Goal: Task Accomplishment & Management: Complete application form

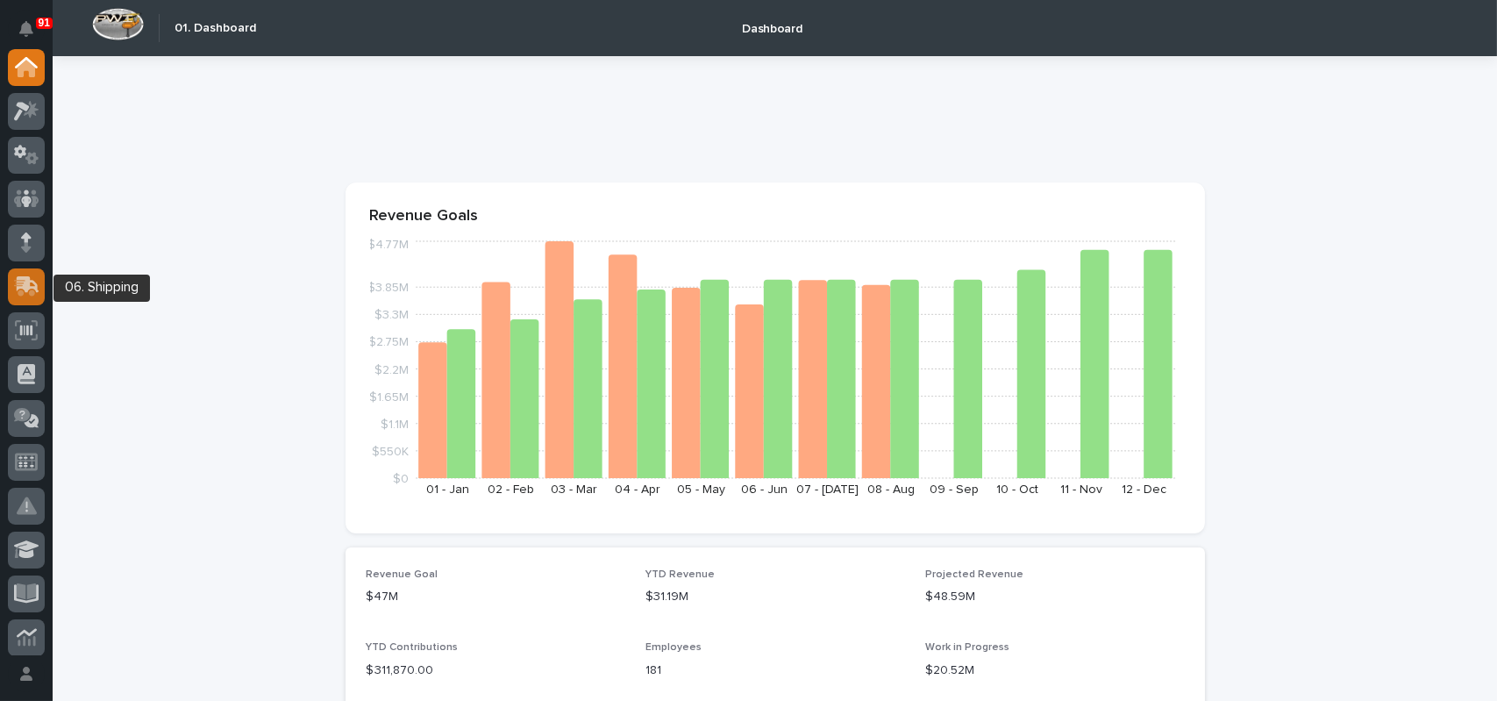
click at [28, 280] on icon at bounding box center [28, 284] width 23 height 17
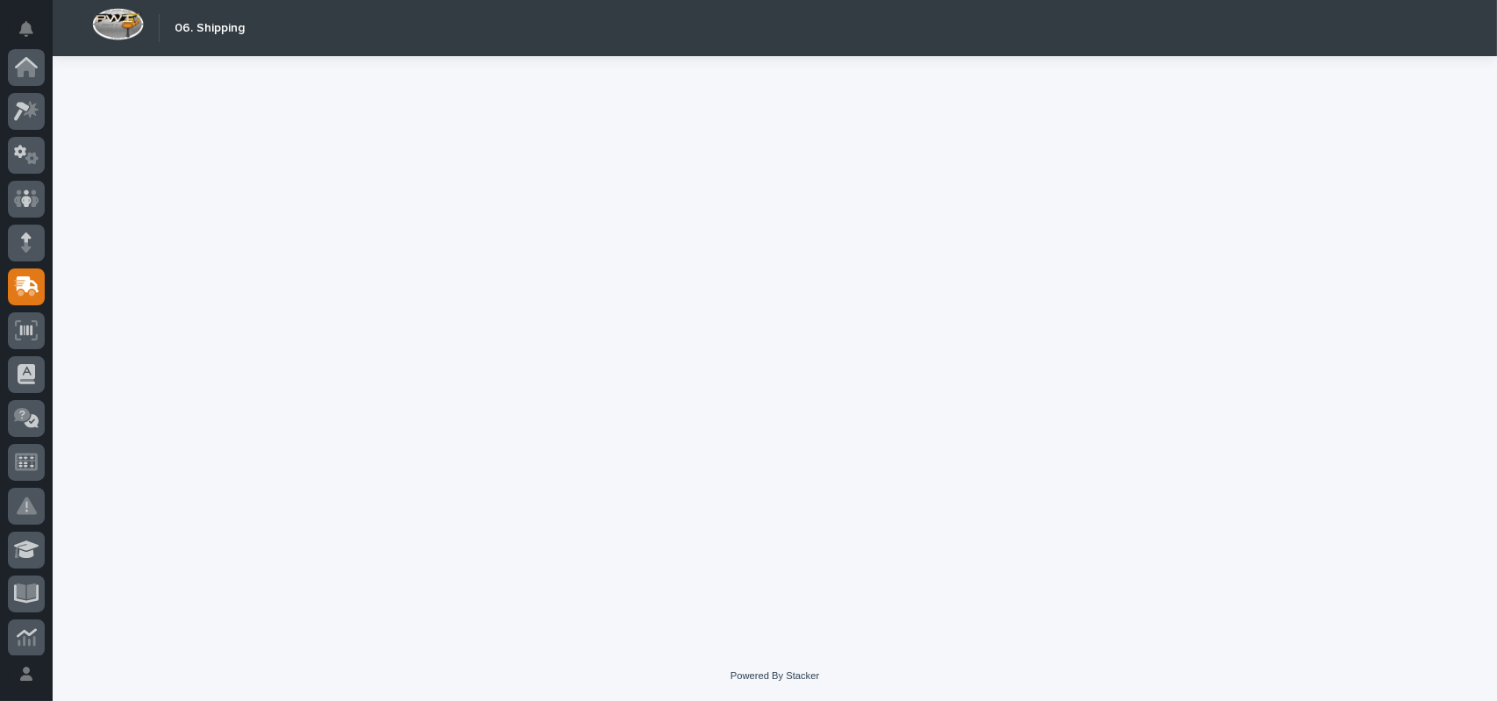
scroll to position [219, 0]
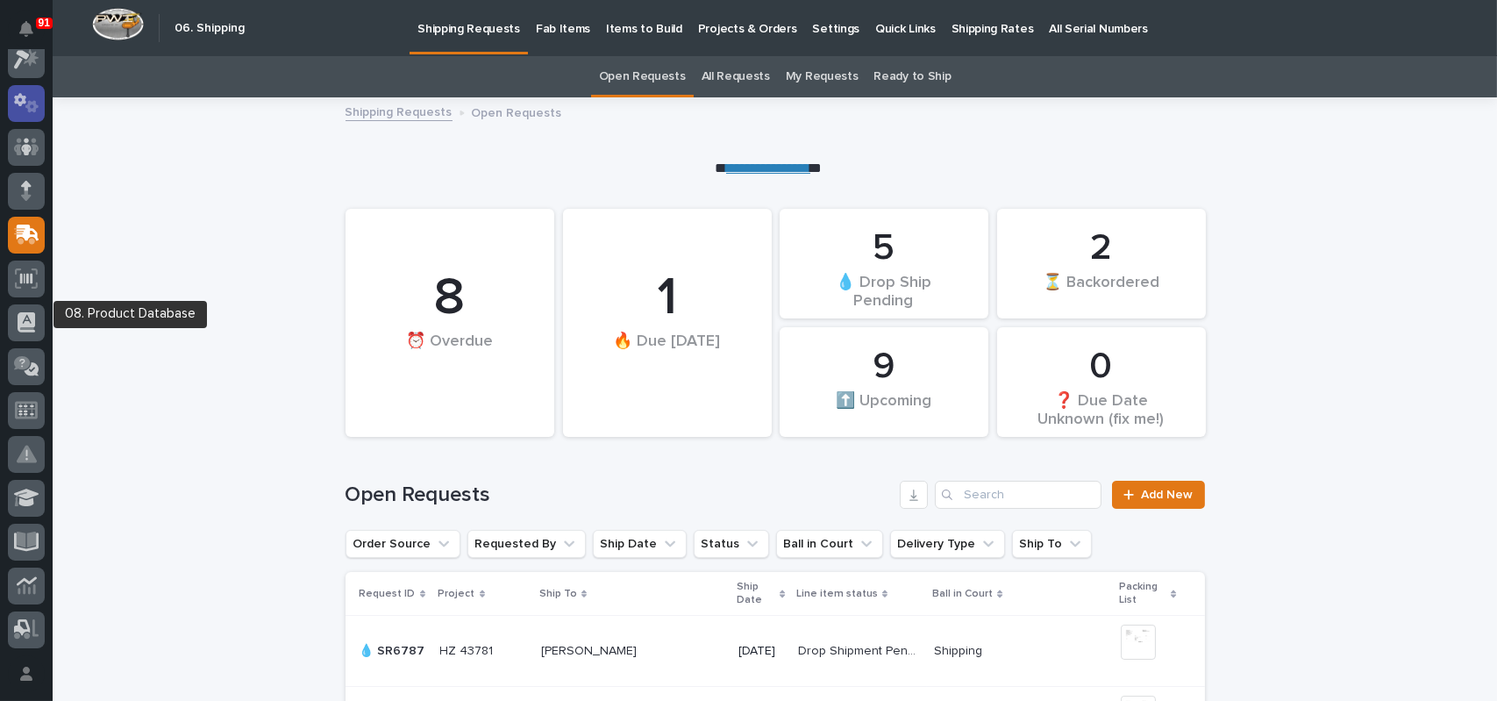
scroll to position [44, 0]
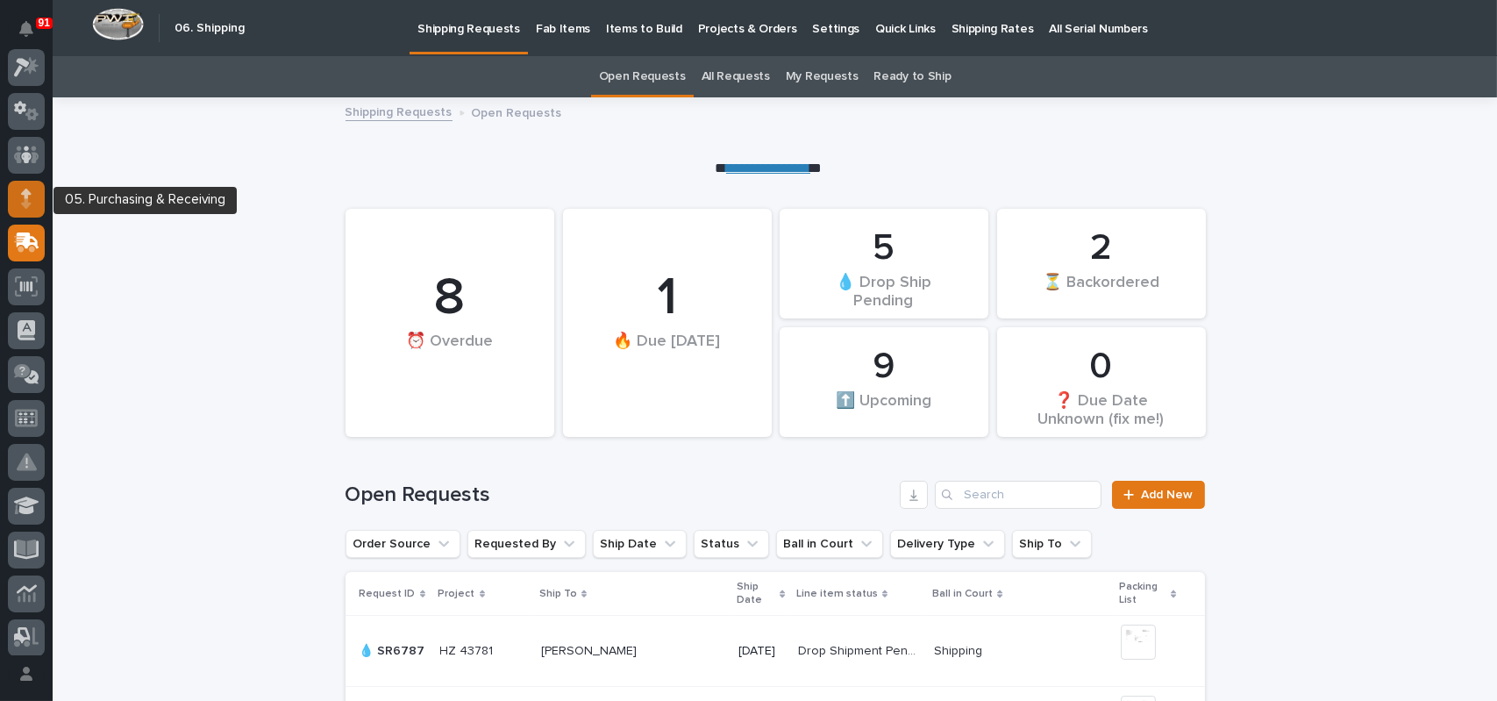
click at [25, 193] on icon at bounding box center [26, 194] width 11 height 10
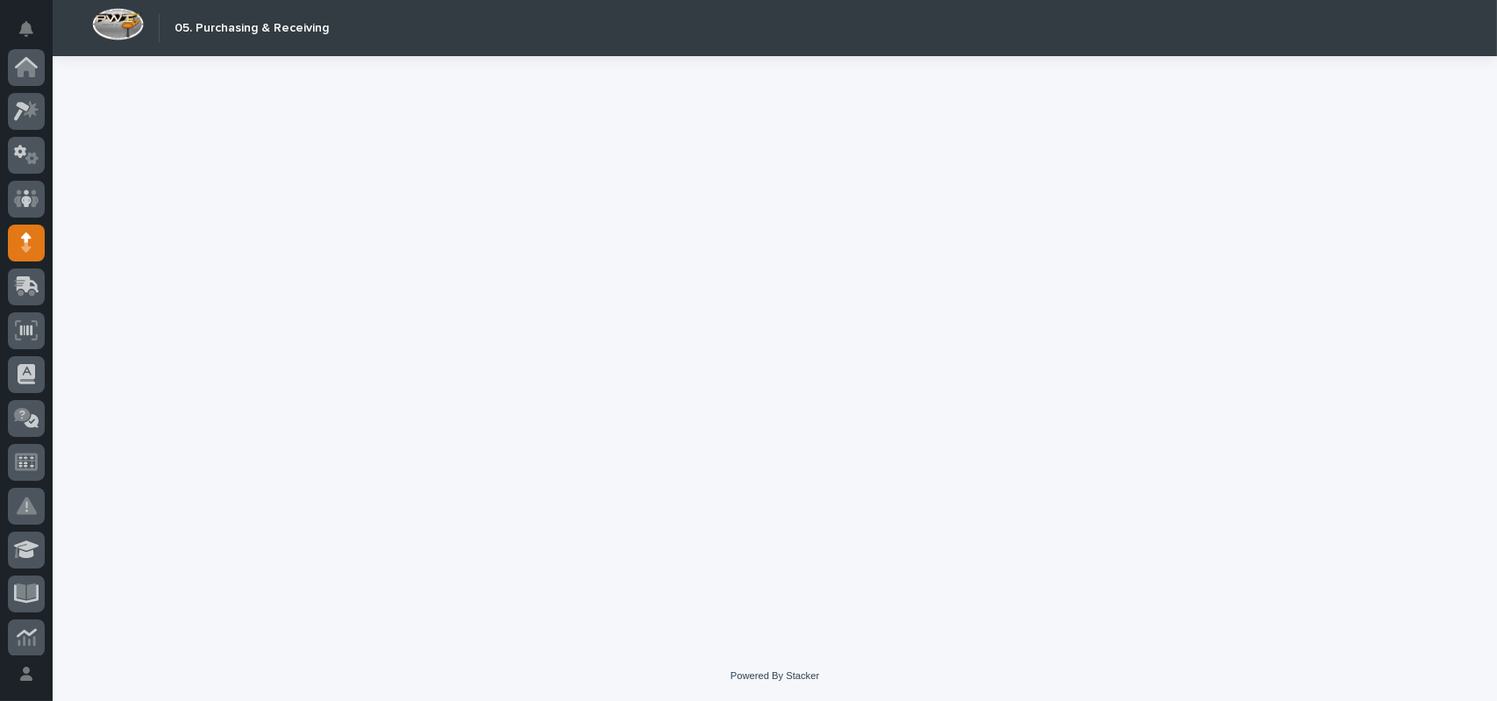
scroll to position [175, 0]
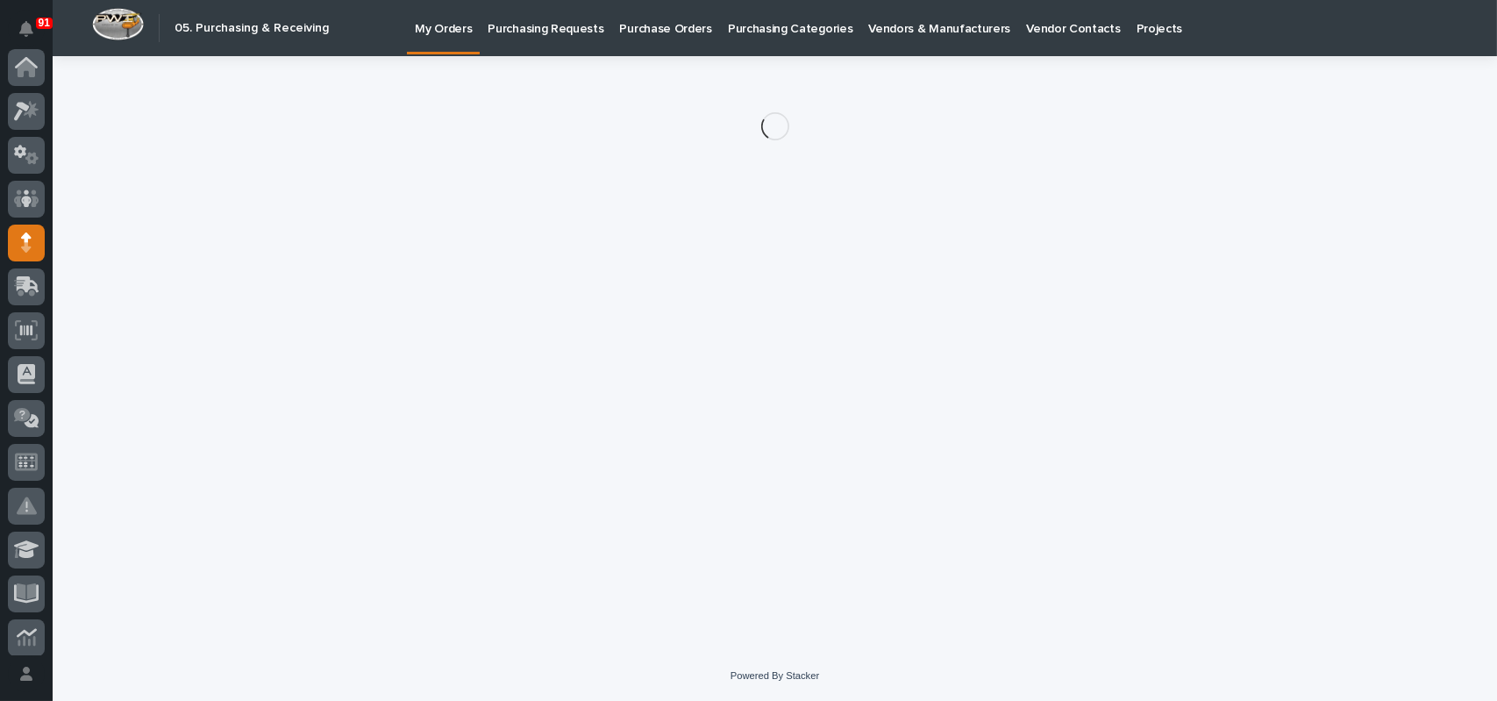
scroll to position [175, 0]
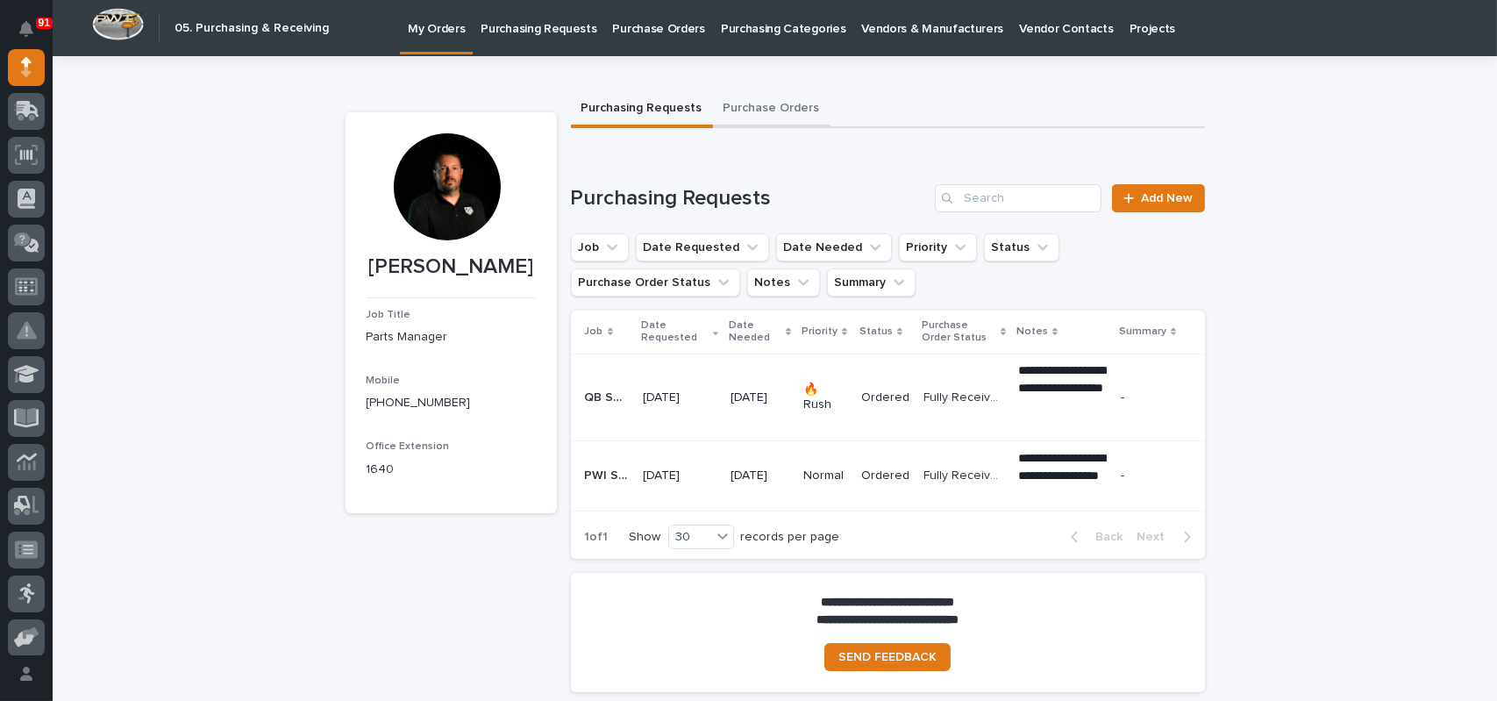
click at [738, 103] on button "Purchase Orders" at bounding box center [771, 109] width 117 height 37
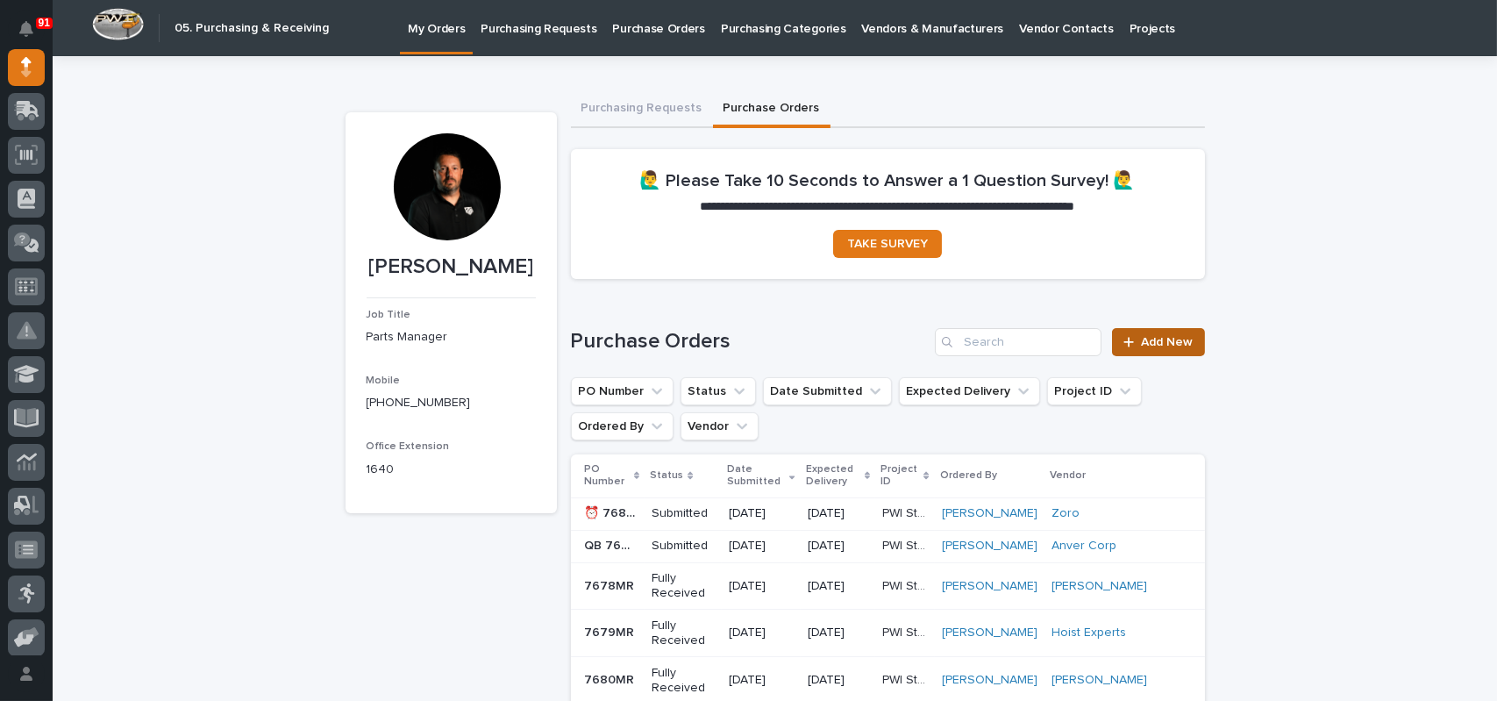
click at [1162, 351] on link "Add New" at bounding box center [1158, 342] width 92 height 28
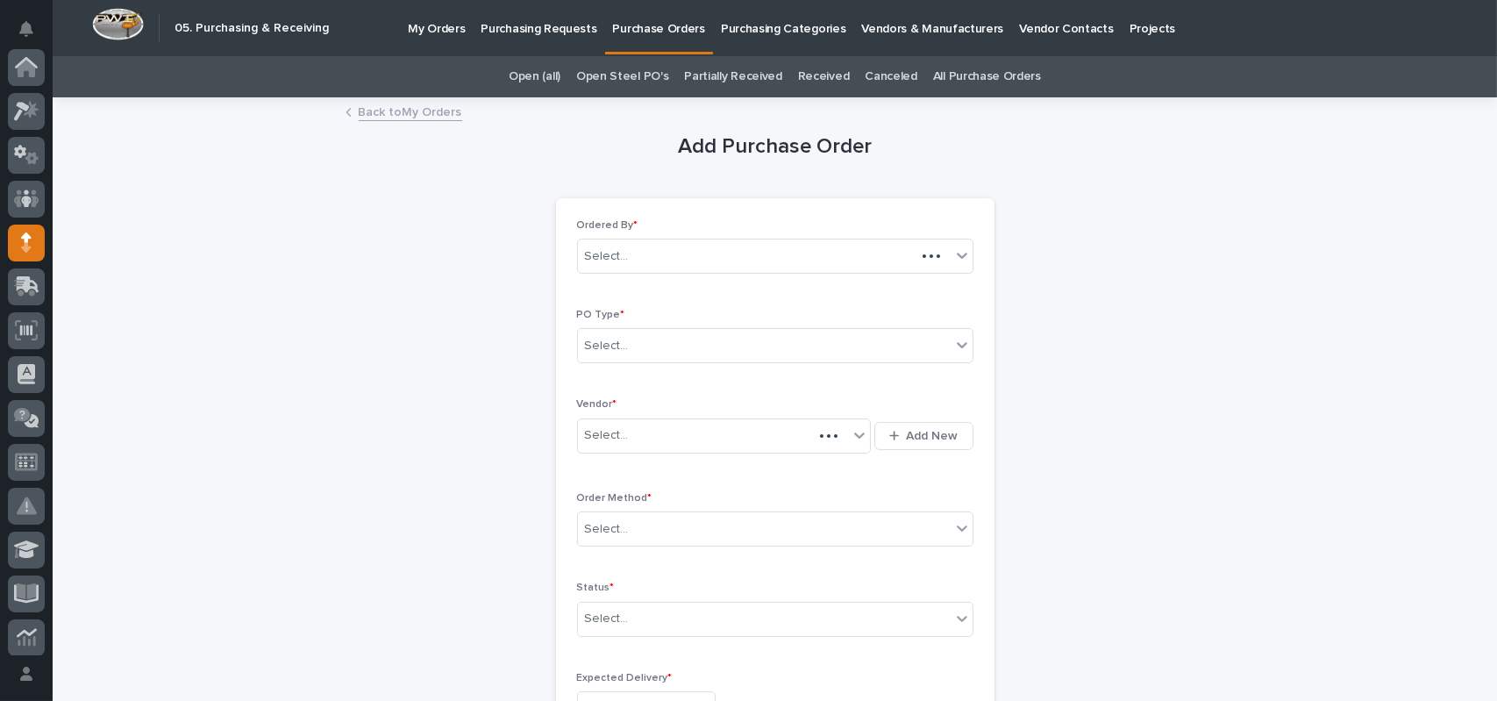
scroll to position [175, 0]
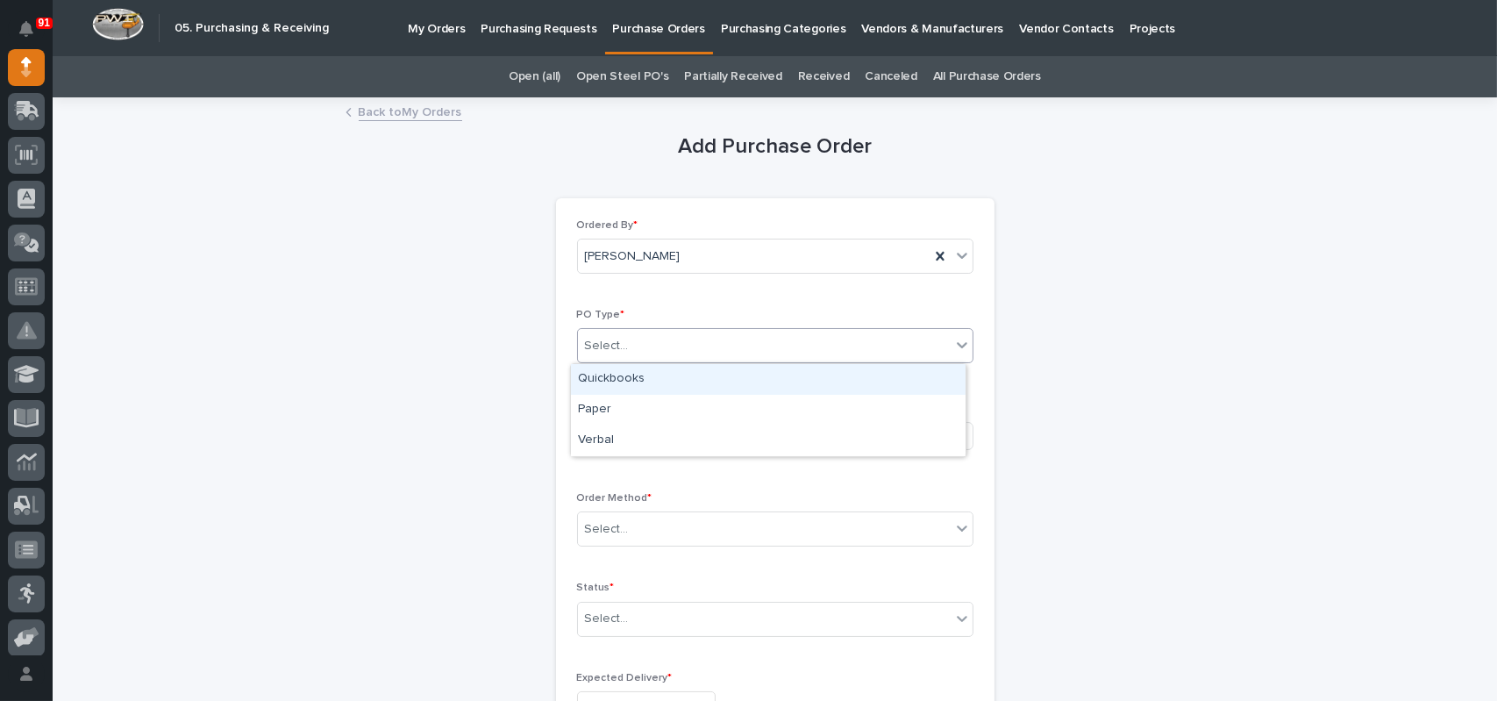
click at [640, 350] on div "Select..." at bounding box center [764, 345] width 373 height 29
click at [622, 373] on div "Quickbooks" at bounding box center [768, 379] width 395 height 31
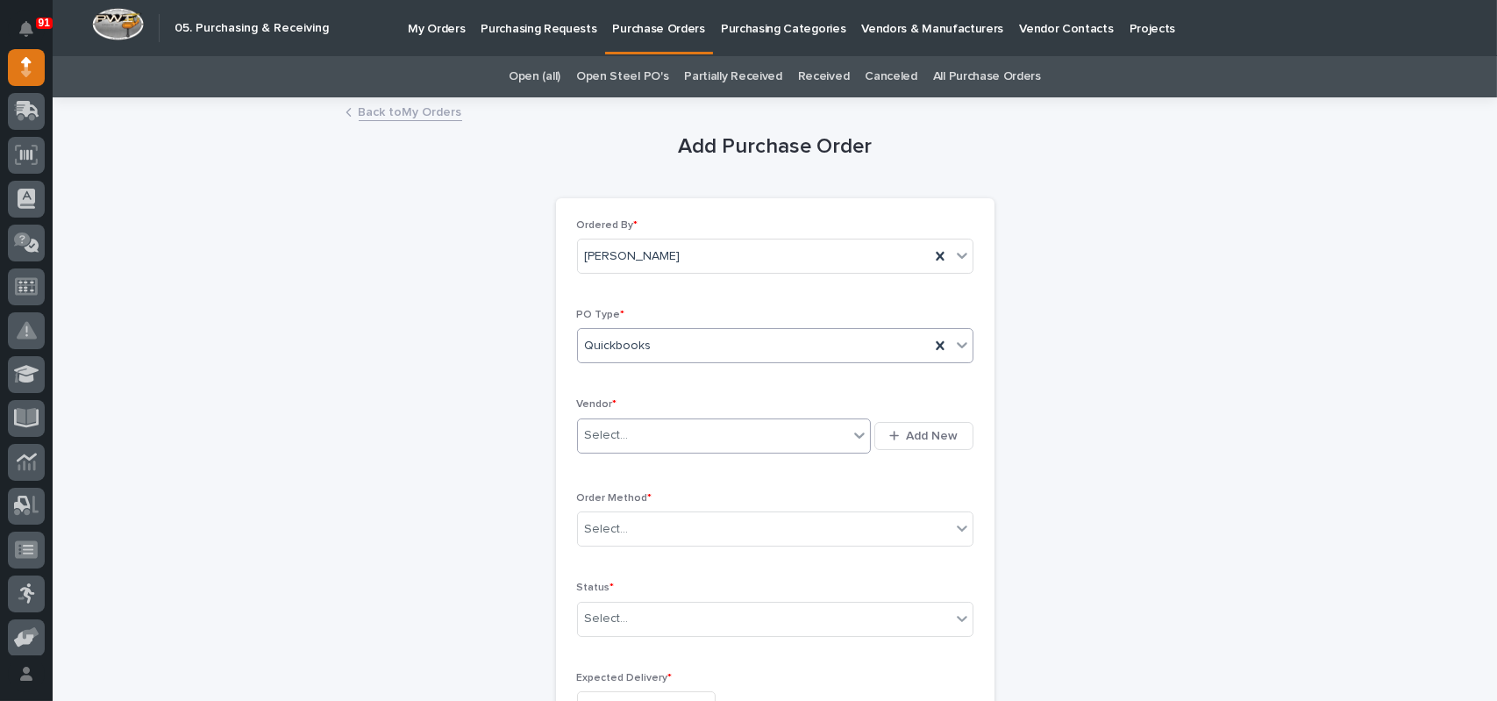
click at [623, 426] on div "Select..." at bounding box center [713, 435] width 271 height 29
click at [645, 350] on div "Quickbooks" at bounding box center [754, 345] width 352 height 29
click at [639, 407] on div "Paper" at bounding box center [768, 410] width 395 height 31
click at [637, 430] on div "Select..." at bounding box center [713, 435] width 271 height 29
type input "****"
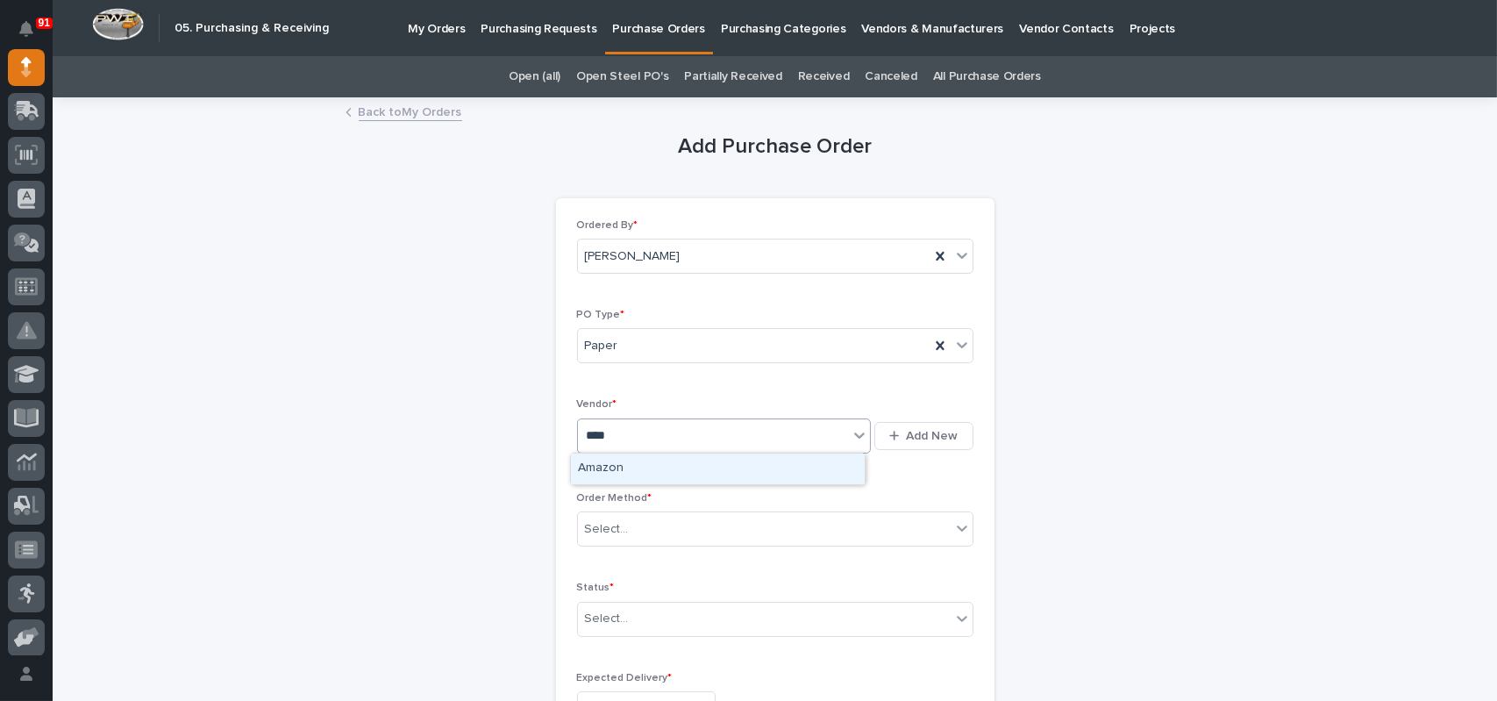
click at [608, 467] on div "Amazon" at bounding box center [718, 468] width 294 height 31
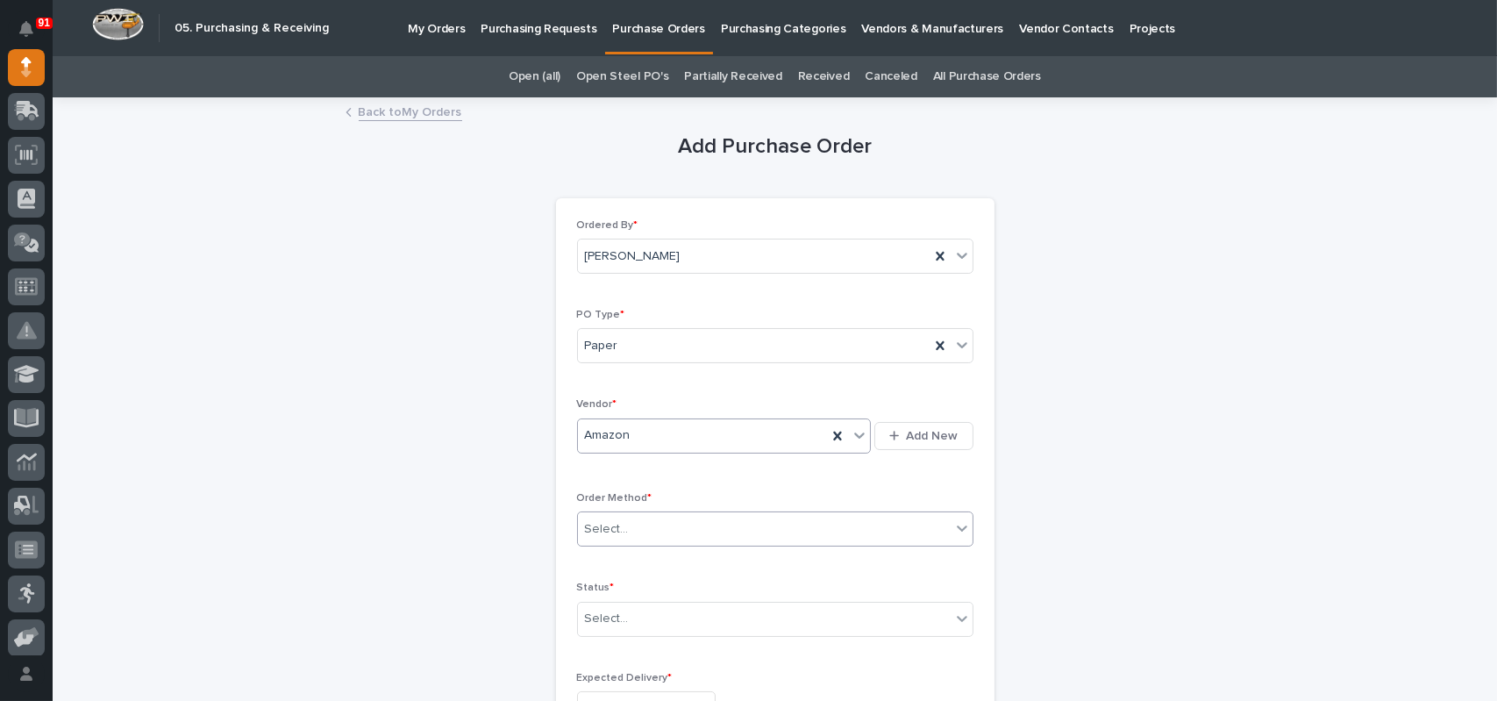
click at [627, 529] on div "Select..." at bounding box center [764, 529] width 373 height 29
click at [617, 549] on div "Online Order" at bounding box center [768, 561] width 395 height 31
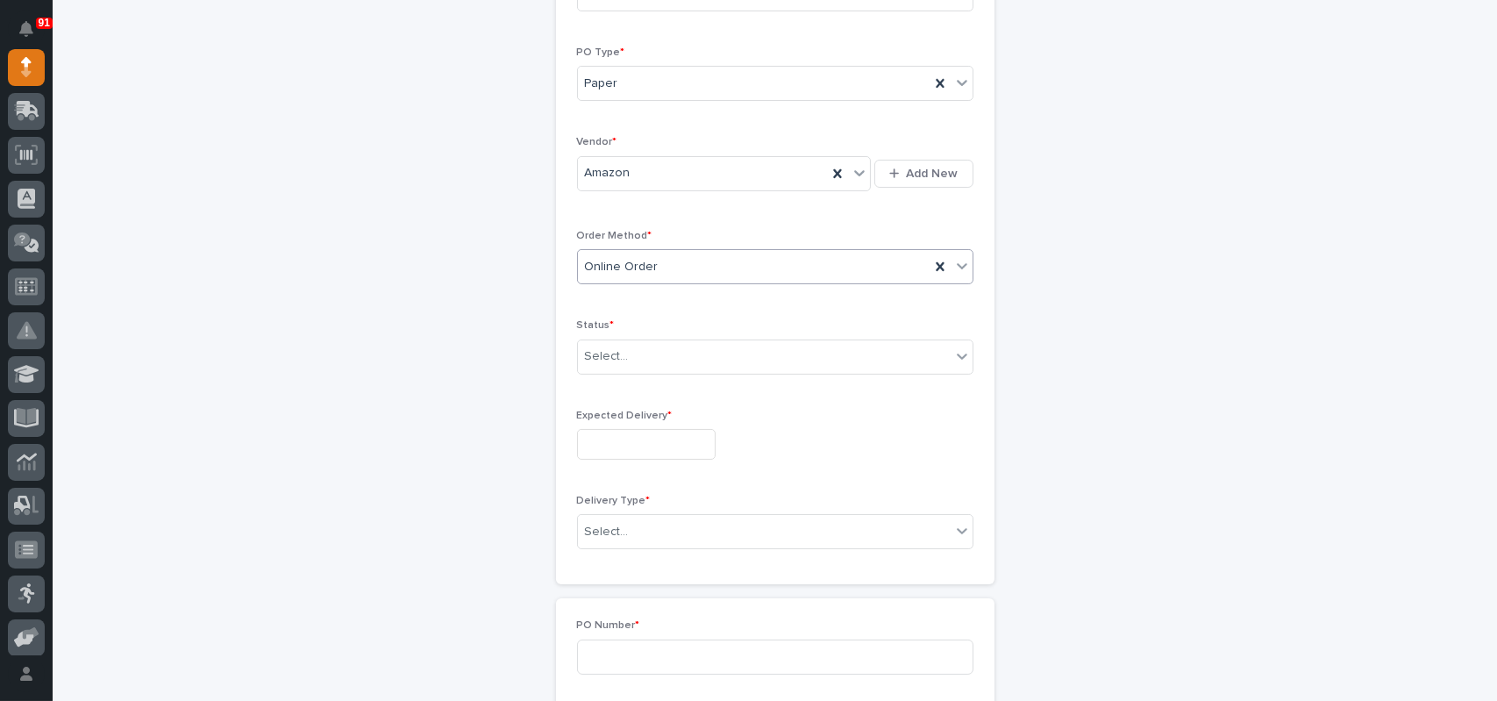
scroll to position [351, 0]
click at [603, 267] on div "Select..." at bounding box center [607, 268] width 44 height 18
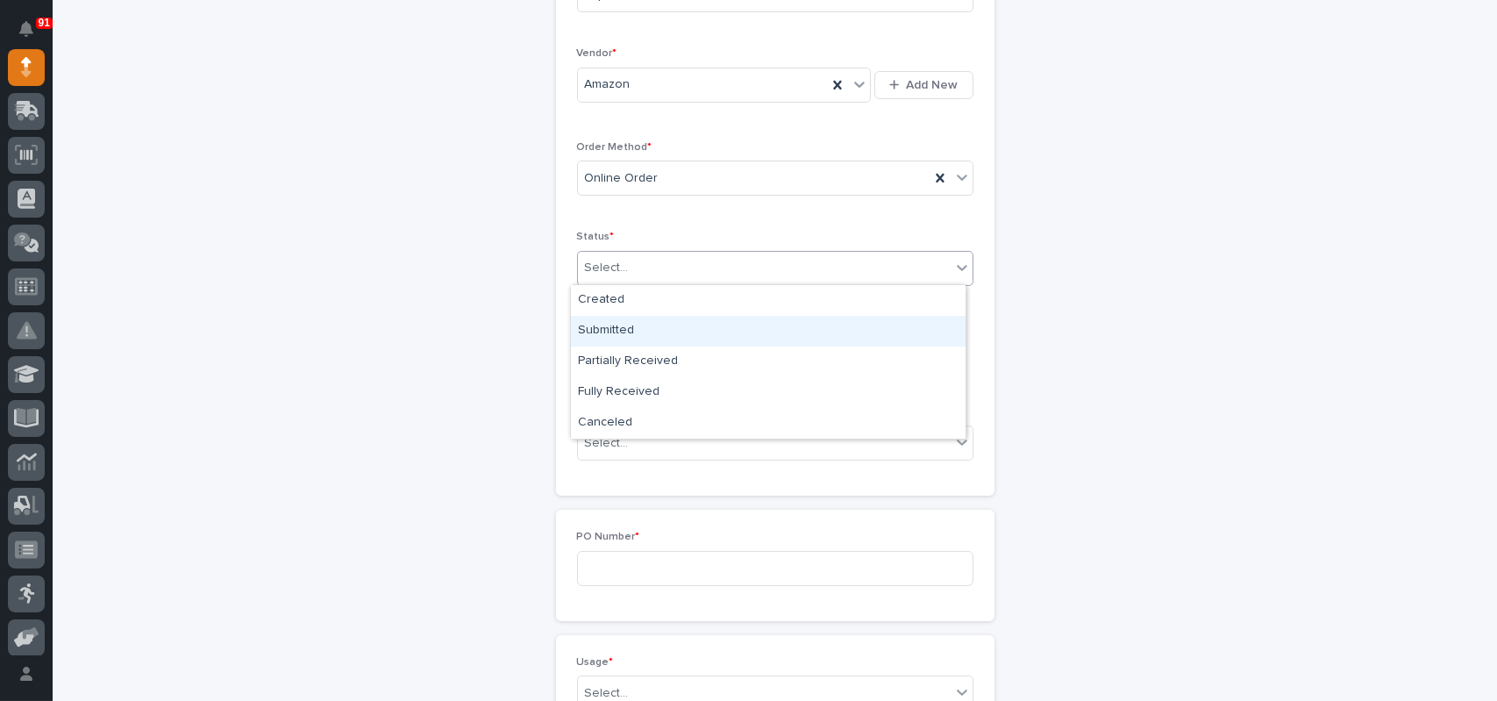
click at [614, 329] on div "Submitted" at bounding box center [768, 331] width 395 height 31
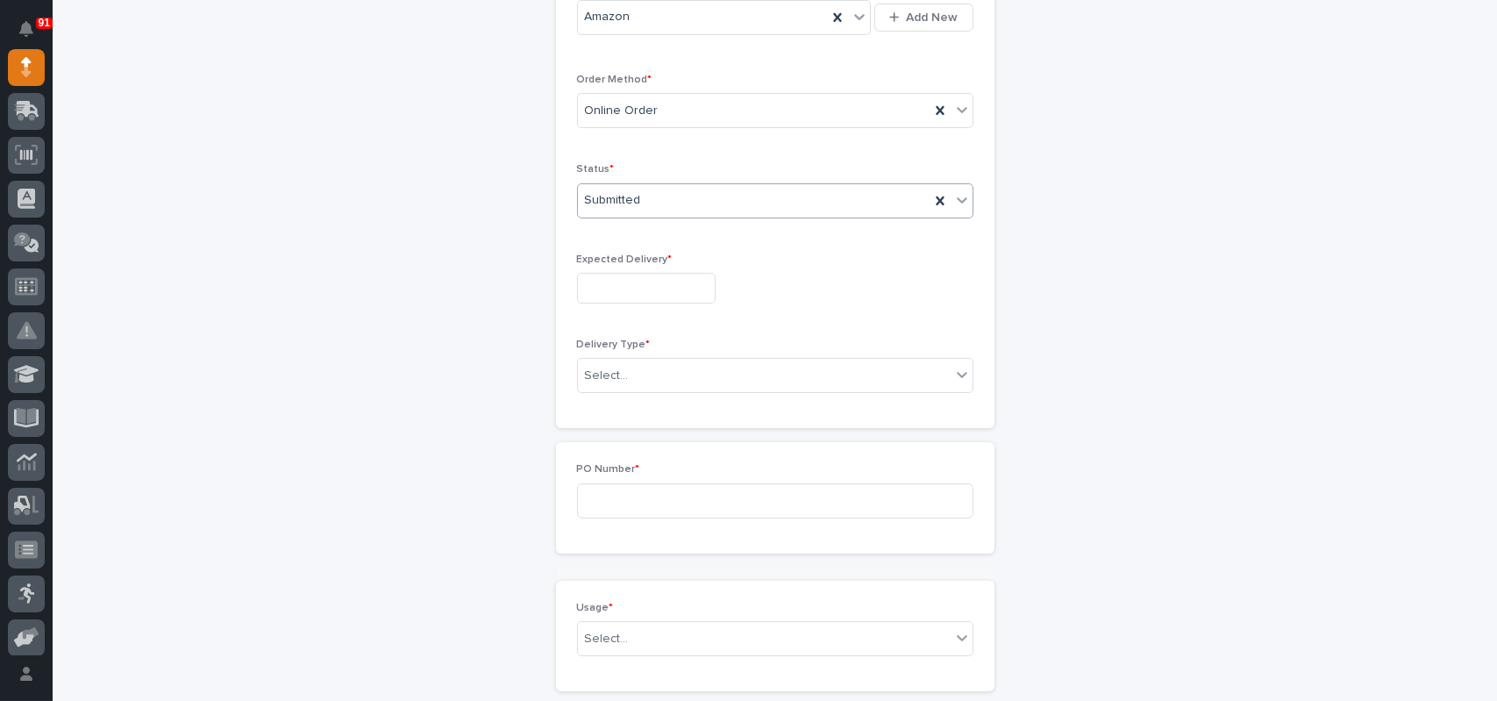
click at [614, 356] on div "Ordered By * [PERSON_NAME] PO Type * Paper Vendor * Amazon Add New Order Method…" at bounding box center [775, 104] width 396 height 607
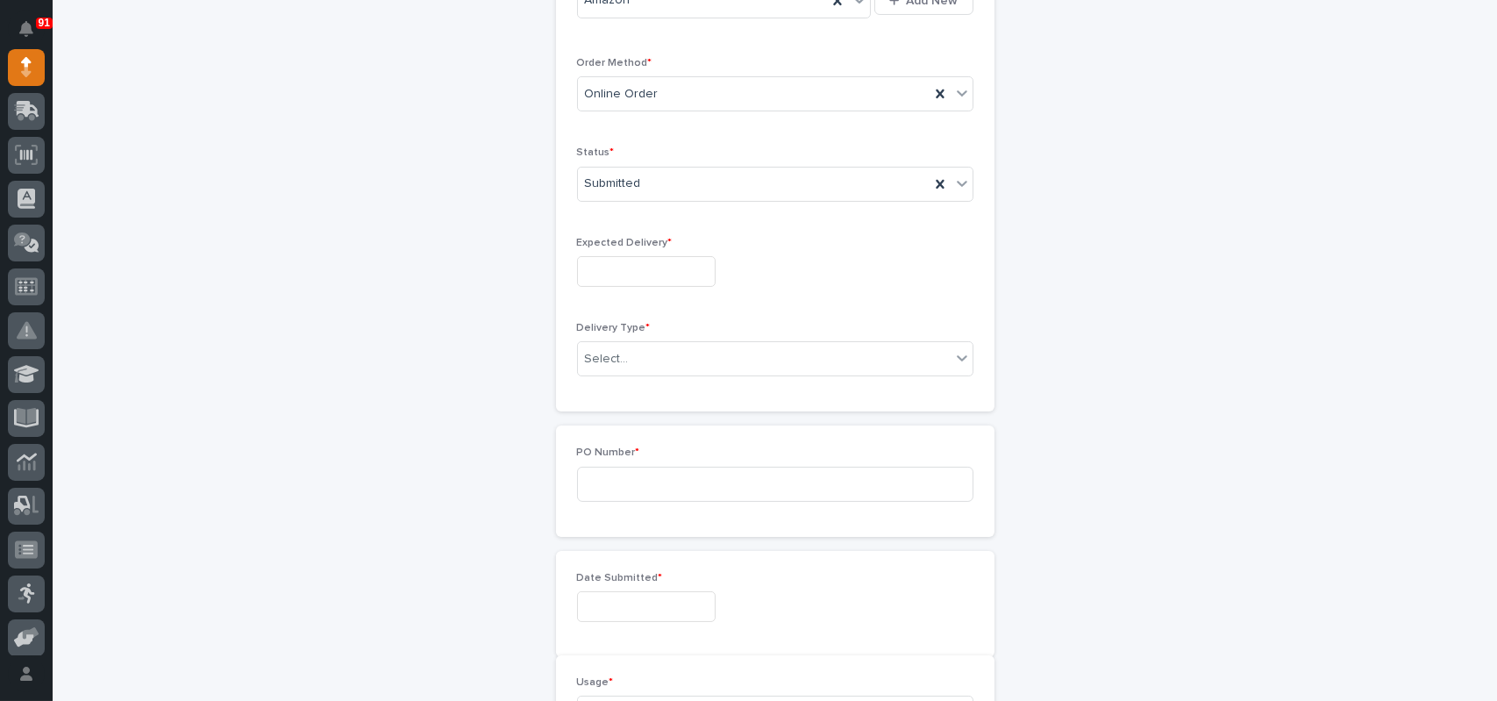
scroll to position [473, 0]
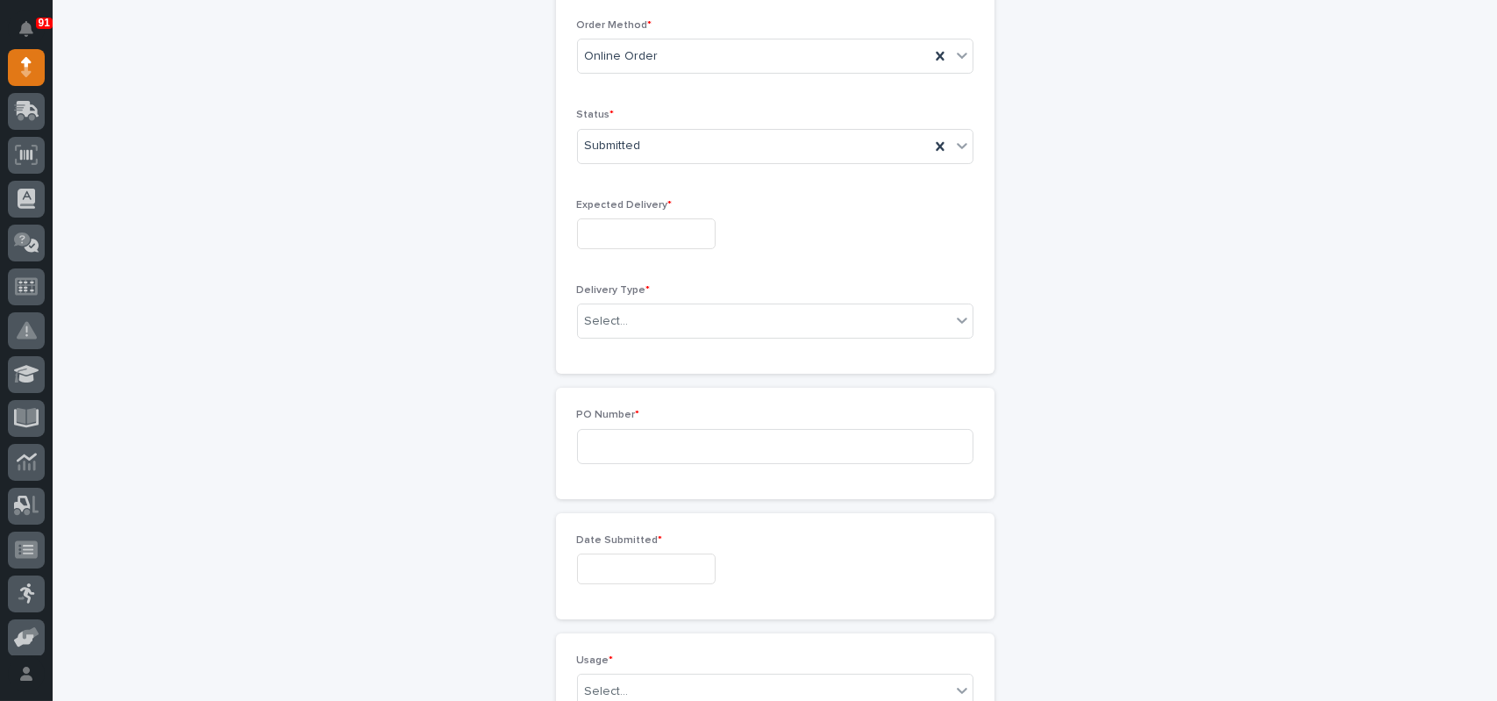
click at [622, 236] on input "text" at bounding box center [646, 233] width 139 height 31
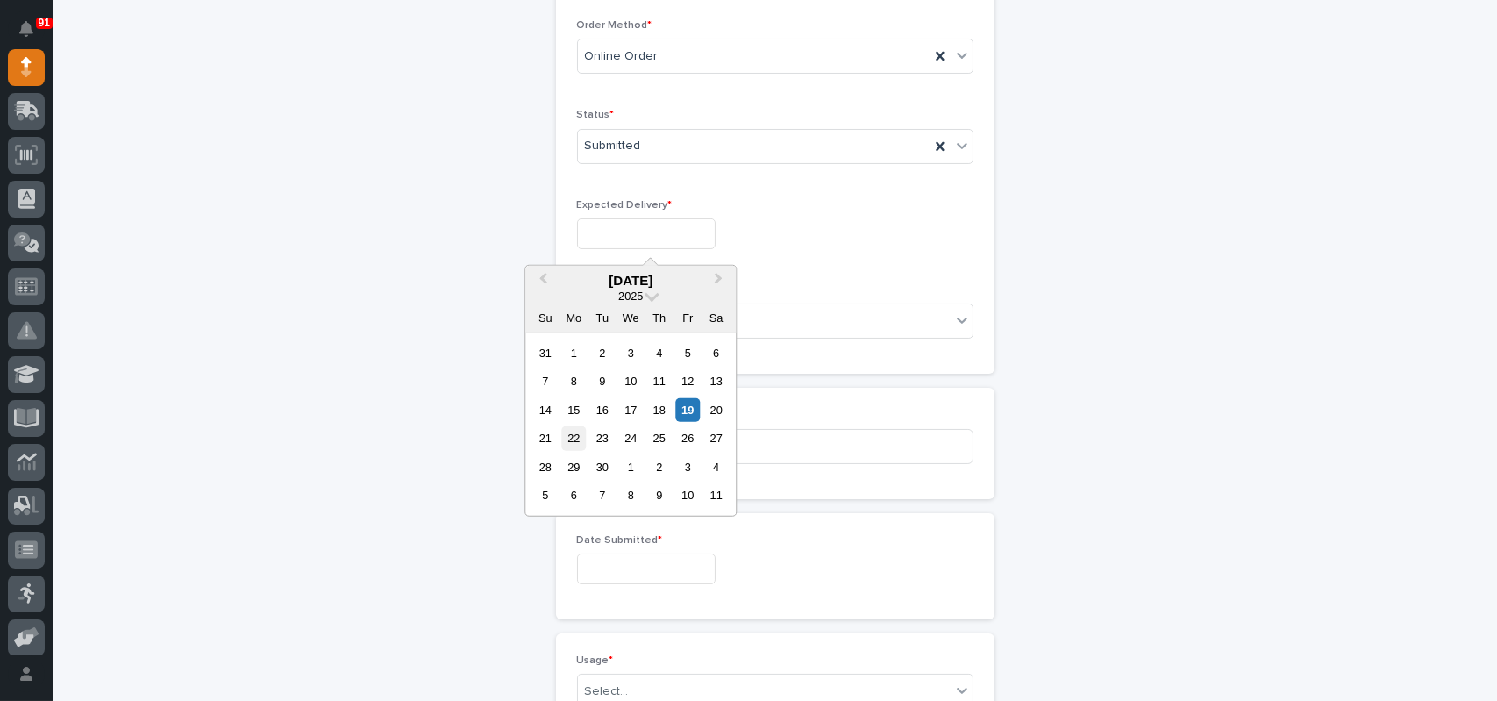
click at [582, 434] on div "22" at bounding box center [574, 438] width 24 height 24
type input "**********"
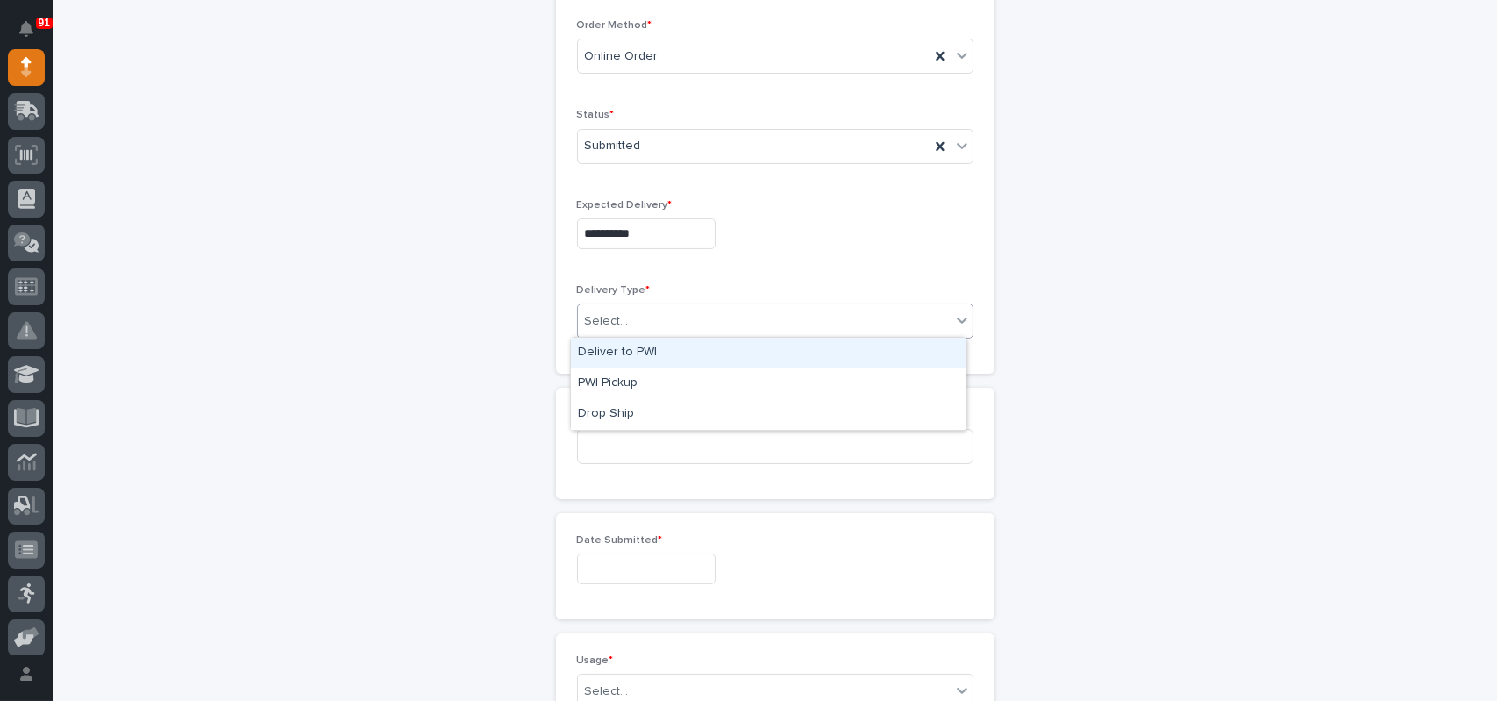
click at [652, 312] on div "Select..." at bounding box center [764, 321] width 373 height 29
click at [634, 350] on div "Deliver to PWI" at bounding box center [768, 353] width 395 height 31
click at [632, 441] on input at bounding box center [775, 446] width 396 height 35
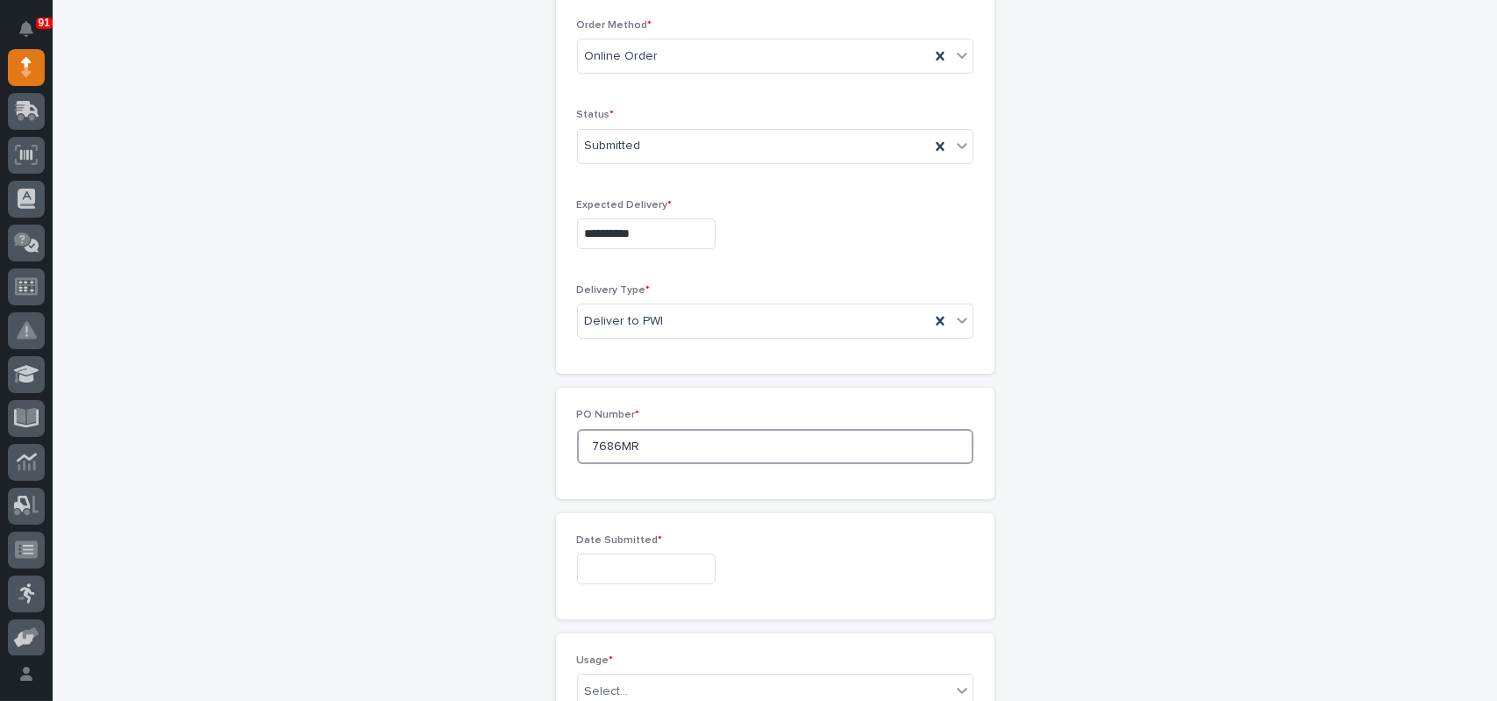
type input "7686MR"
click at [600, 571] on input "text" at bounding box center [646, 568] width 139 height 31
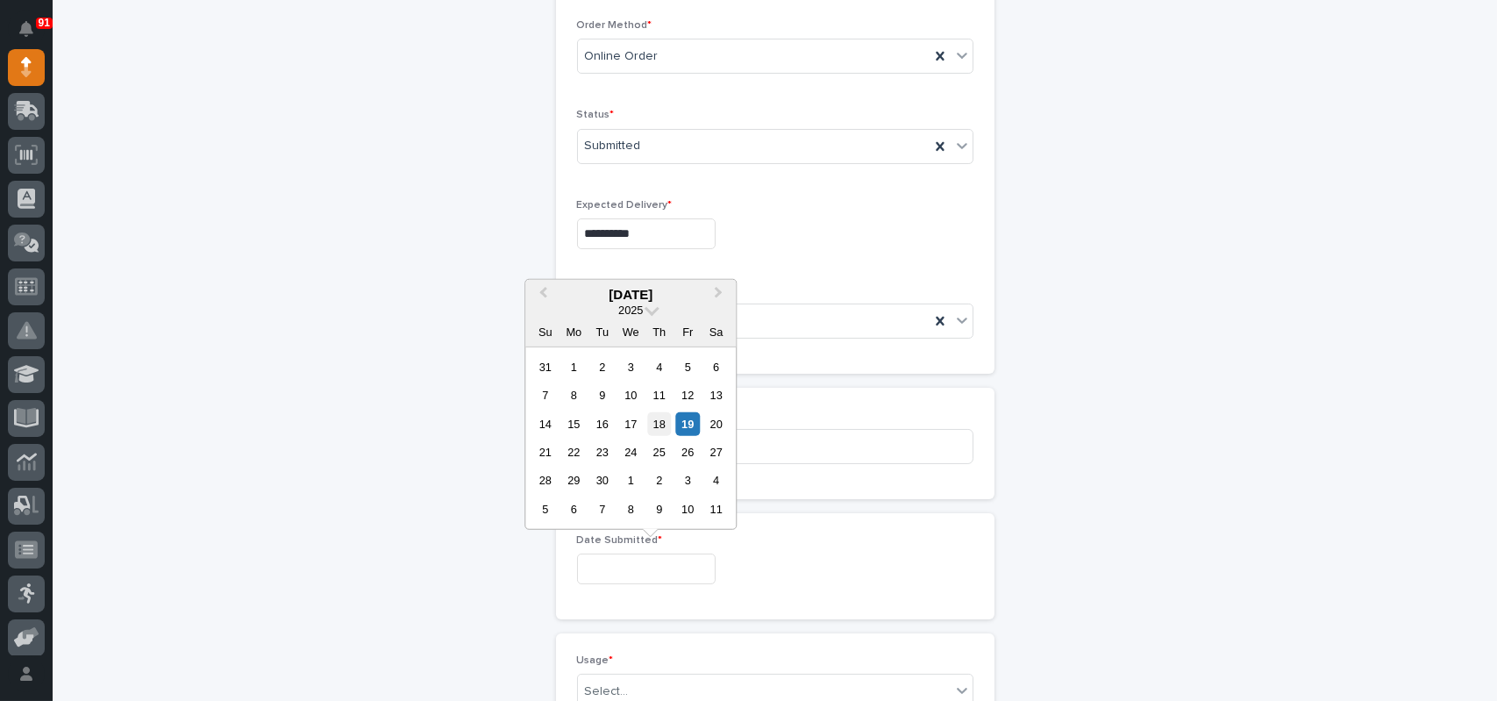
click at [666, 425] on div "18" at bounding box center [659, 423] width 24 height 24
type input "**********"
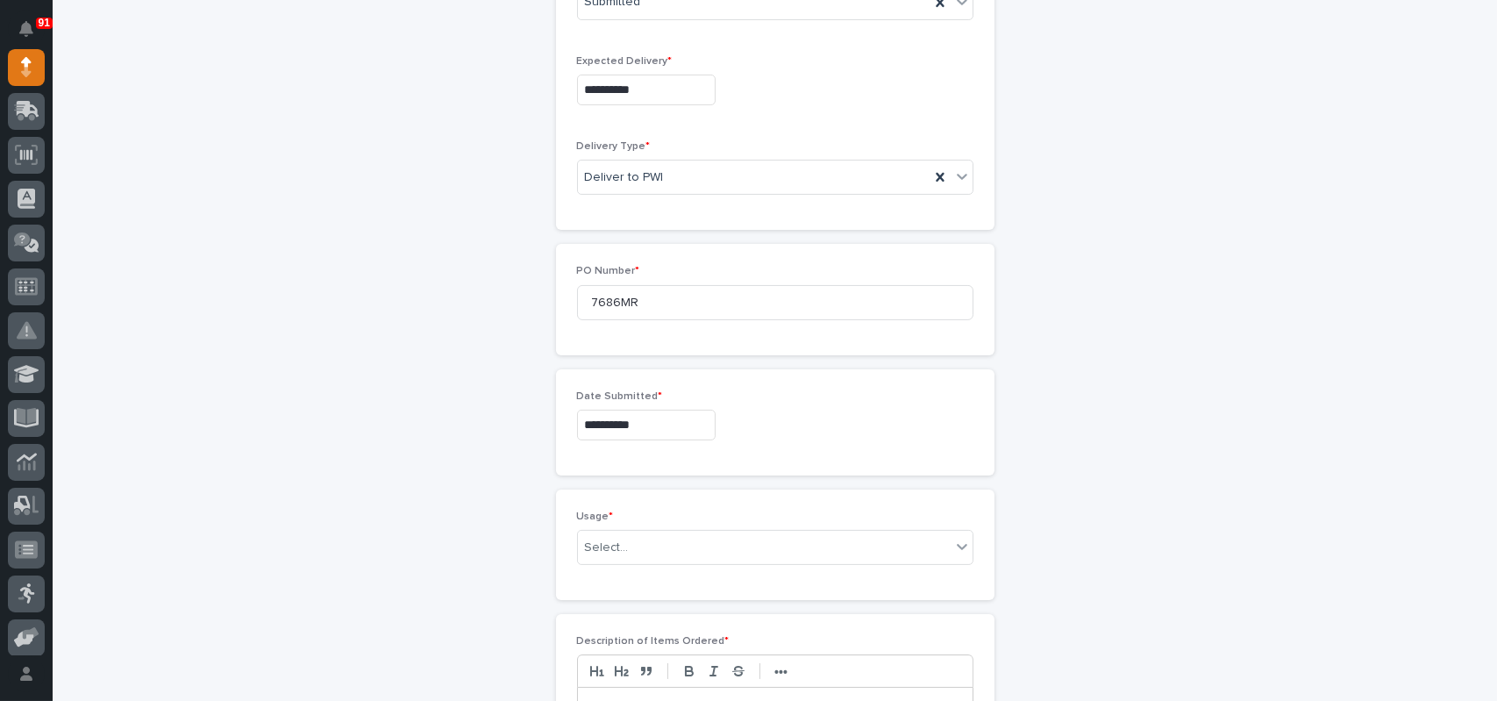
scroll to position [736, 0]
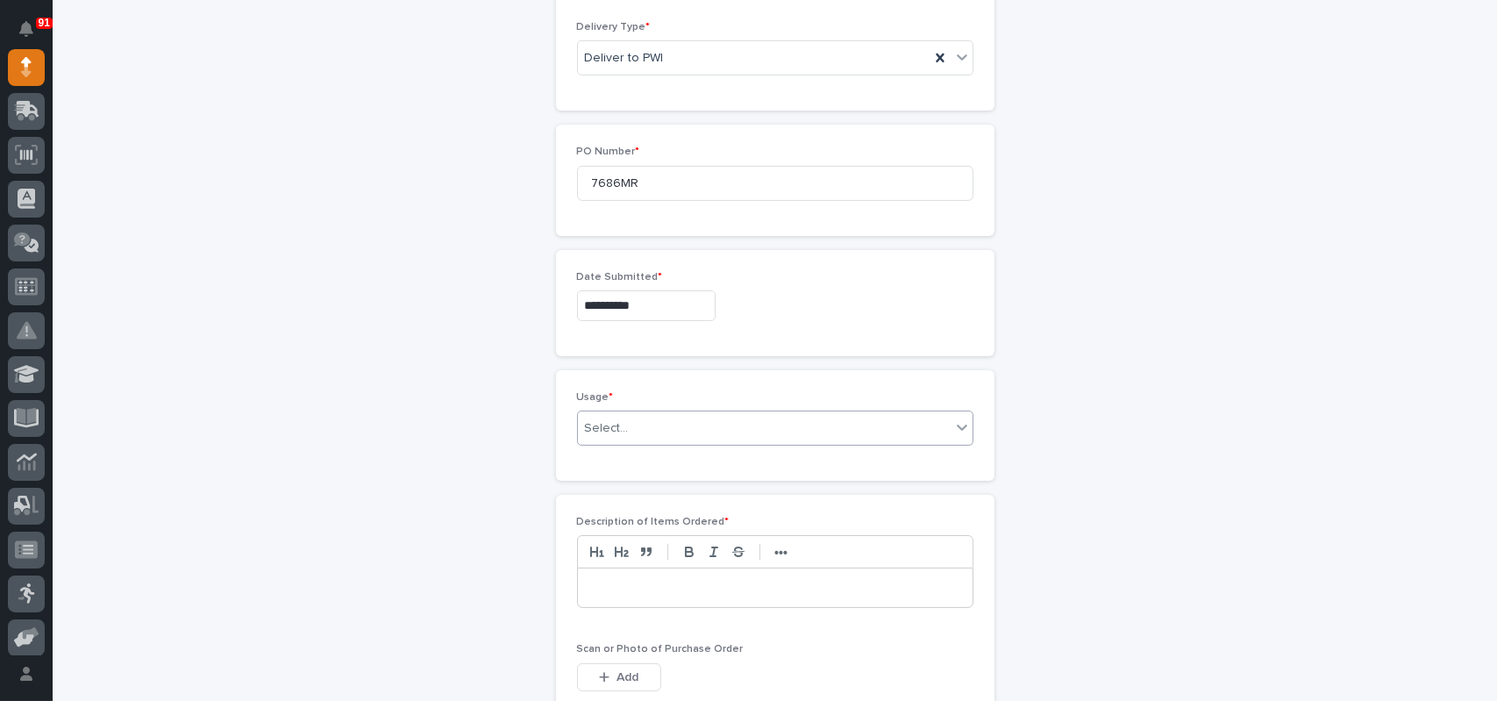
click at [655, 423] on div "Select..." at bounding box center [764, 428] width 373 height 29
click at [608, 548] on div "PWI Stock" at bounding box center [768, 551] width 395 height 31
click at [622, 591] on p at bounding box center [775, 588] width 368 height 18
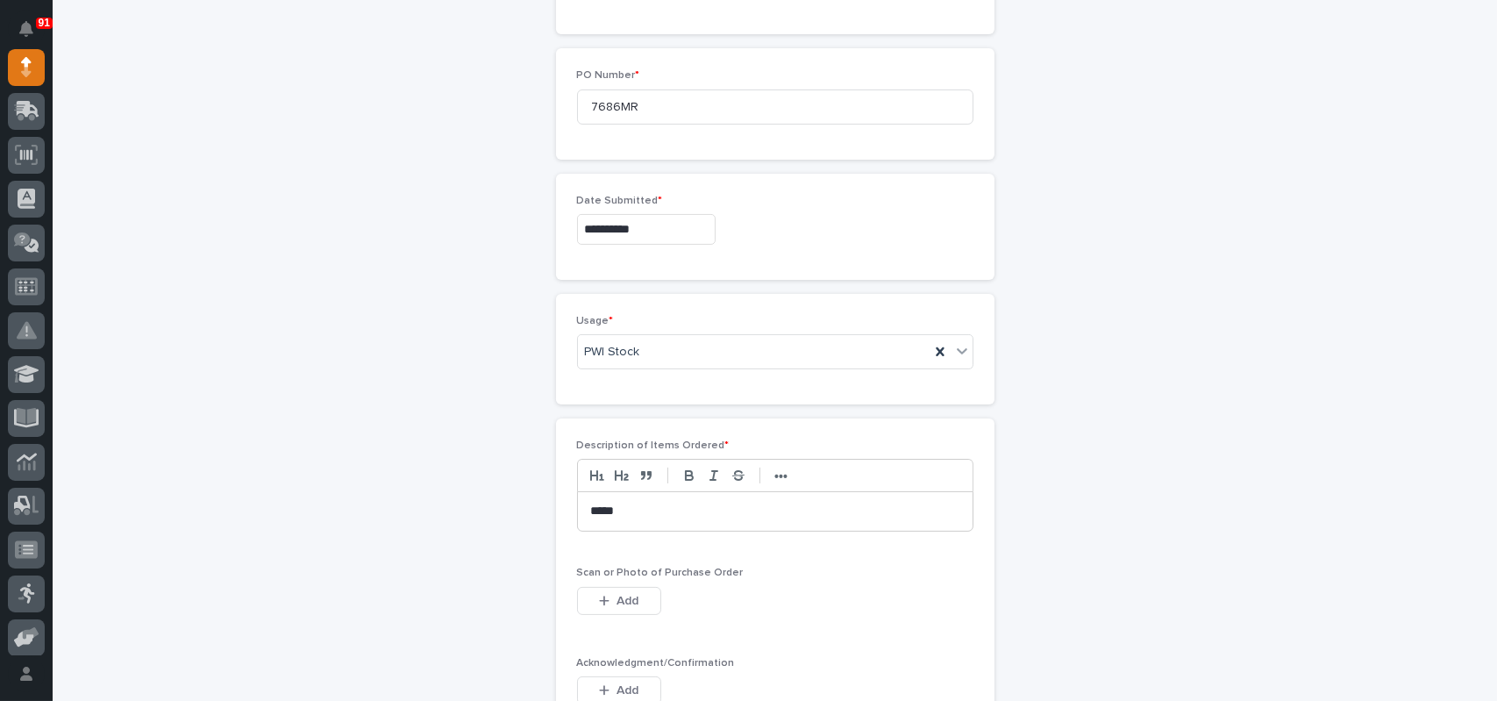
scroll to position [911, 0]
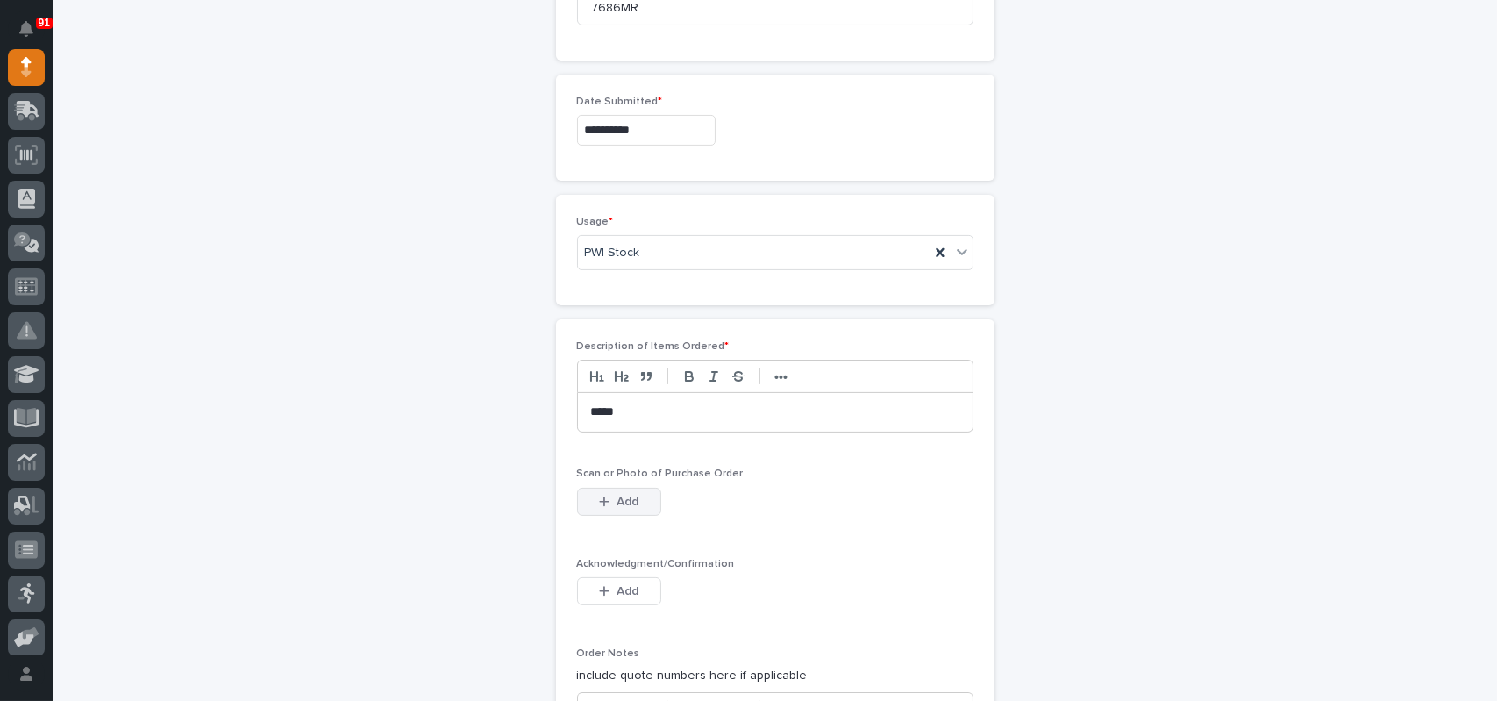
click at [617, 505] on span "Add" at bounding box center [627, 502] width 22 height 16
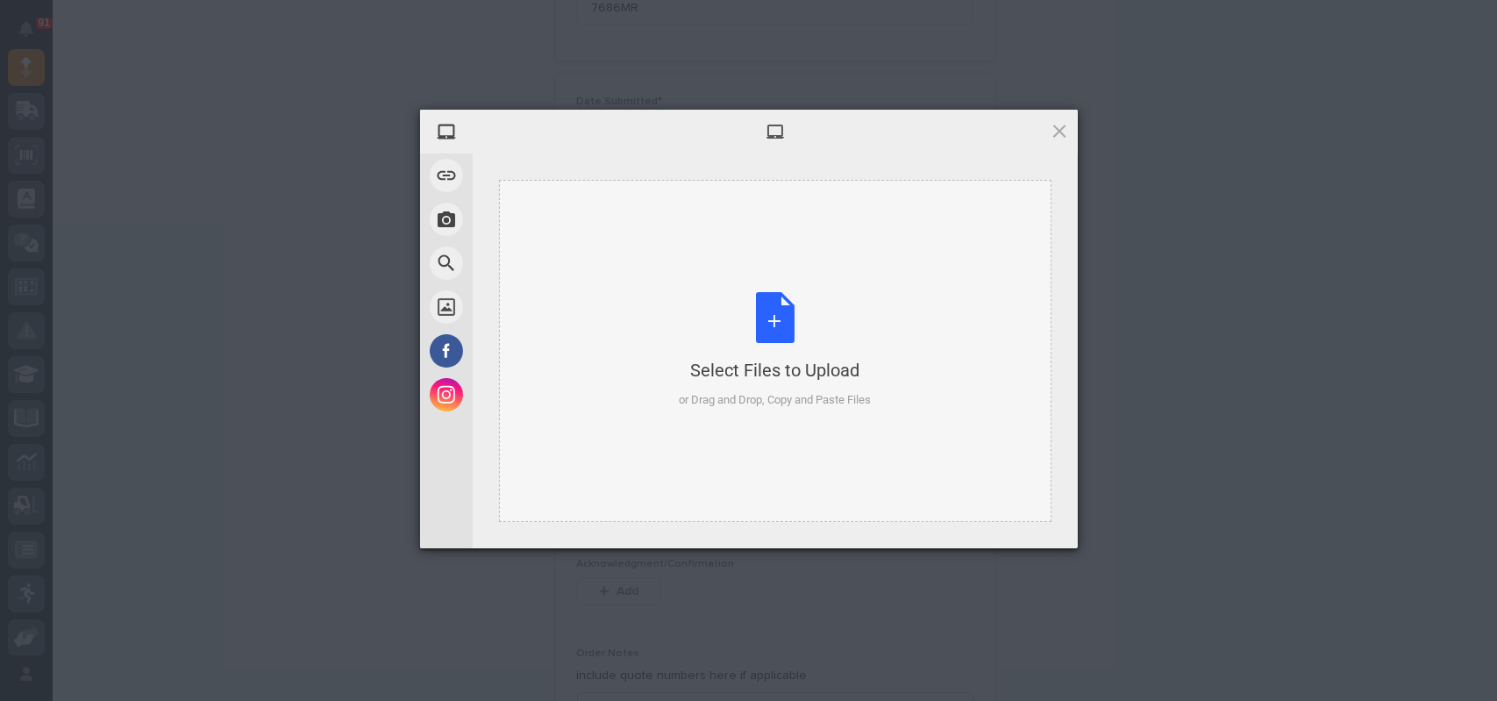
click at [786, 327] on div "Select Files to Upload or Drag and Drop, Copy and Paste Files" at bounding box center [775, 350] width 192 height 117
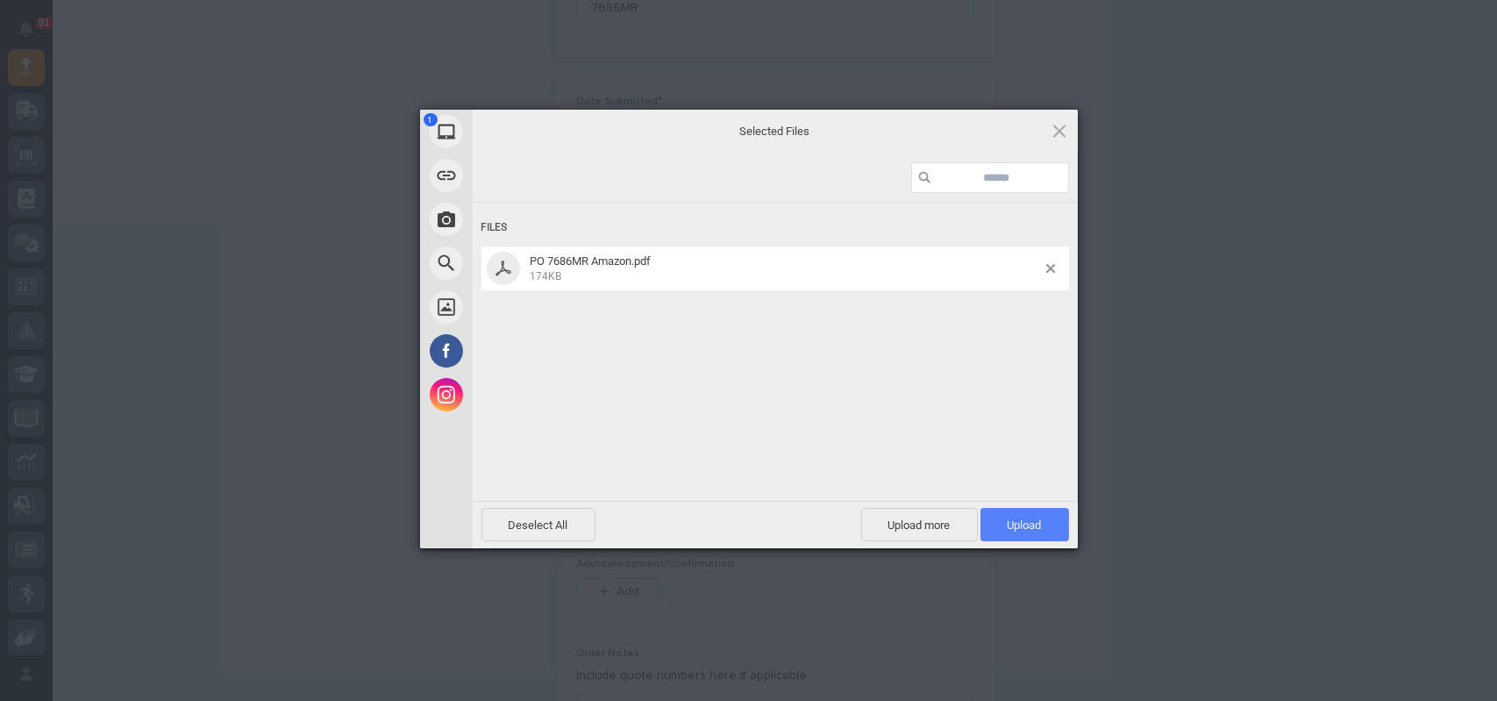
click at [1026, 529] on span "Upload 1" at bounding box center [1024, 524] width 34 height 13
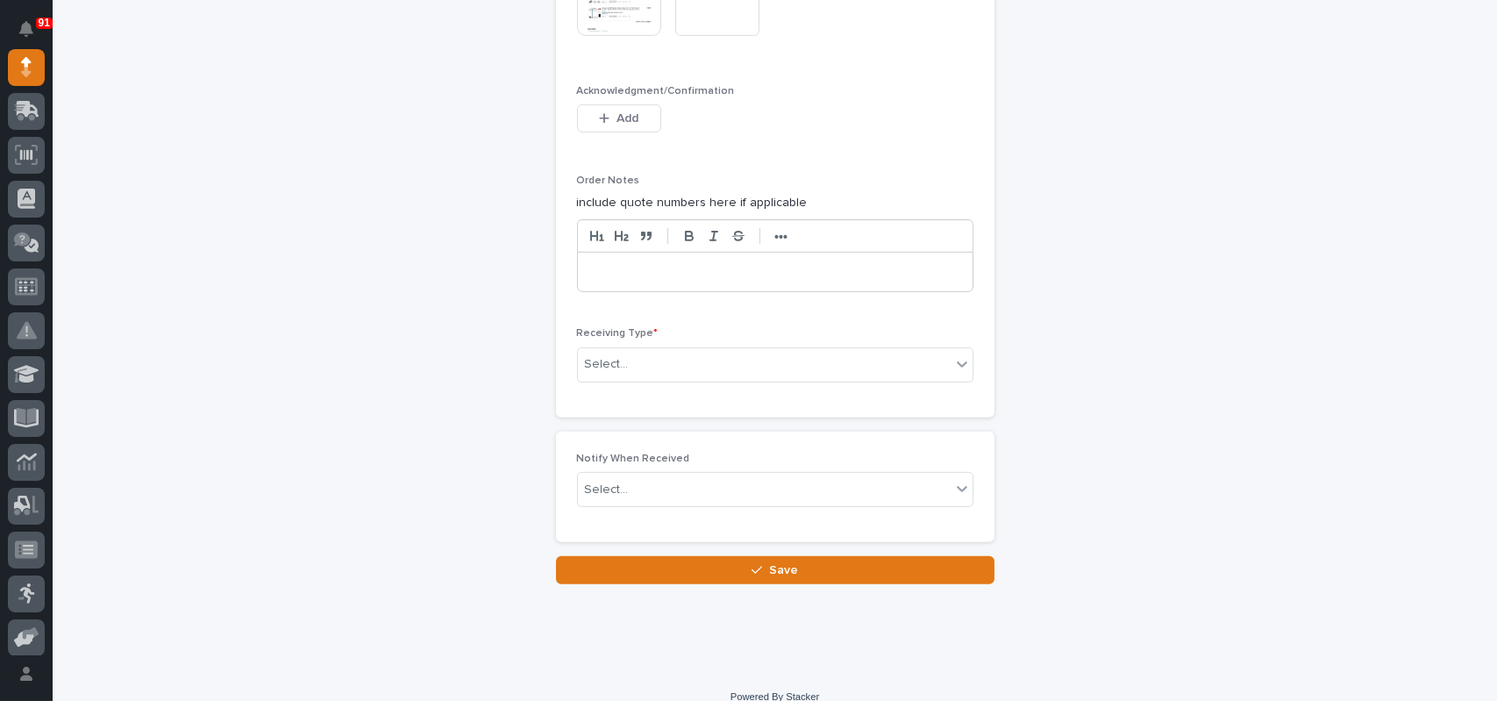
scroll to position [1464, 0]
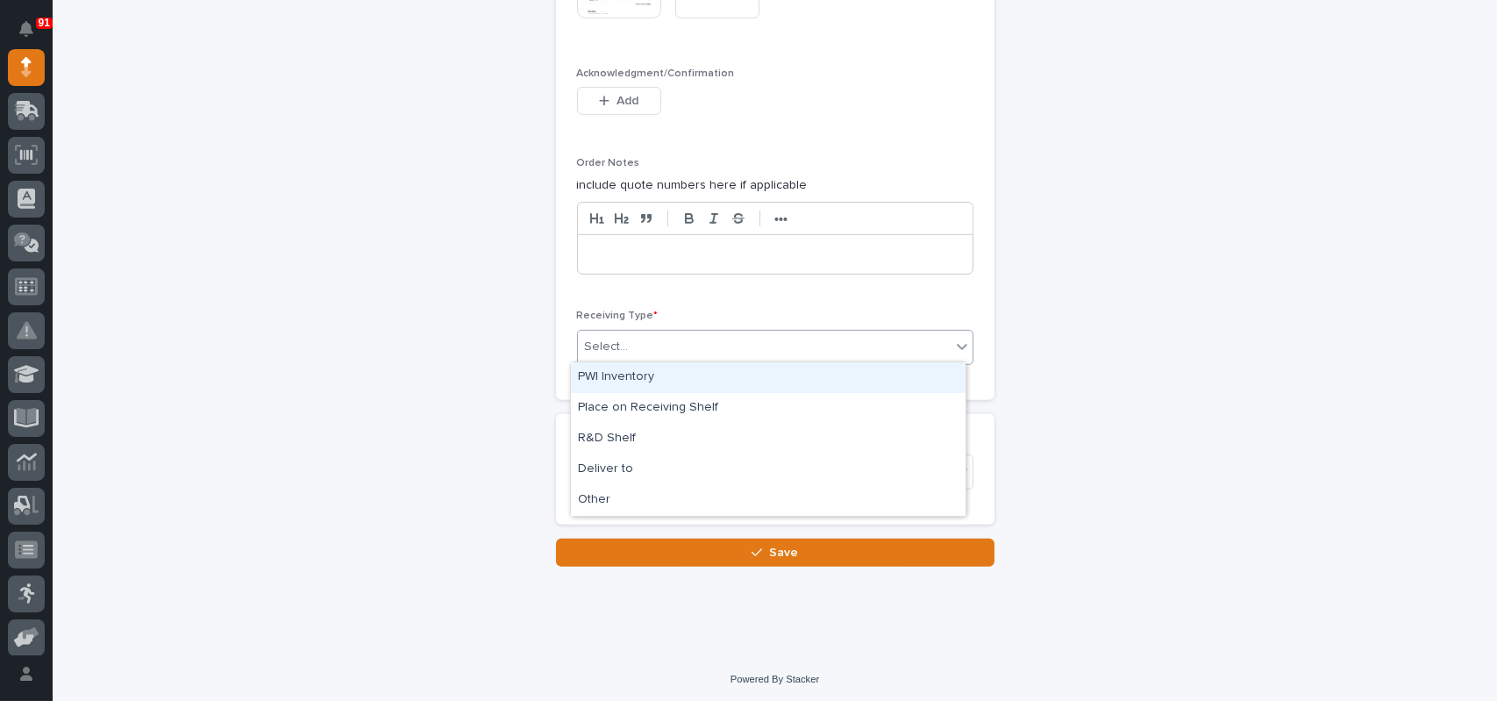
click at [644, 336] on div "Select..." at bounding box center [764, 346] width 373 height 29
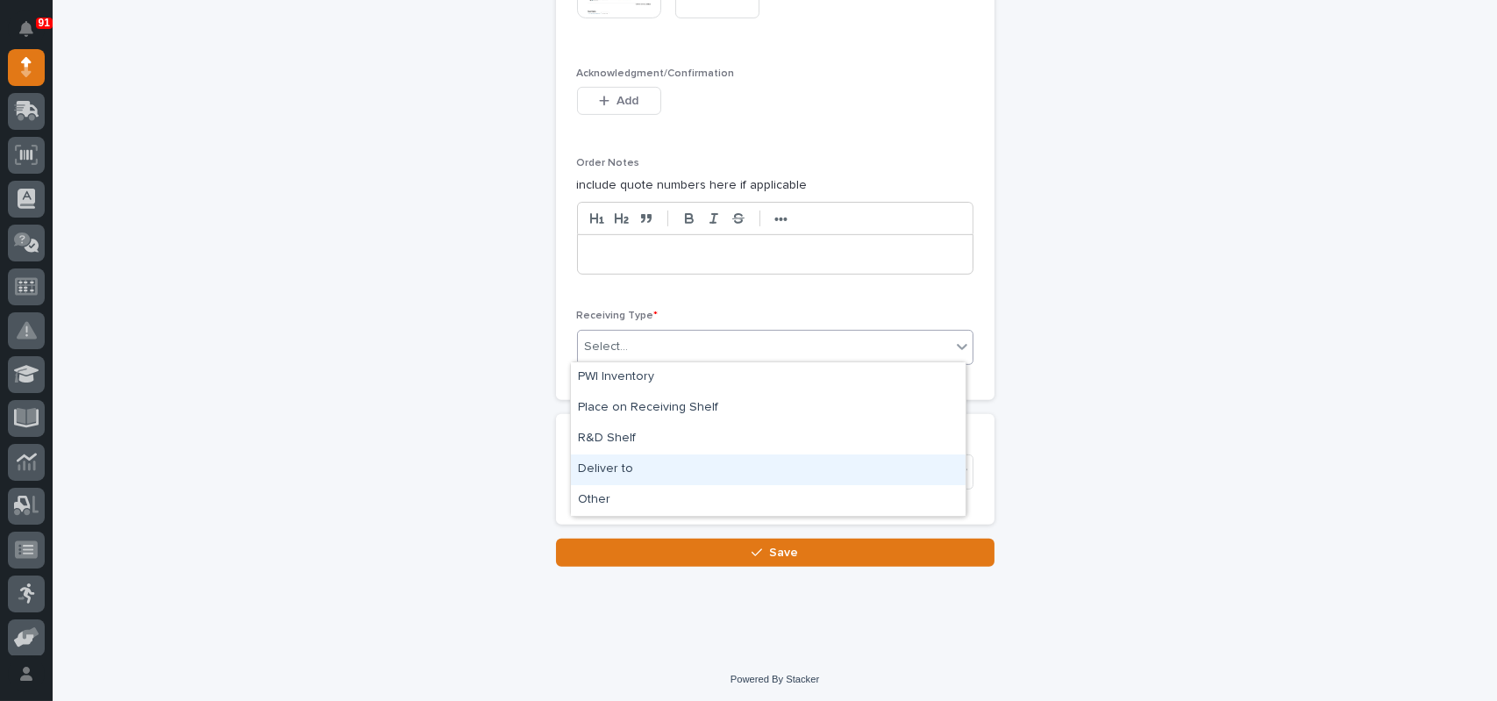
click at [604, 460] on div "Deliver to" at bounding box center [768, 469] width 395 height 31
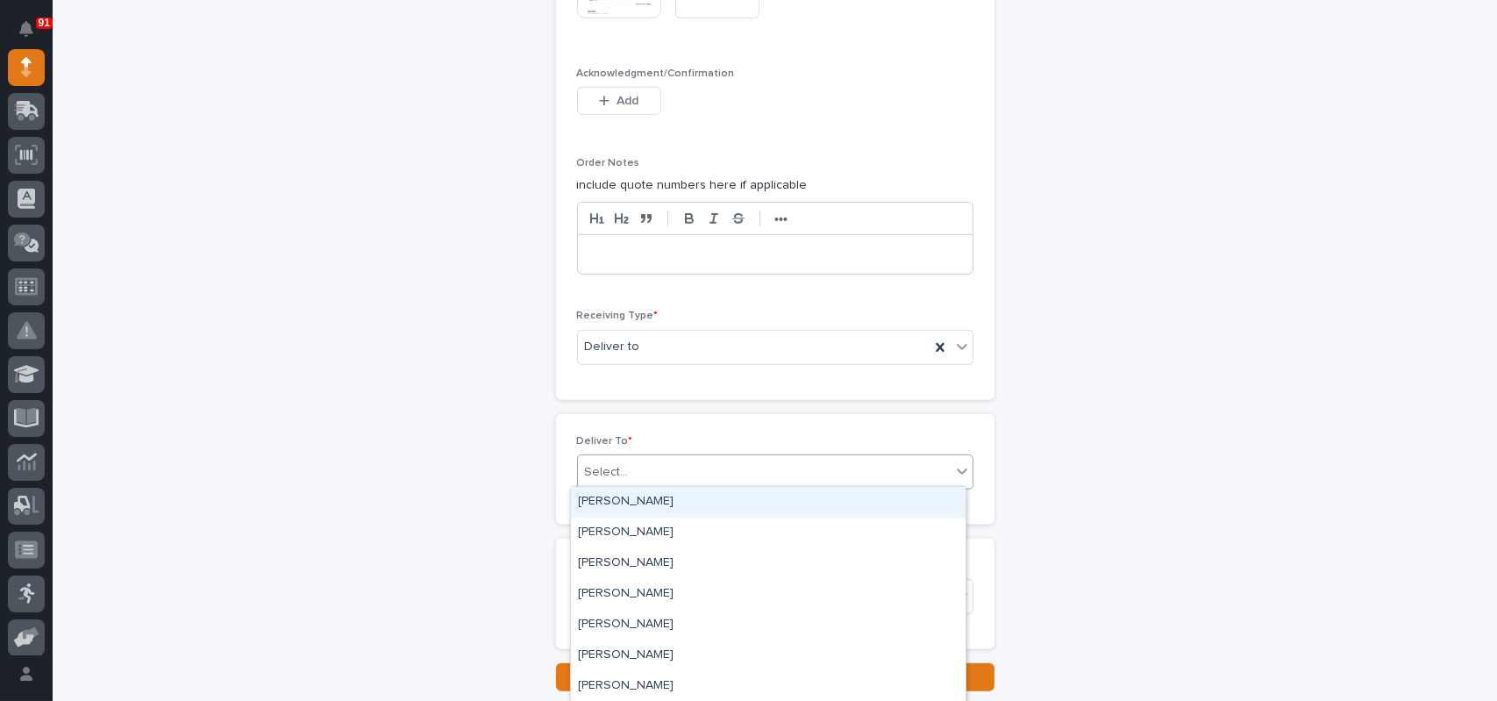
click at [662, 459] on div "Select..." at bounding box center [764, 472] width 373 height 29
type input "****"
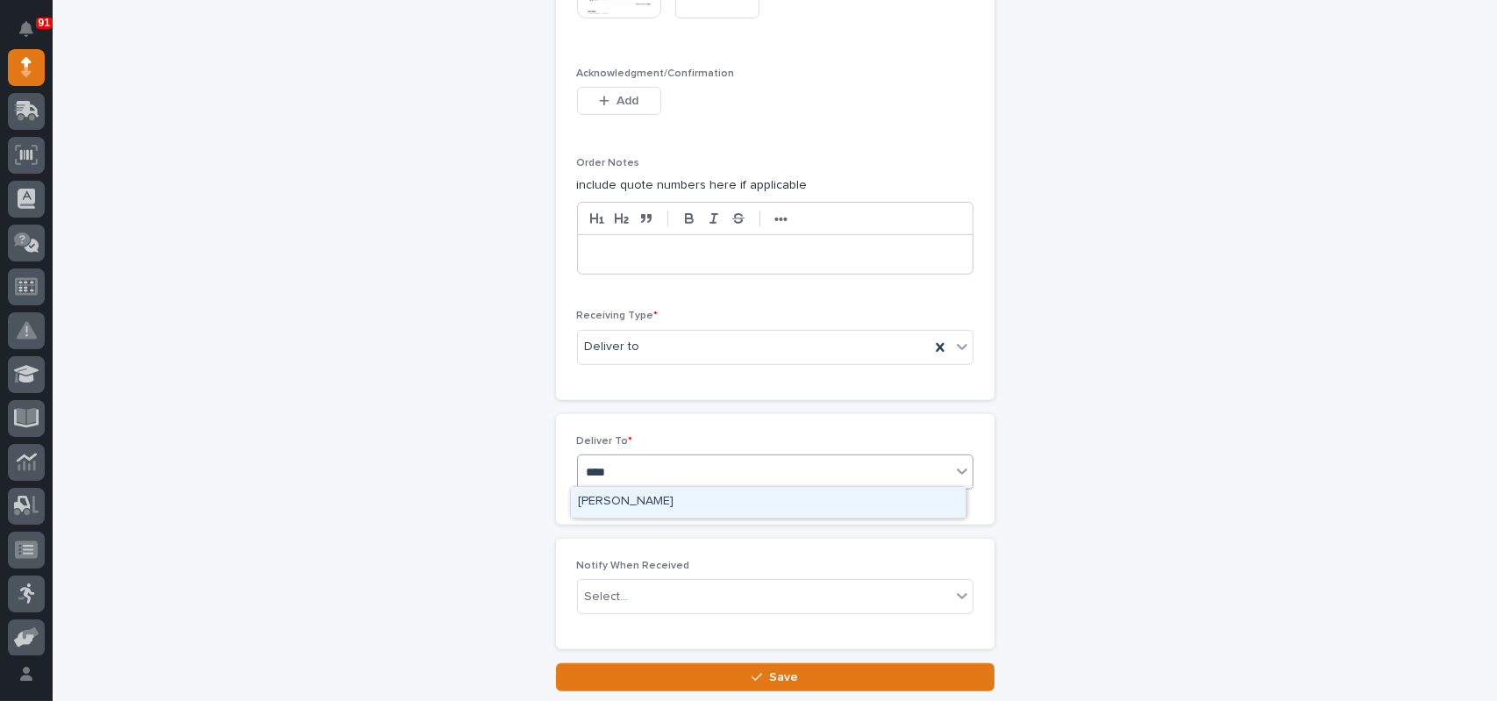
click at [597, 501] on div "[PERSON_NAME]" at bounding box center [768, 502] width 395 height 31
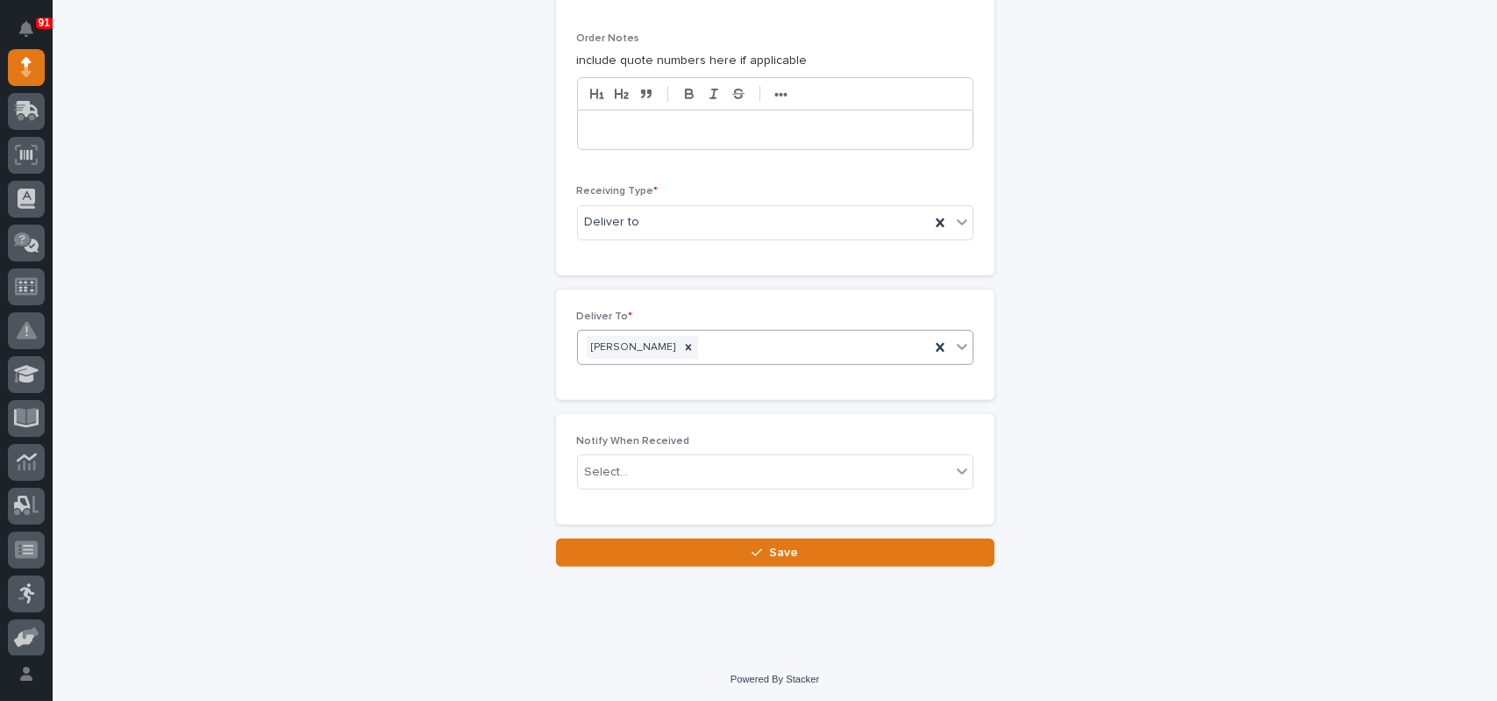
scroll to position [1589, 0]
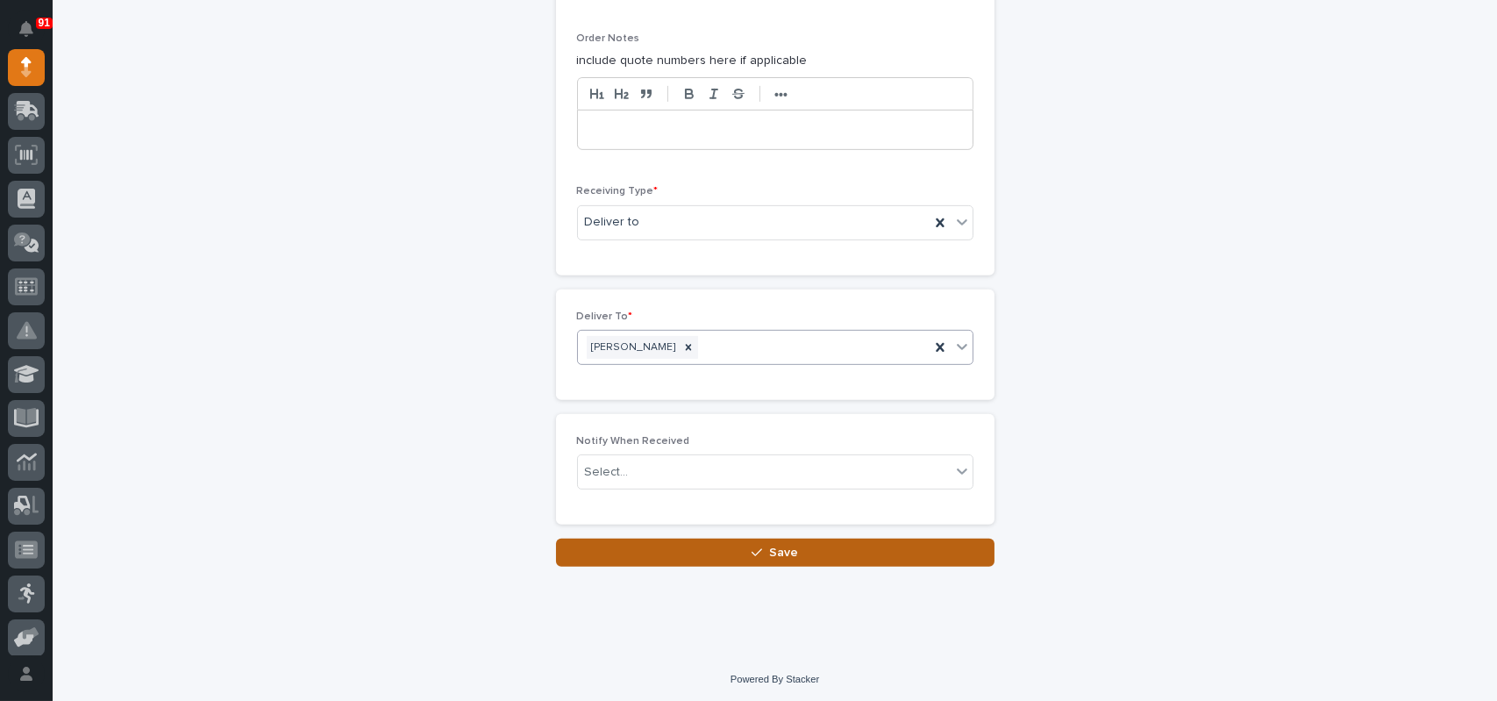
click at [769, 552] on span "Save" at bounding box center [783, 552] width 29 height 16
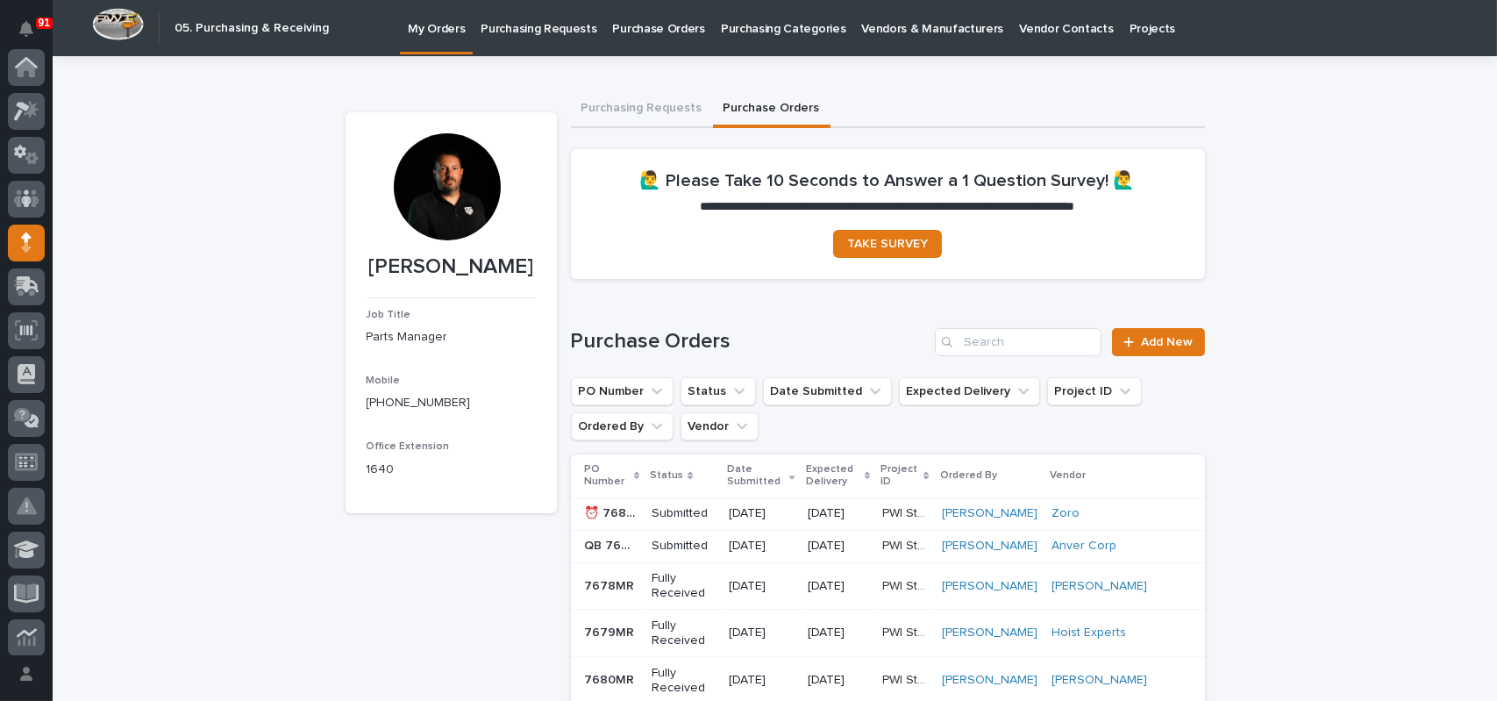
scroll to position [175, 0]
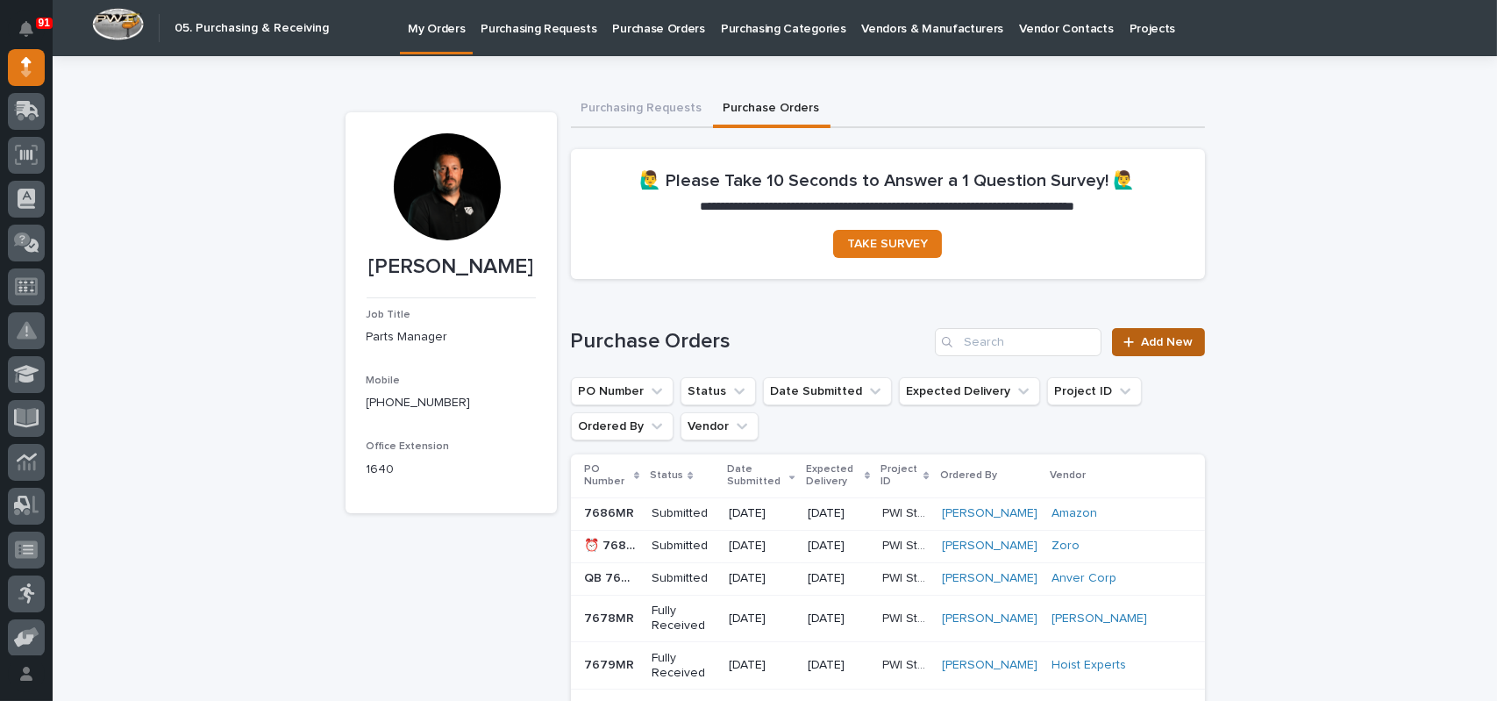
click at [1146, 336] on span "Add New" at bounding box center [1168, 342] width 52 height 12
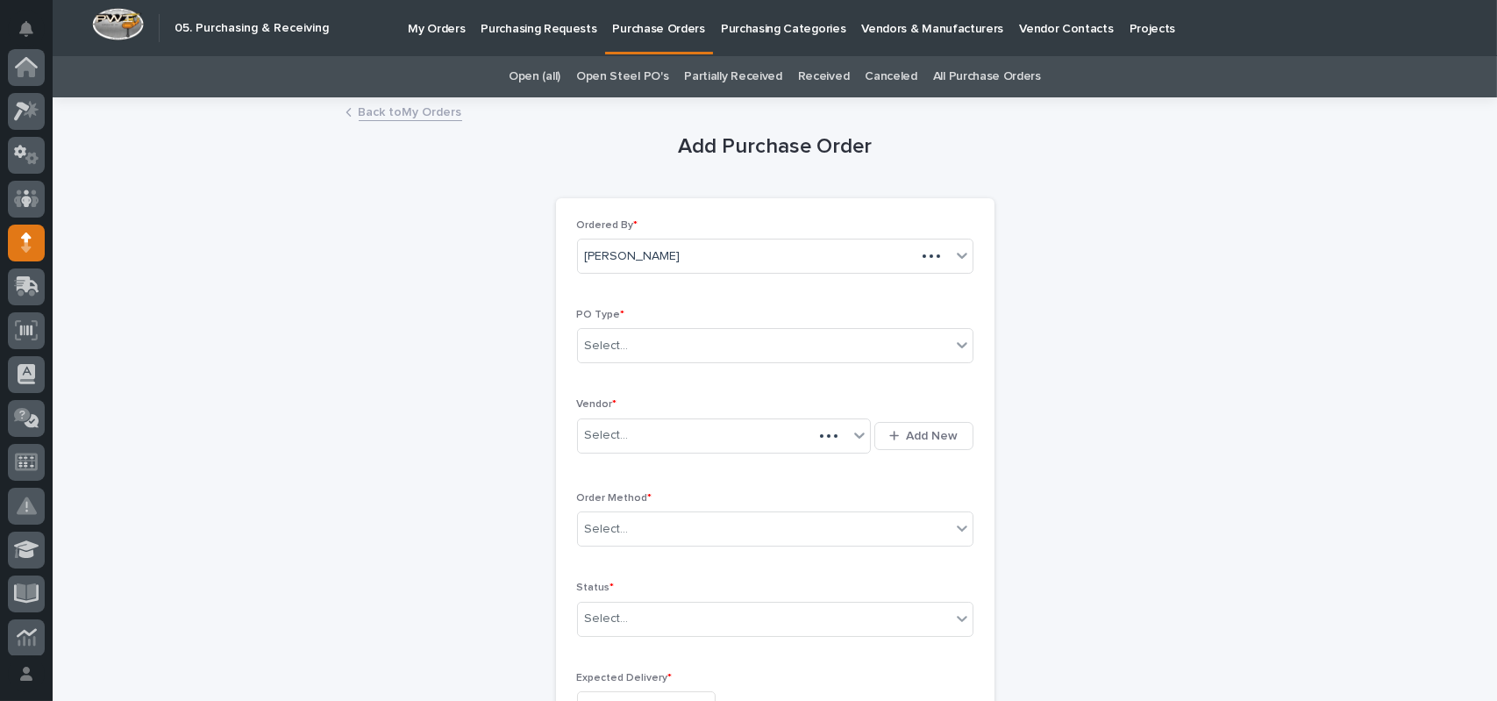
scroll to position [175, 0]
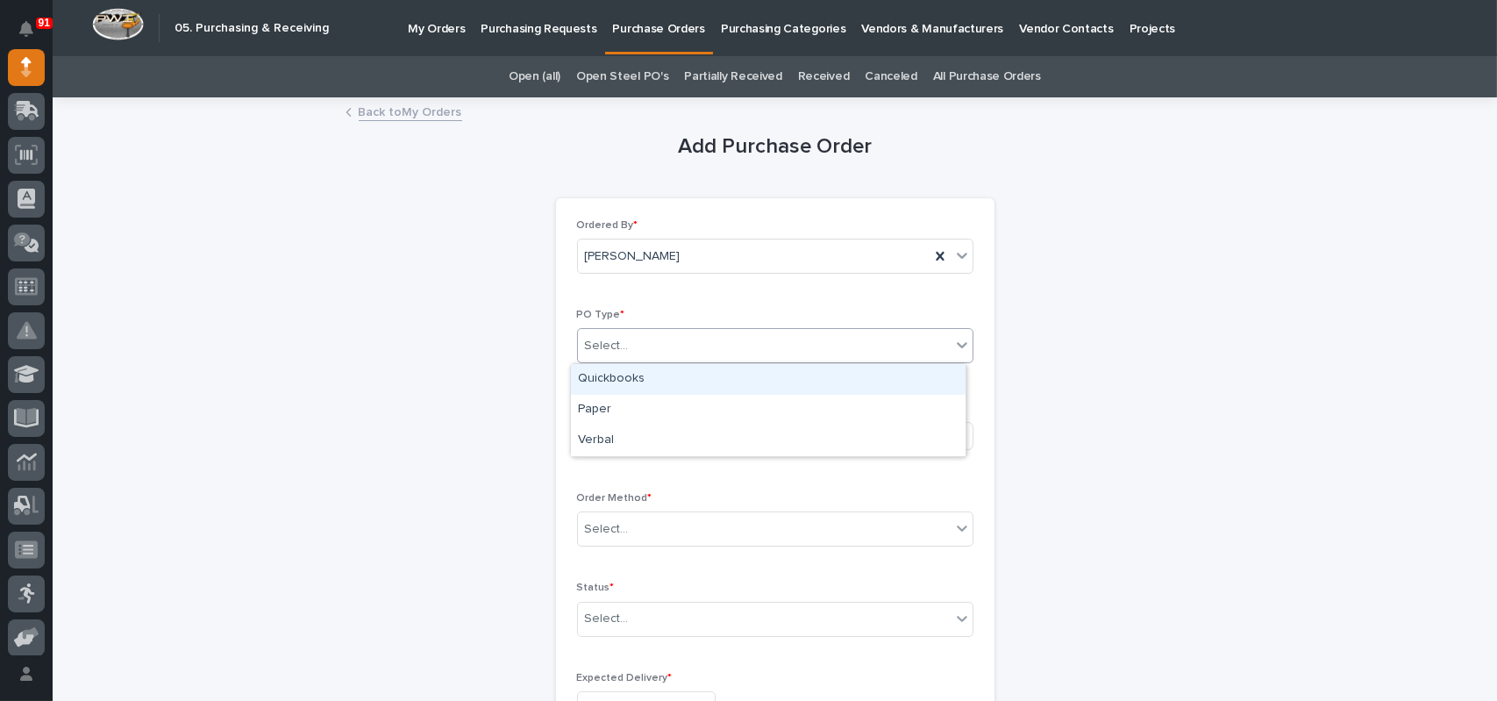
click at [666, 357] on div "Select..." at bounding box center [764, 345] width 373 height 29
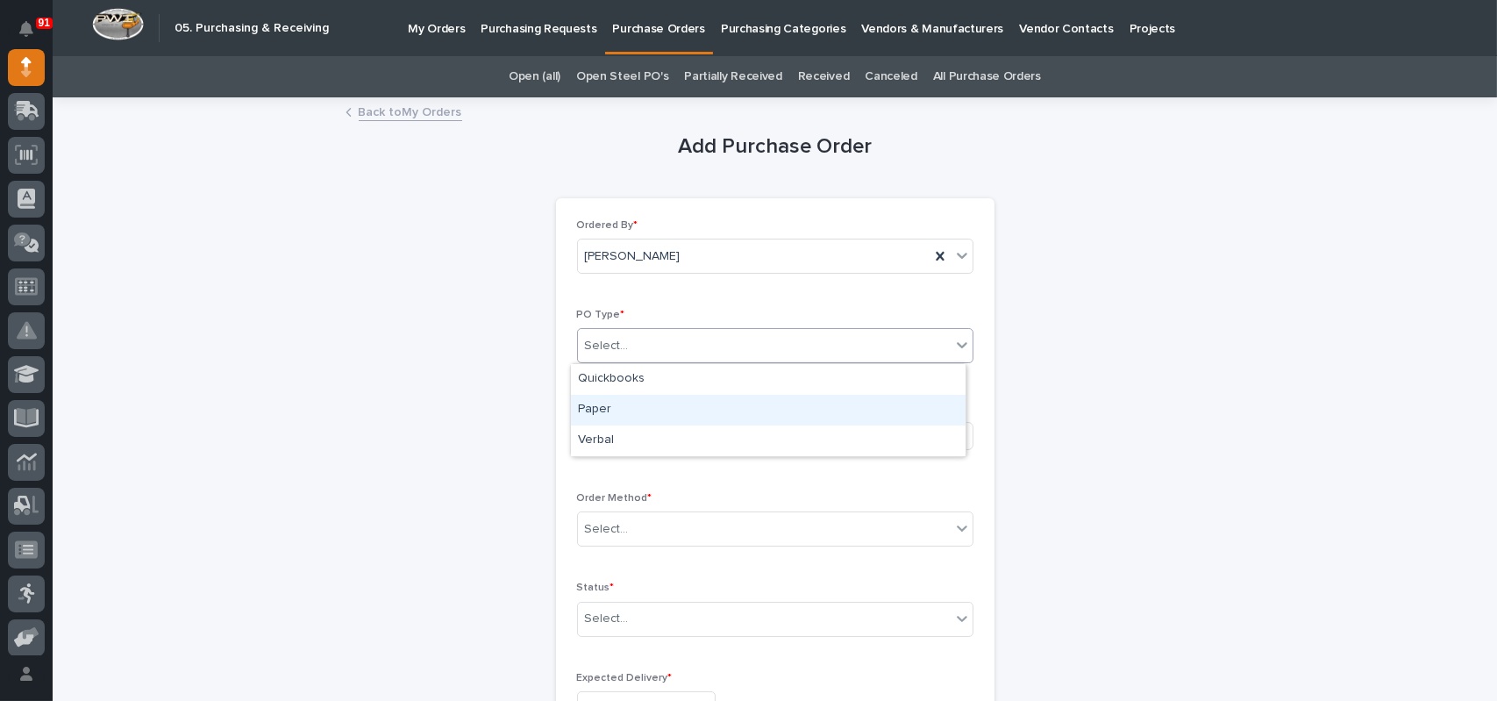
click at [610, 403] on div "Paper" at bounding box center [768, 410] width 395 height 31
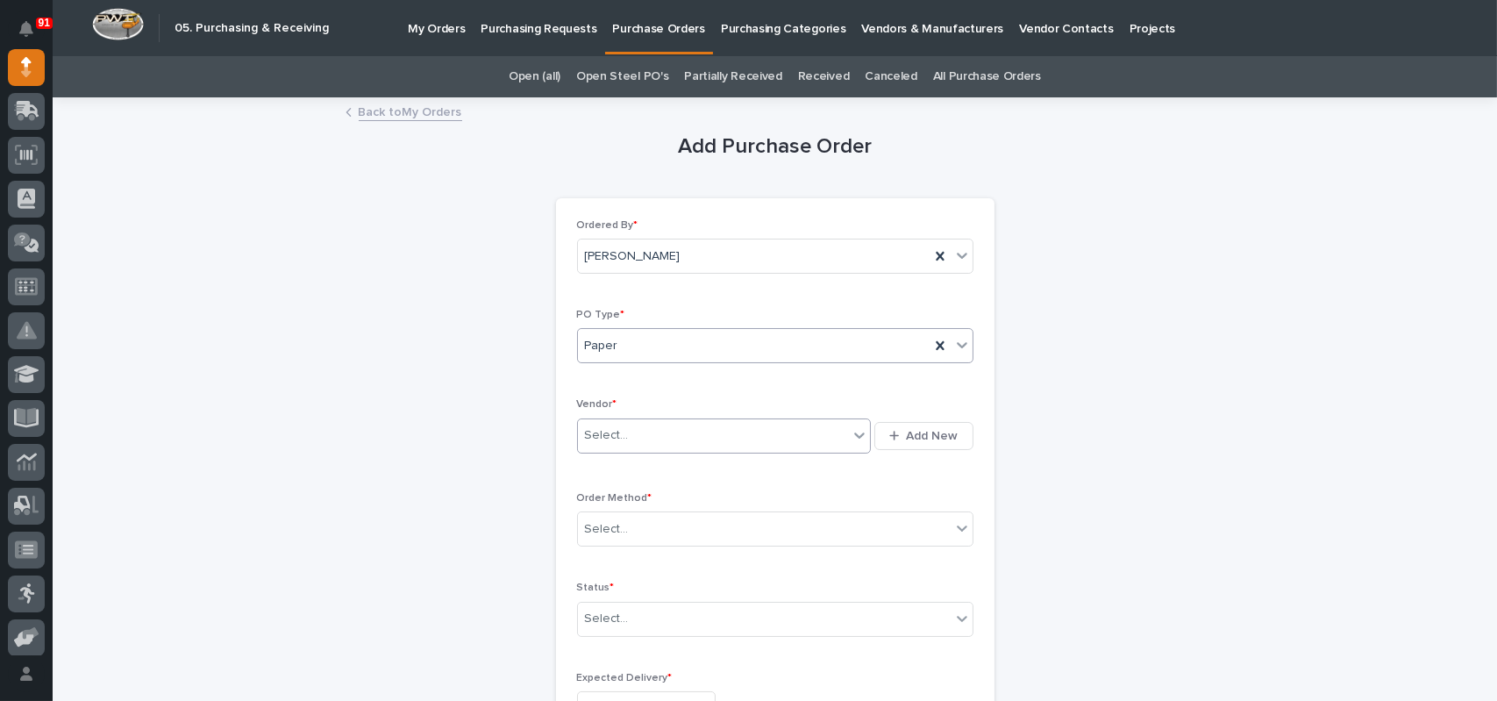
click at [617, 436] on div "Select..." at bounding box center [607, 435] width 44 height 18
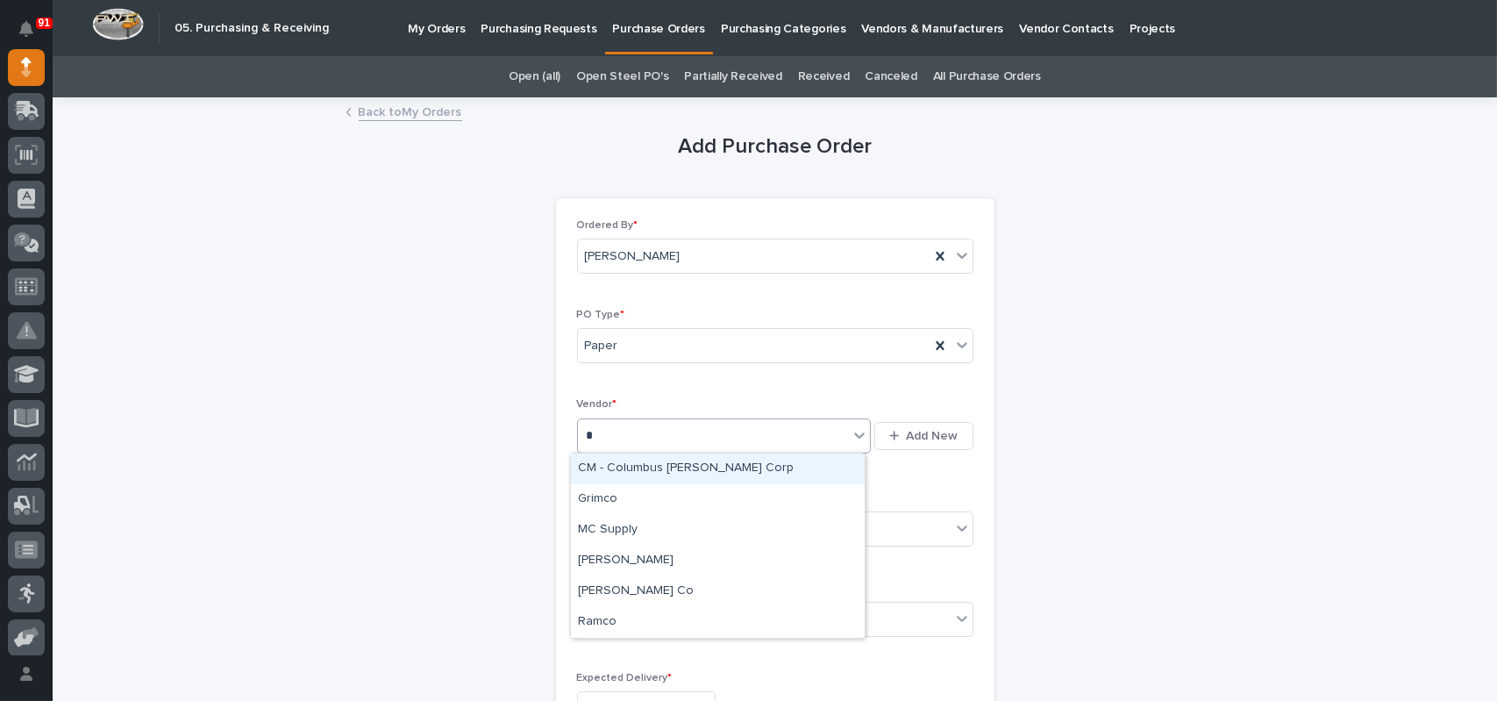
type input "**"
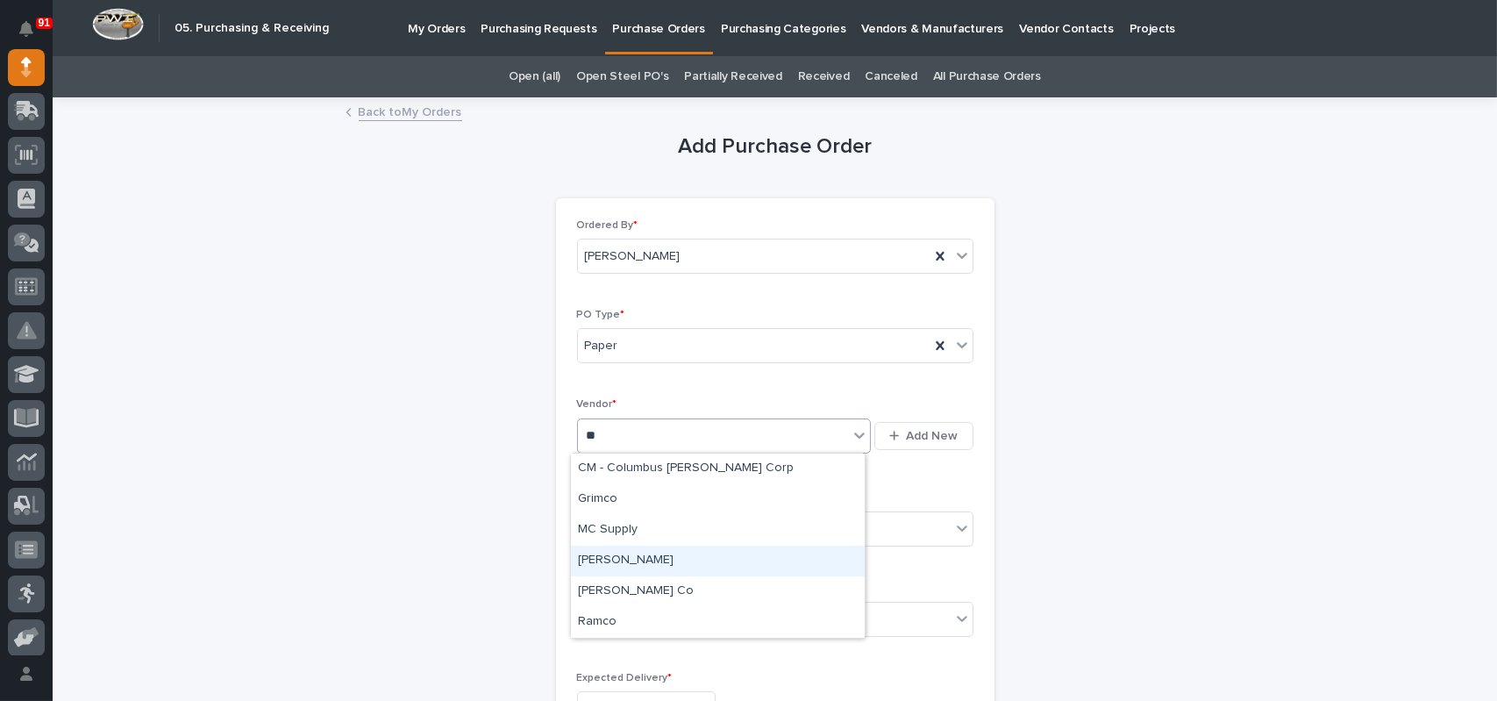
click at [589, 561] on div "[PERSON_NAME]" at bounding box center [718, 560] width 294 height 31
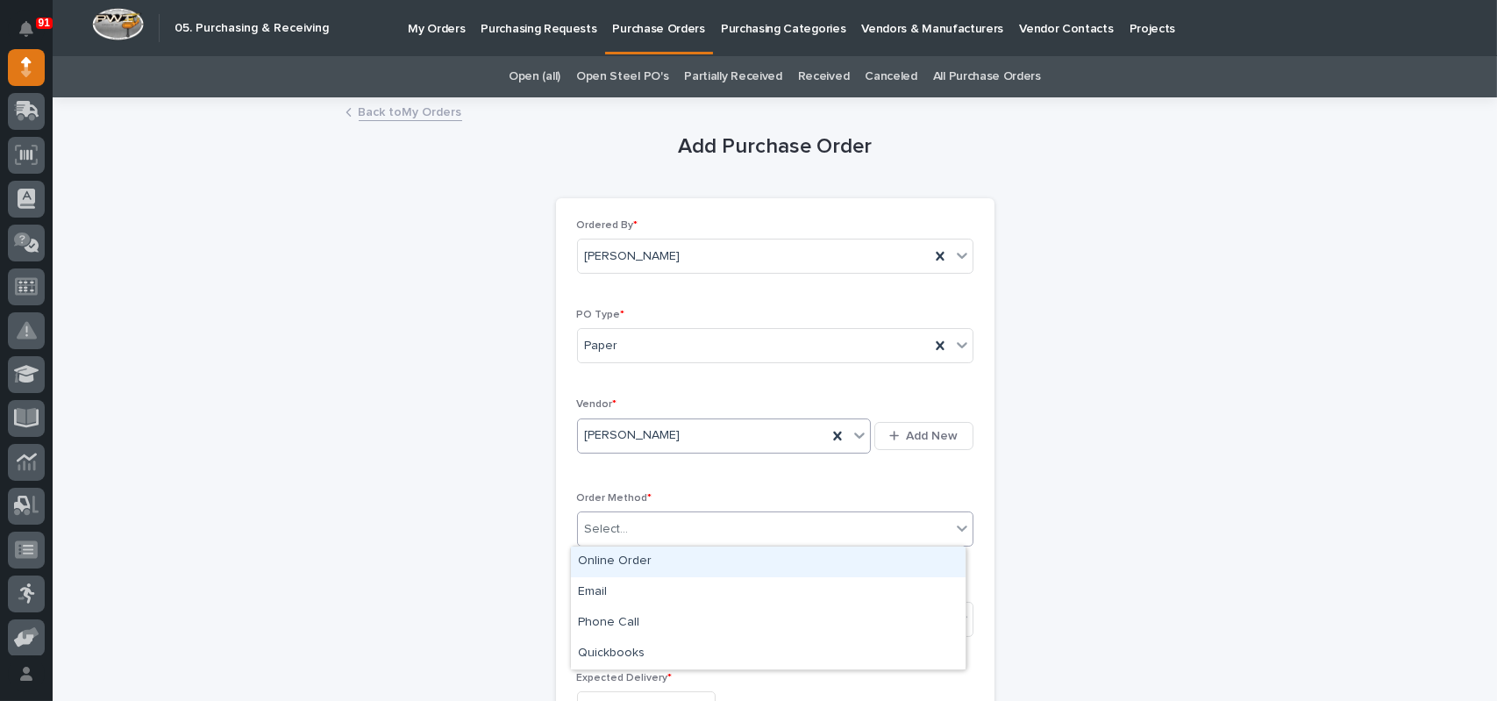
click at [610, 524] on div "Select..." at bounding box center [607, 529] width 44 height 18
drag, startPoint x: 621, startPoint y: 578, endPoint x: 628, endPoint y: 563, distance: 16.5
click at [628, 563] on div "Online Order" at bounding box center [768, 561] width 395 height 31
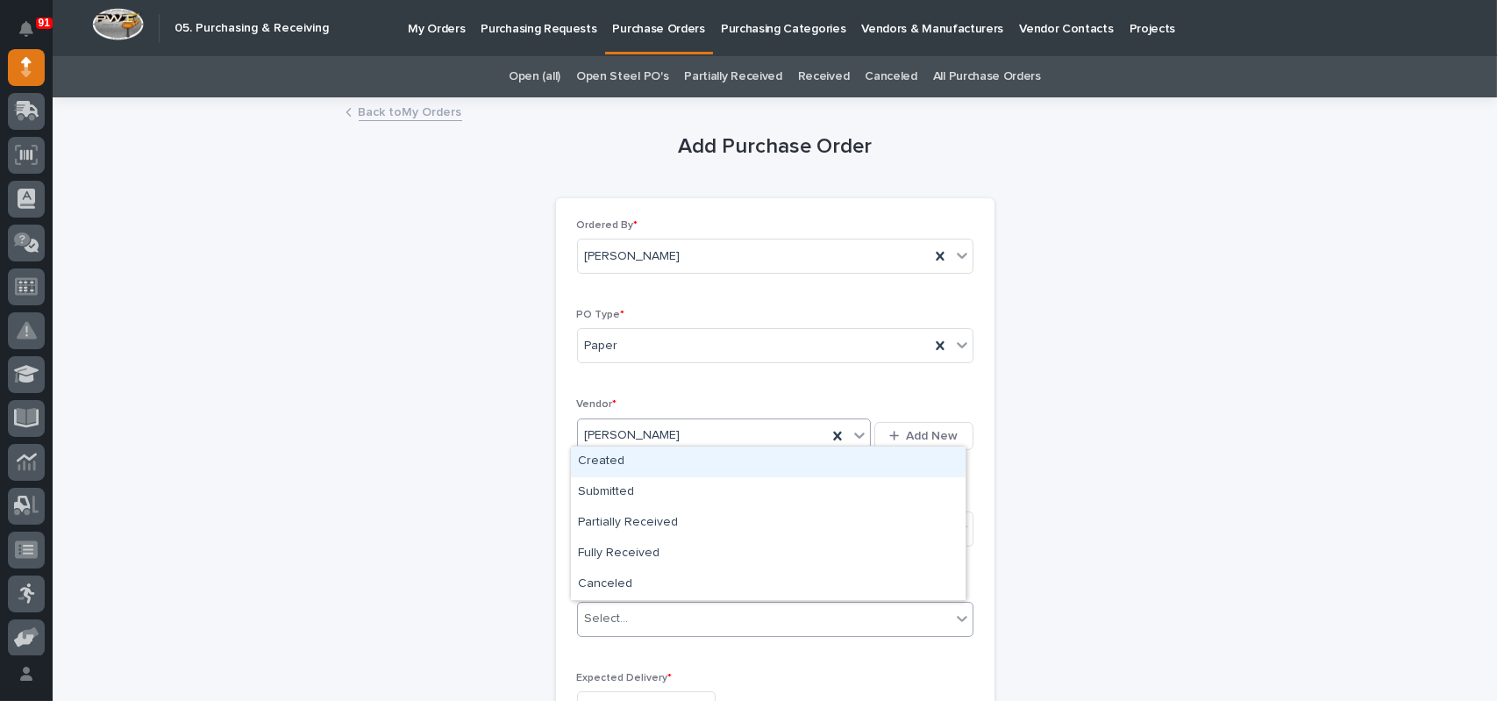
click at [613, 610] on div "Select..." at bounding box center [607, 618] width 44 height 18
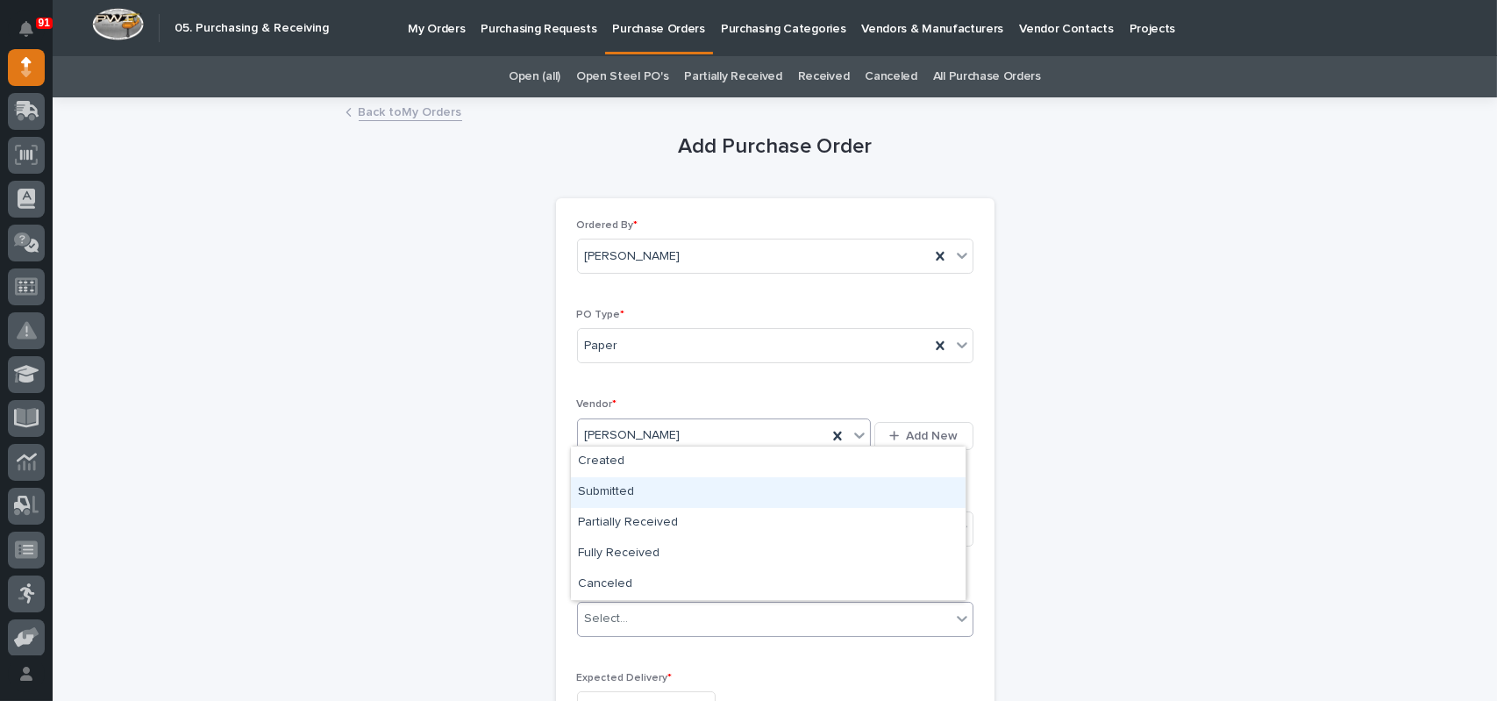
click at [623, 494] on div "Submitted" at bounding box center [768, 492] width 395 height 31
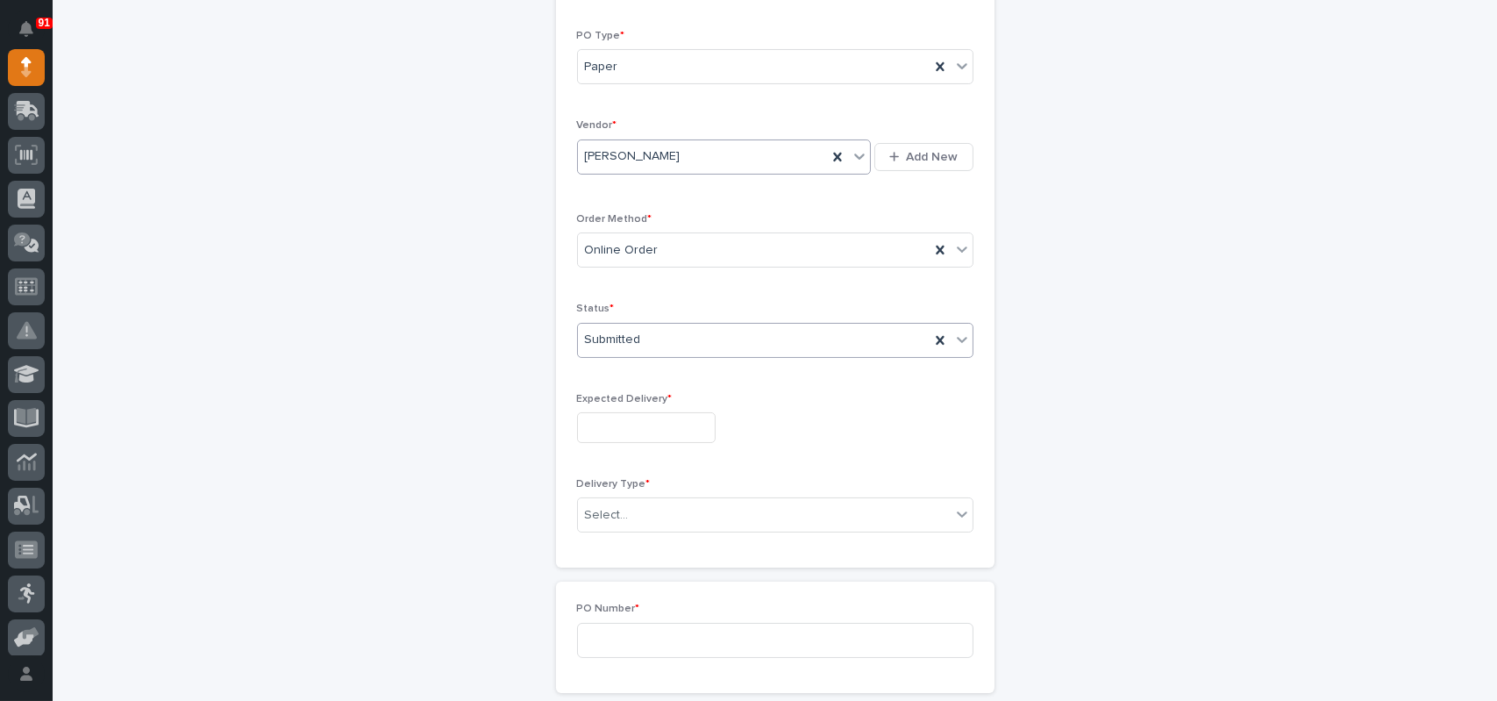
scroll to position [351, 0]
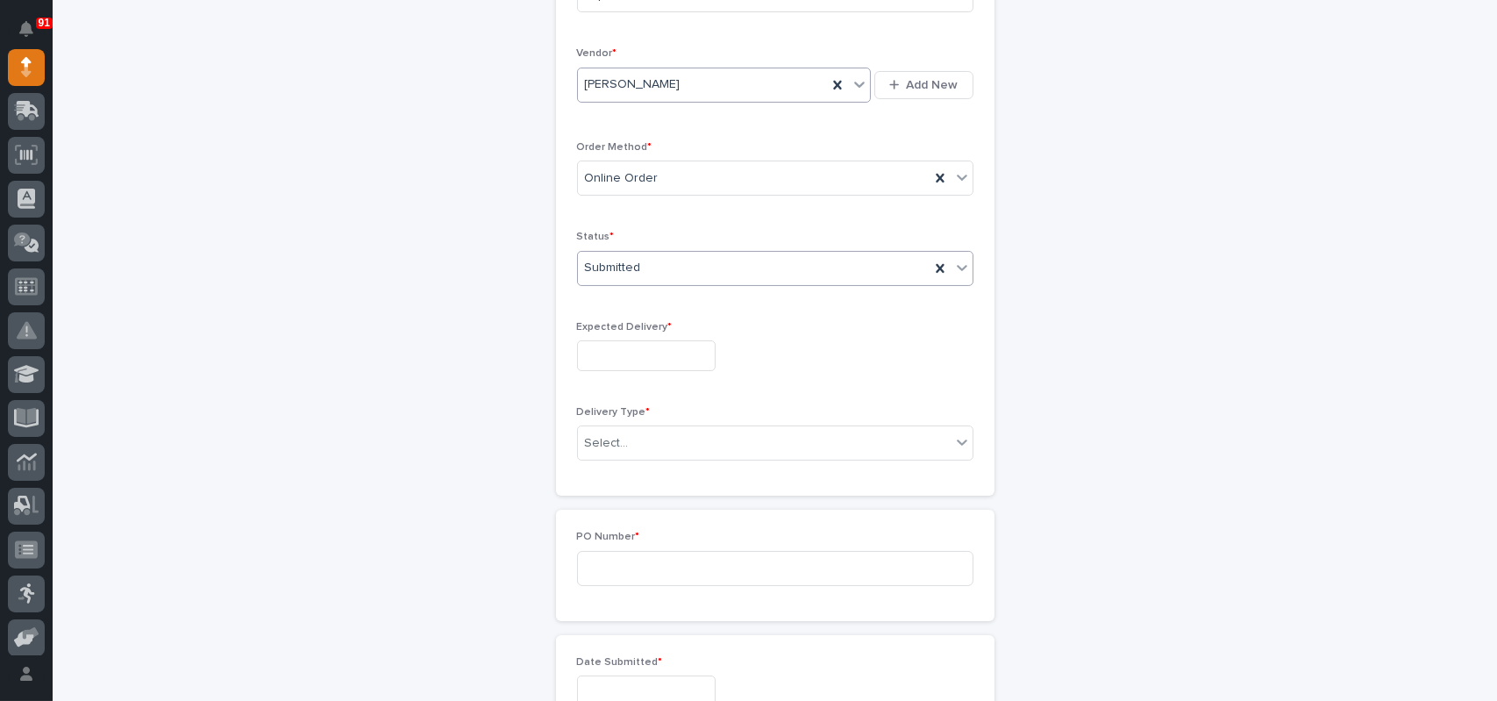
click at [638, 350] on input "text" at bounding box center [646, 355] width 139 height 31
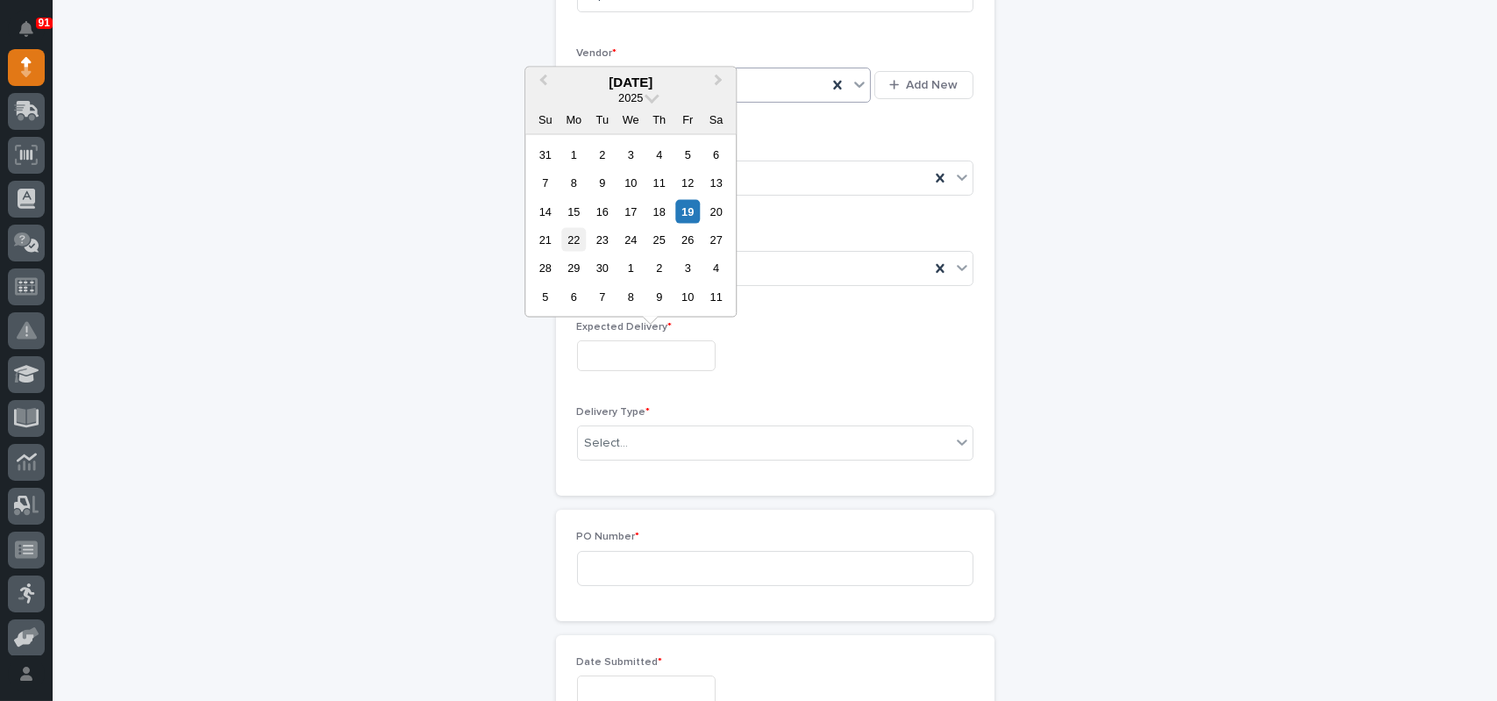
click at [579, 238] on div "22" at bounding box center [574, 240] width 24 height 24
type input "**********"
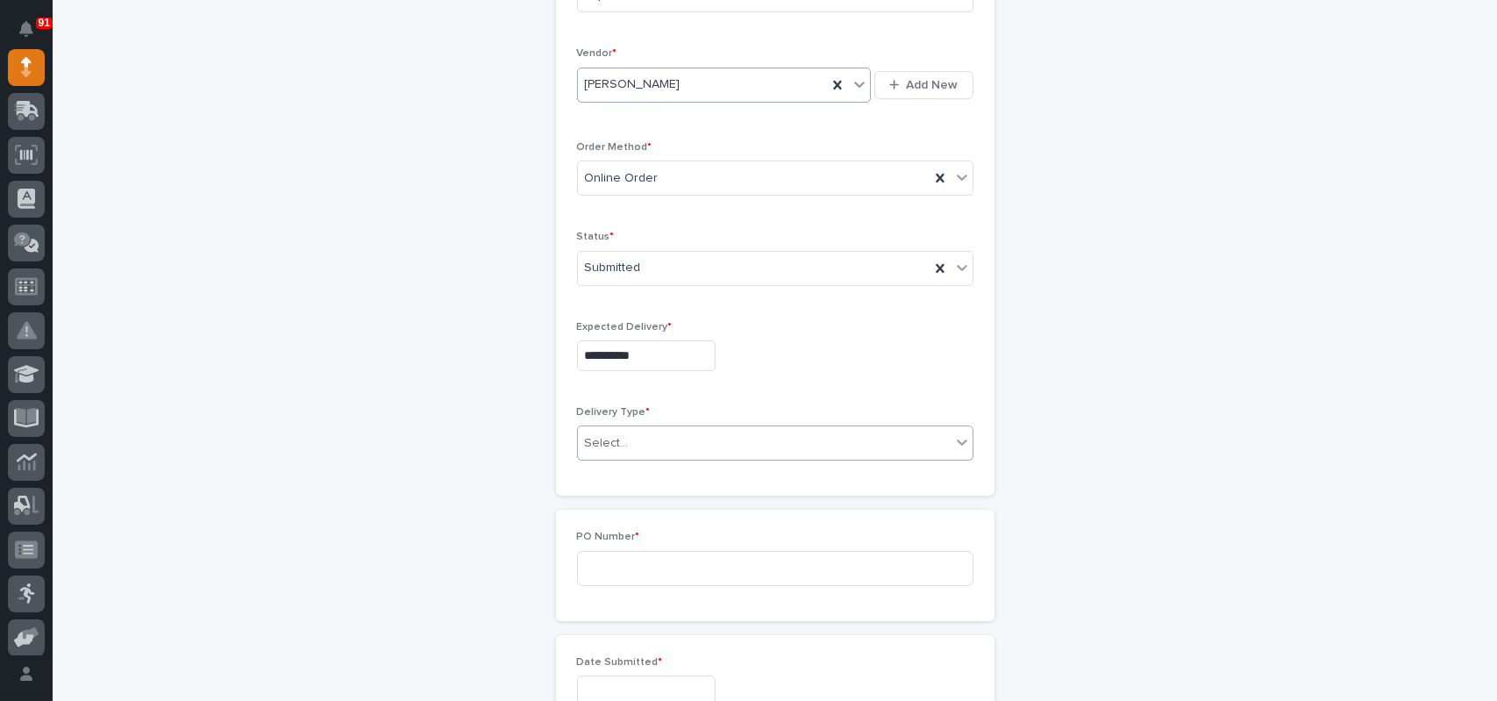
click at [671, 430] on div "Select..." at bounding box center [764, 443] width 373 height 29
click at [664, 460] on div "Deliver to PWI" at bounding box center [768, 475] width 395 height 31
click at [643, 568] on input at bounding box center [775, 568] width 396 height 35
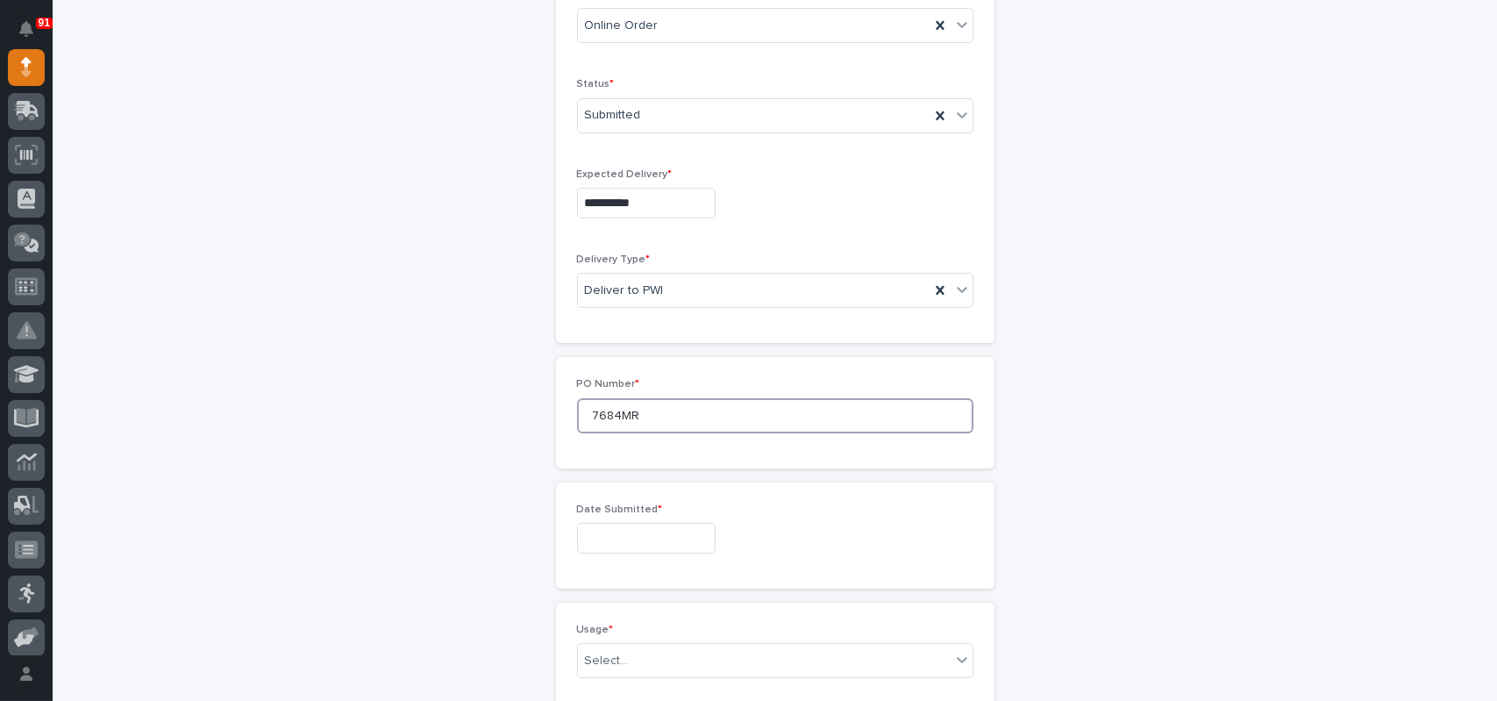
scroll to position [614, 0]
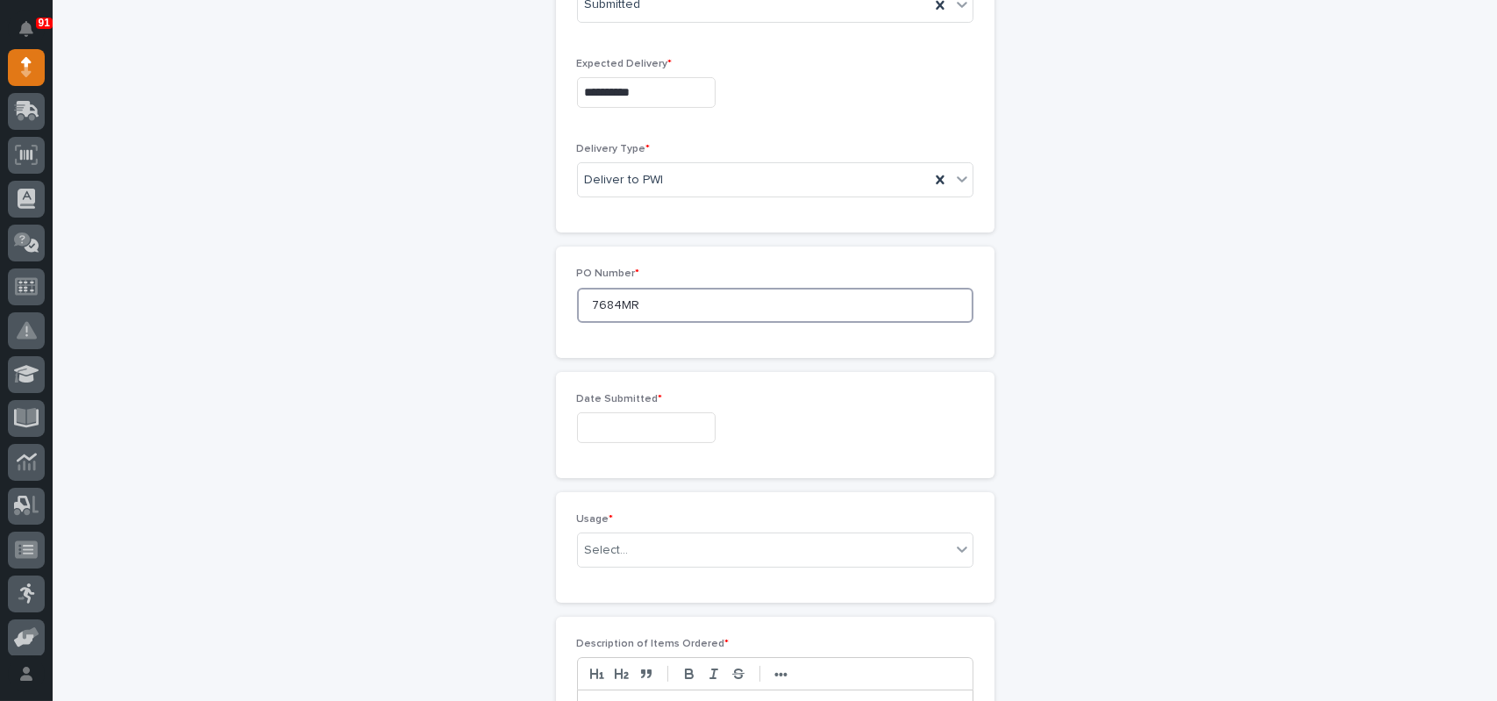
type input "7684MR"
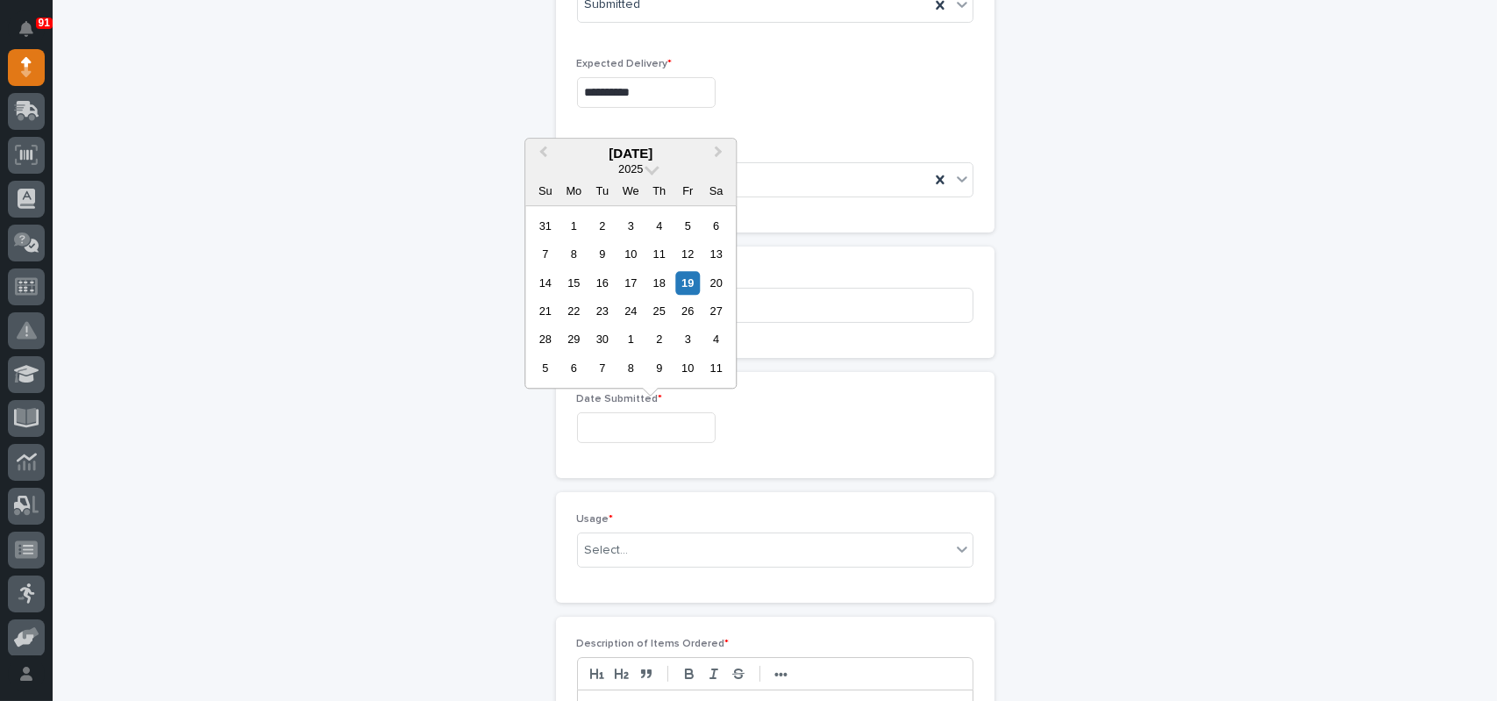
click at [604, 424] on input "text" at bounding box center [646, 427] width 139 height 31
click at [637, 276] on div "17" at bounding box center [631, 283] width 24 height 24
type input "**********"
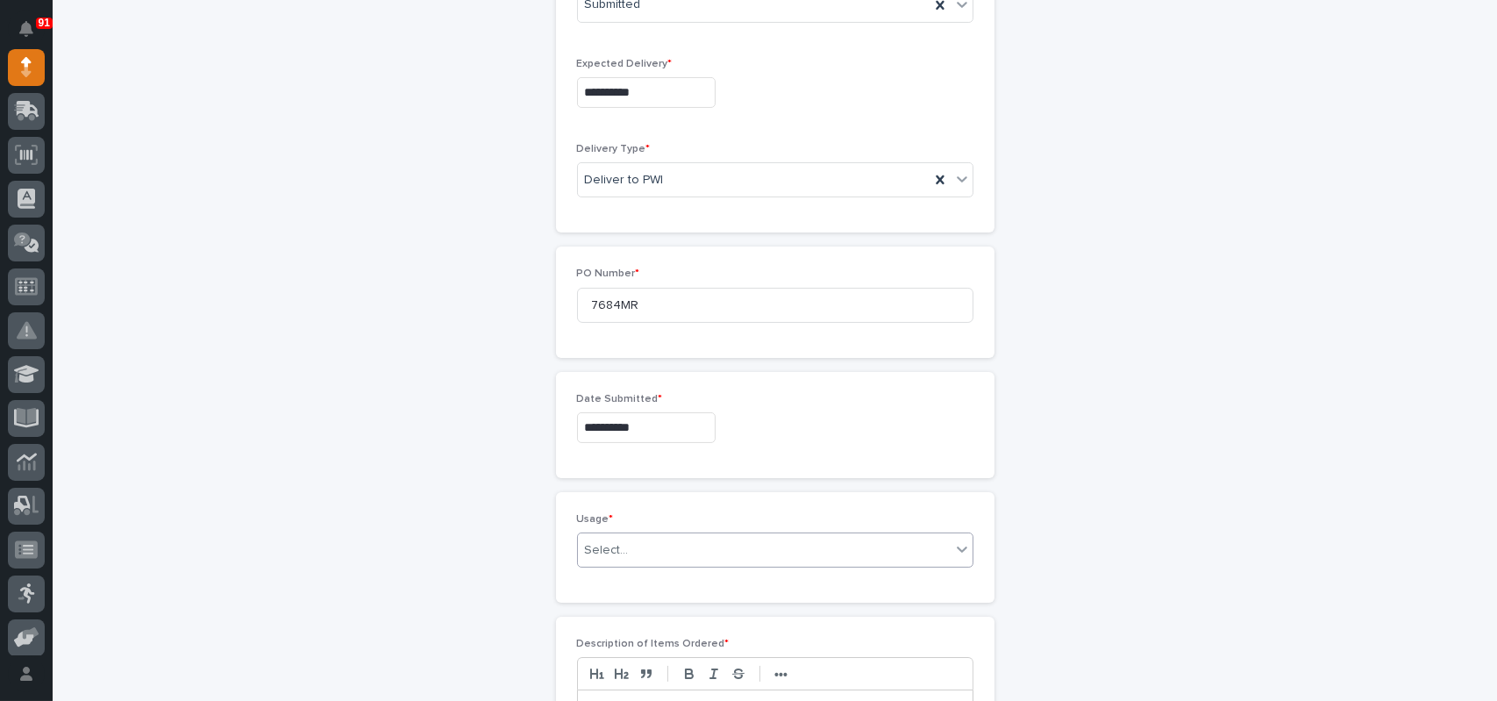
click at [620, 550] on div "Select..." at bounding box center [764, 550] width 373 height 29
click at [615, 678] on div "PWI Stock" at bounding box center [768, 673] width 395 height 31
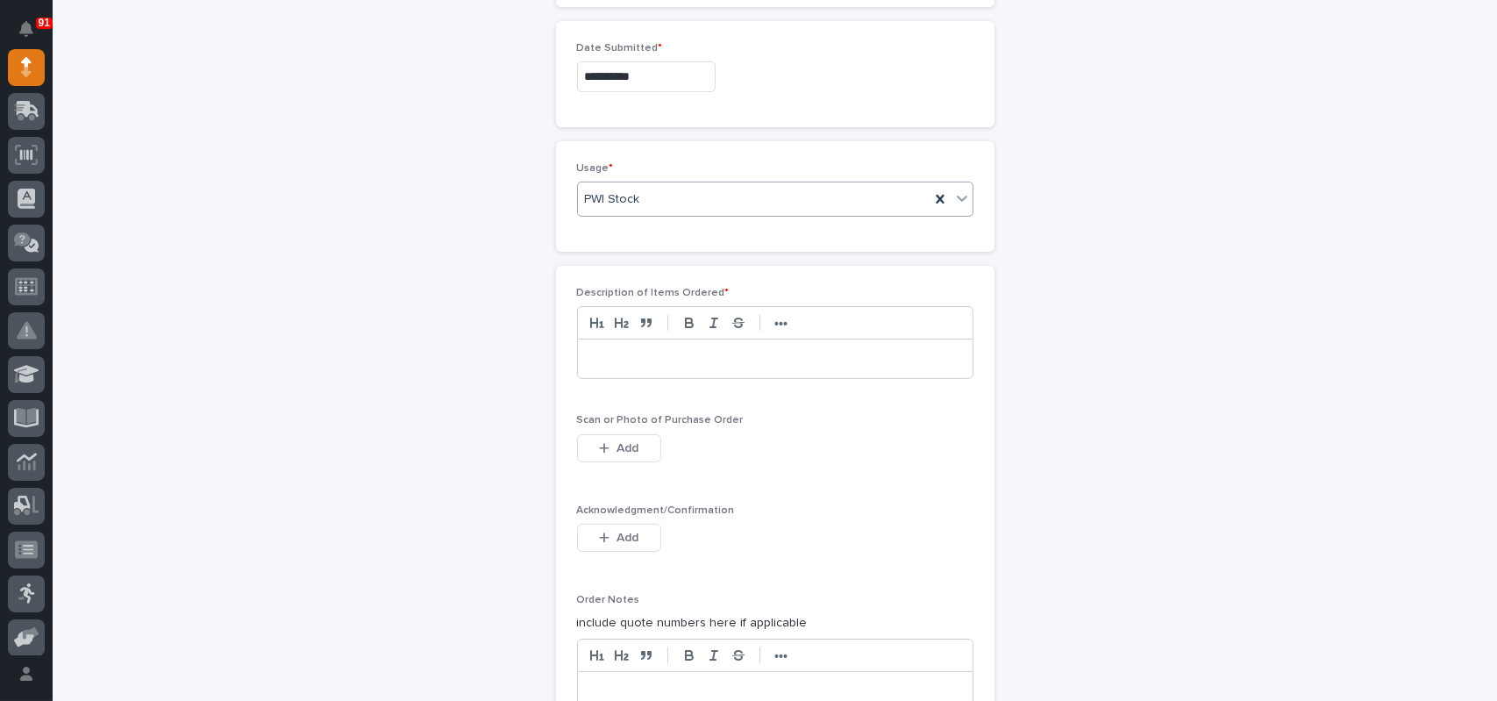
click at [652, 354] on p at bounding box center [775, 359] width 368 height 18
click at [610, 436] on button "Add" at bounding box center [619, 448] width 84 height 28
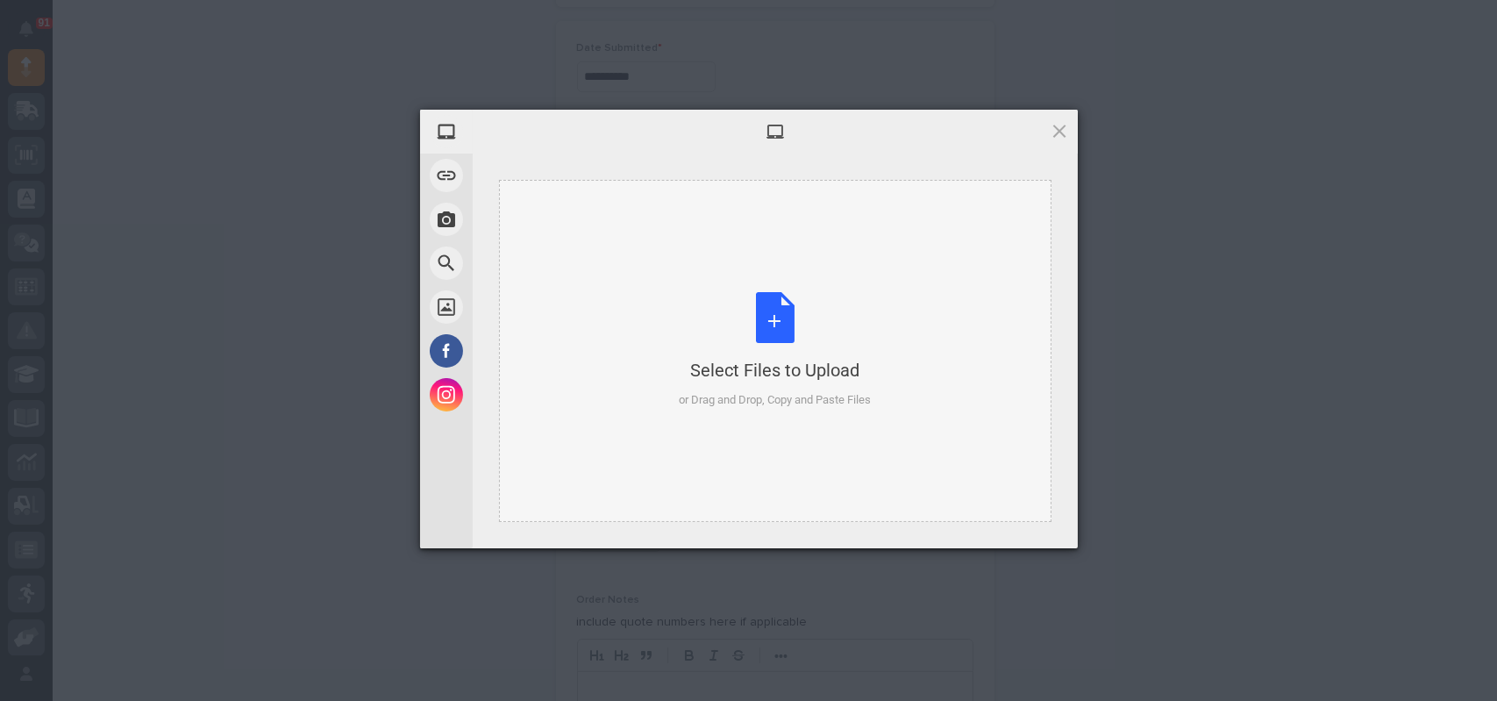
click at [754, 298] on div "Select Files to Upload or Drag and Drop, Copy and Paste Files" at bounding box center [775, 350] width 192 height 117
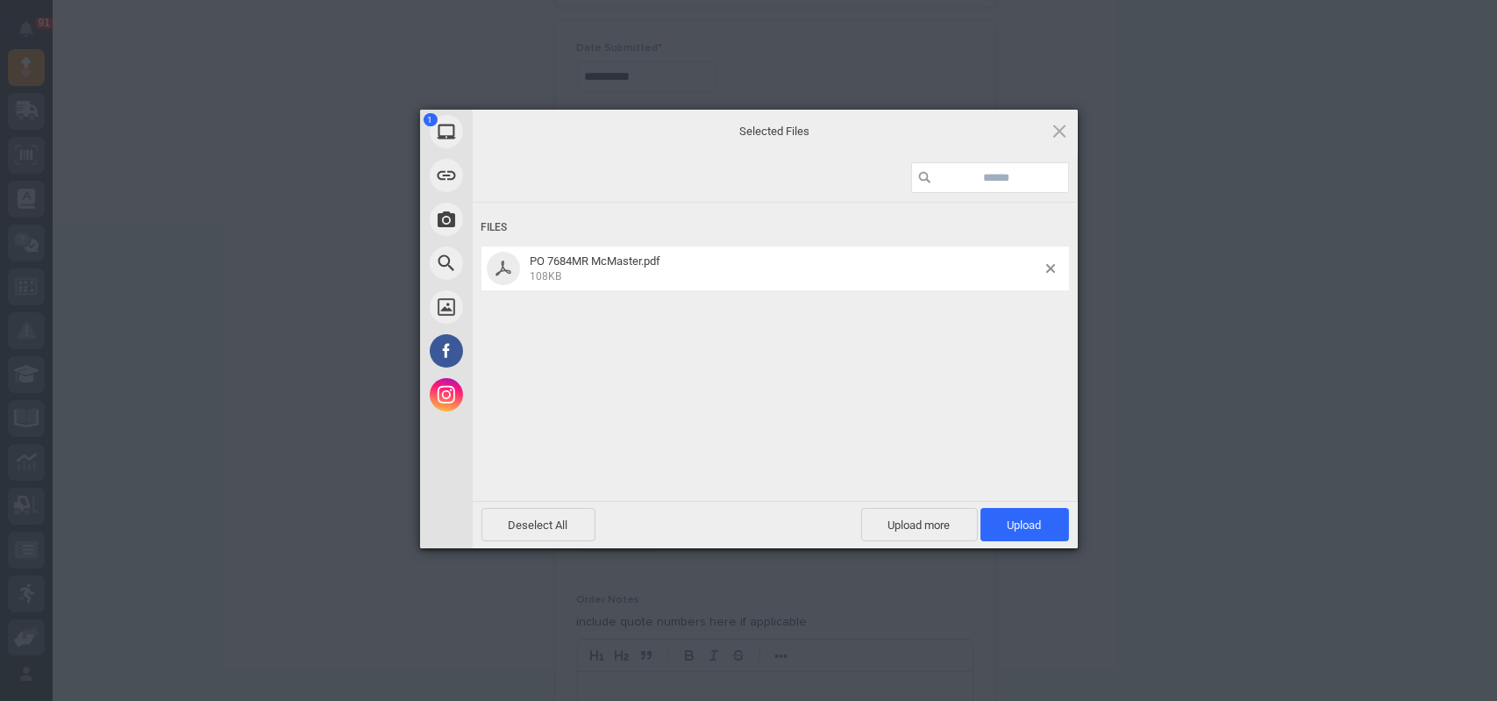
click at [1069, 526] on div "Deselect All Upload more Upload 1" at bounding box center [775, 524] width 605 height 47
click at [1049, 522] on span "Upload 1" at bounding box center [1024, 524] width 89 height 33
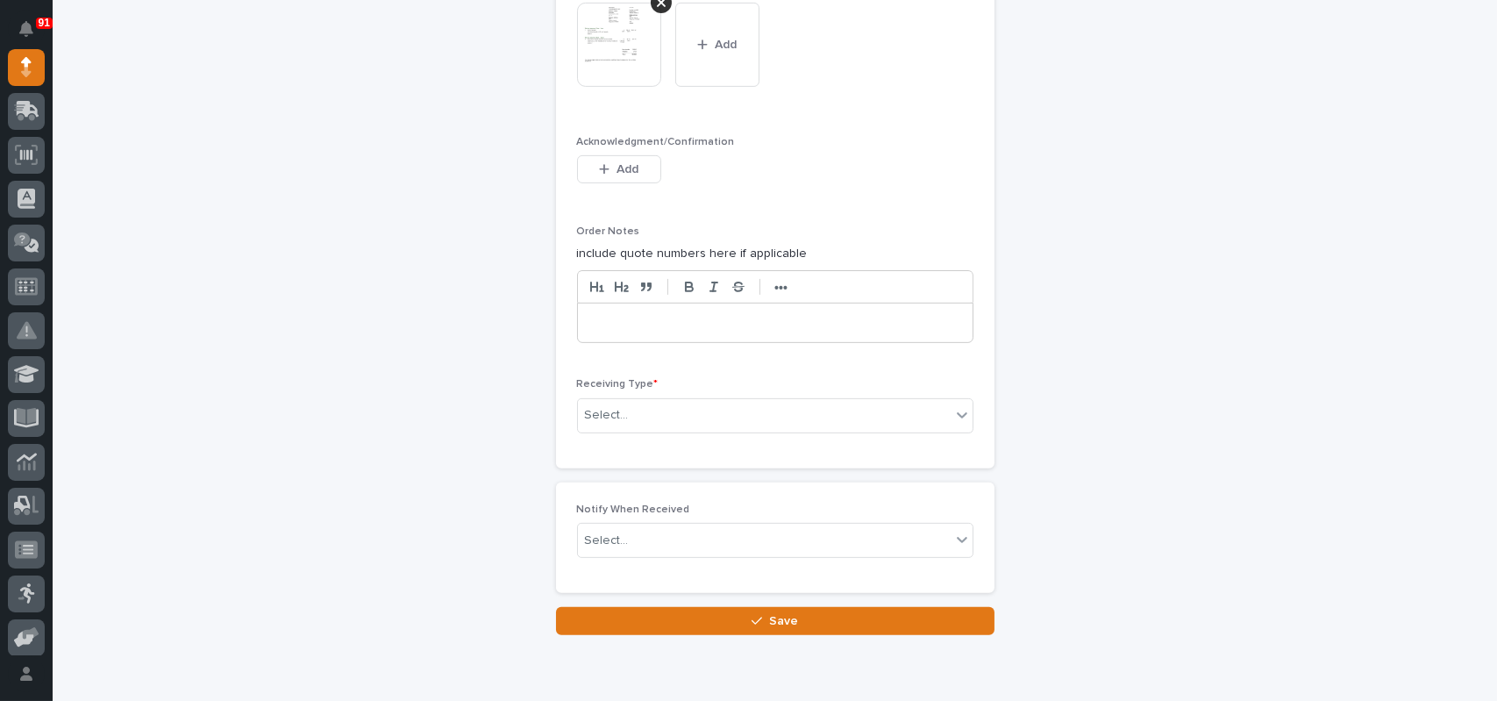
scroll to position [1434, 0]
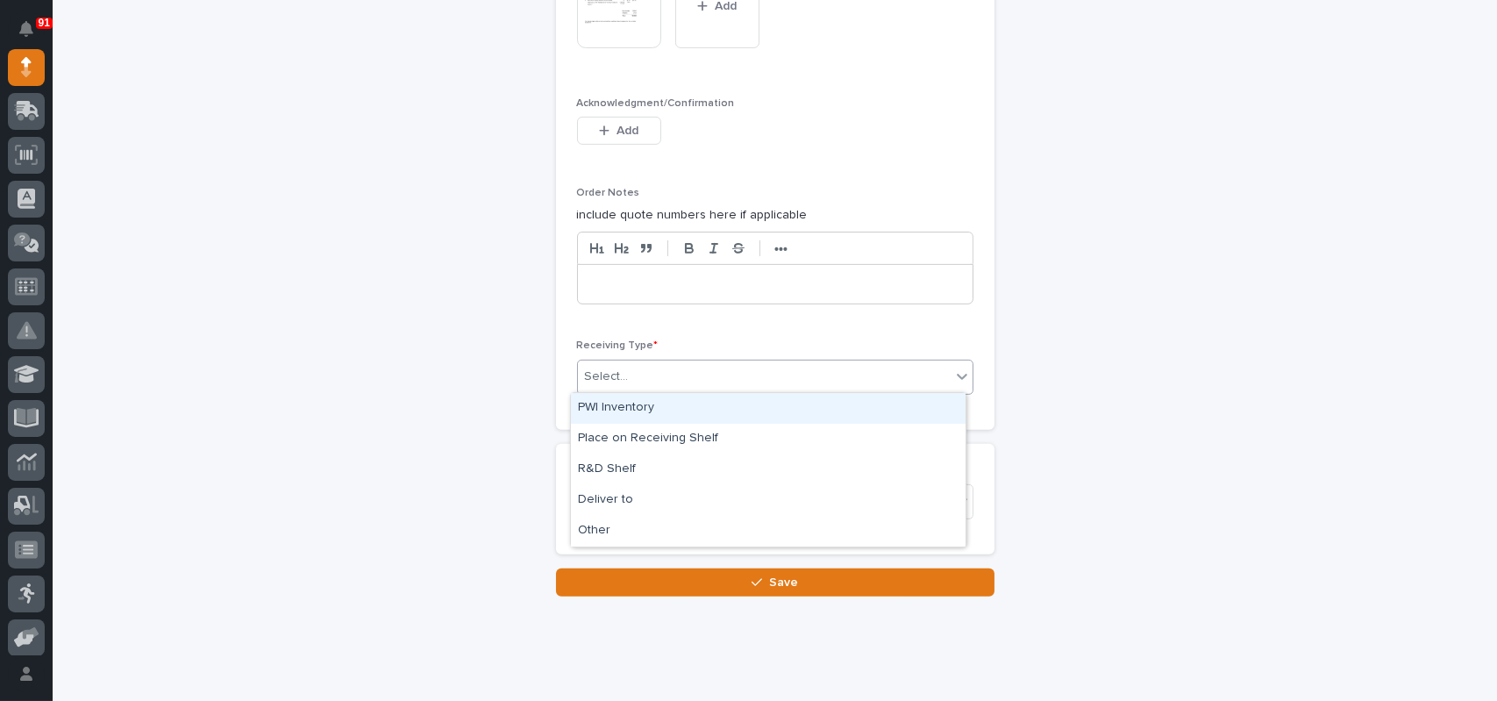
click at [683, 373] on div "Select..." at bounding box center [764, 376] width 373 height 29
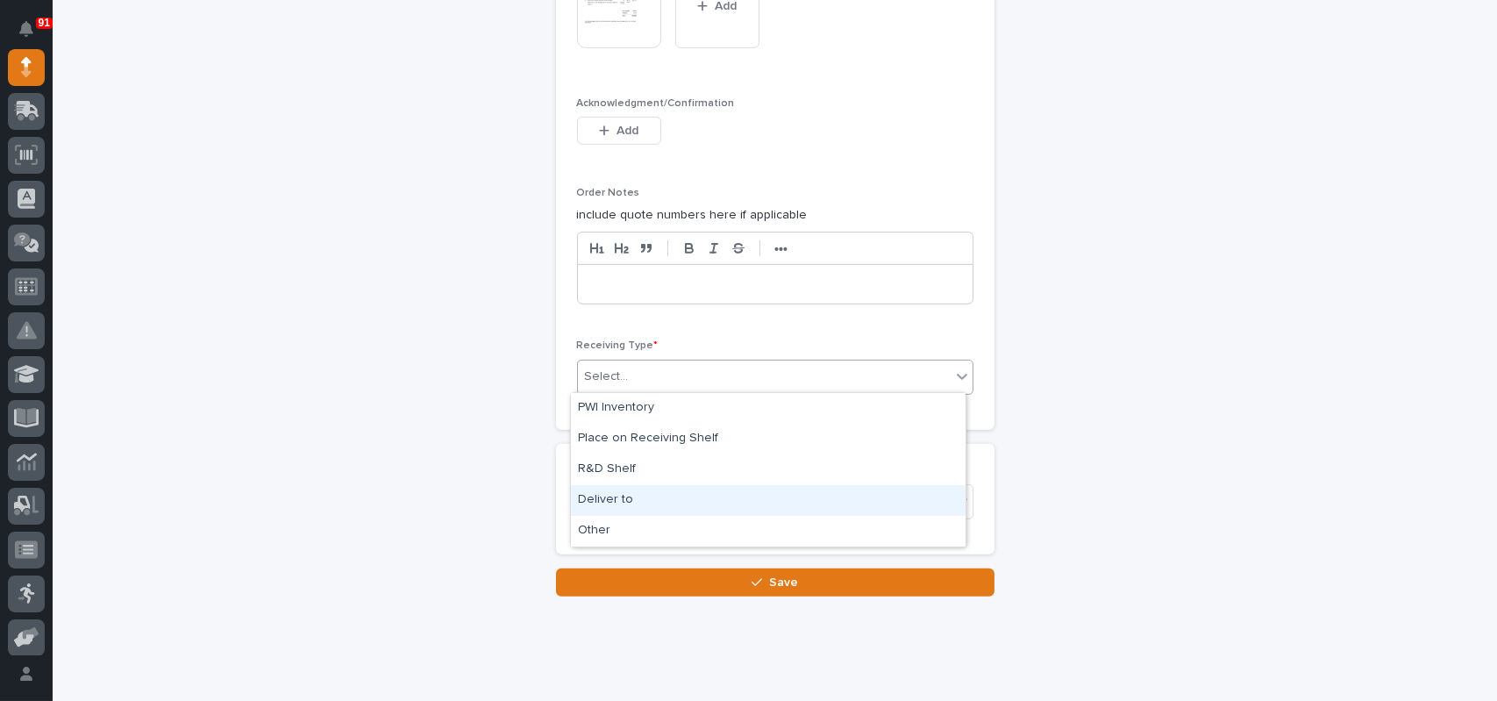
click at [606, 485] on div "Deliver to" at bounding box center [768, 500] width 395 height 31
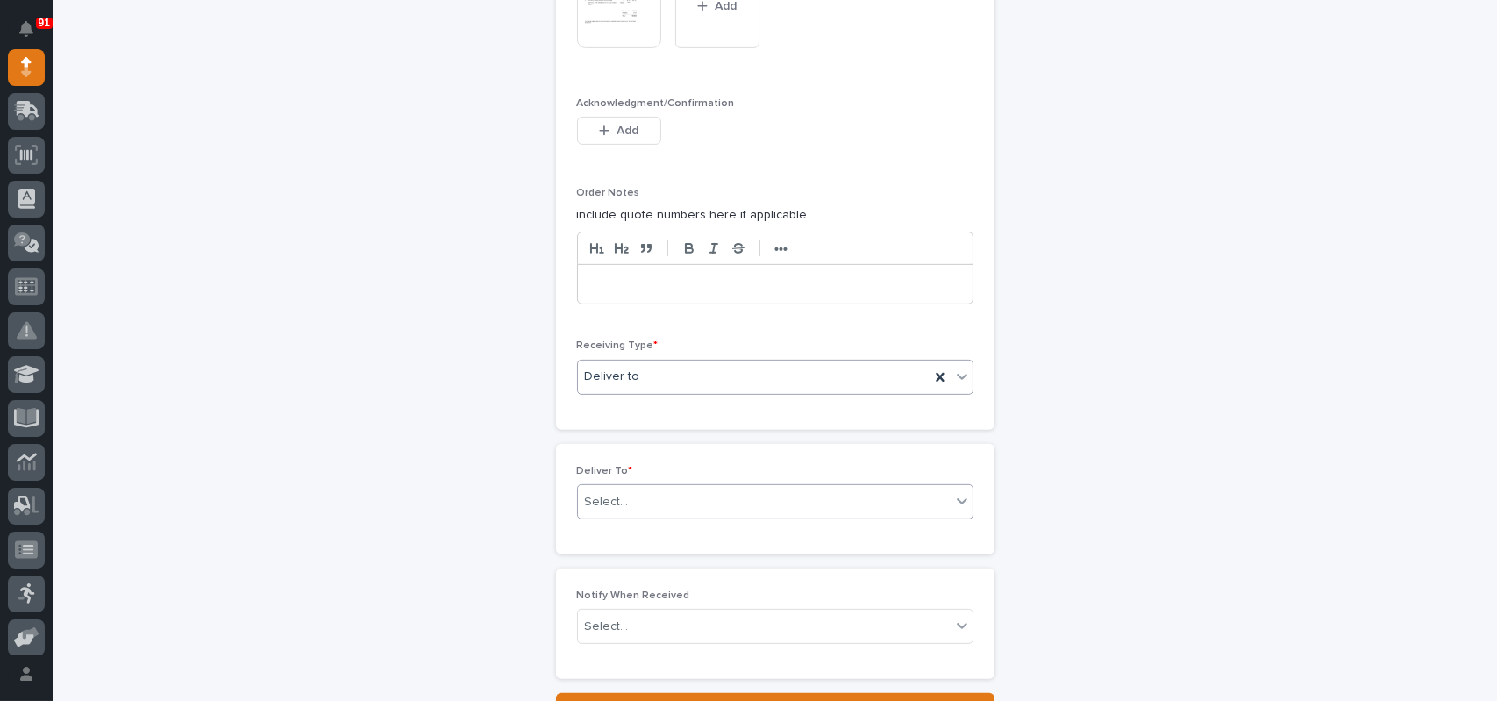
click at [630, 495] on input "text" at bounding box center [631, 501] width 2 height 15
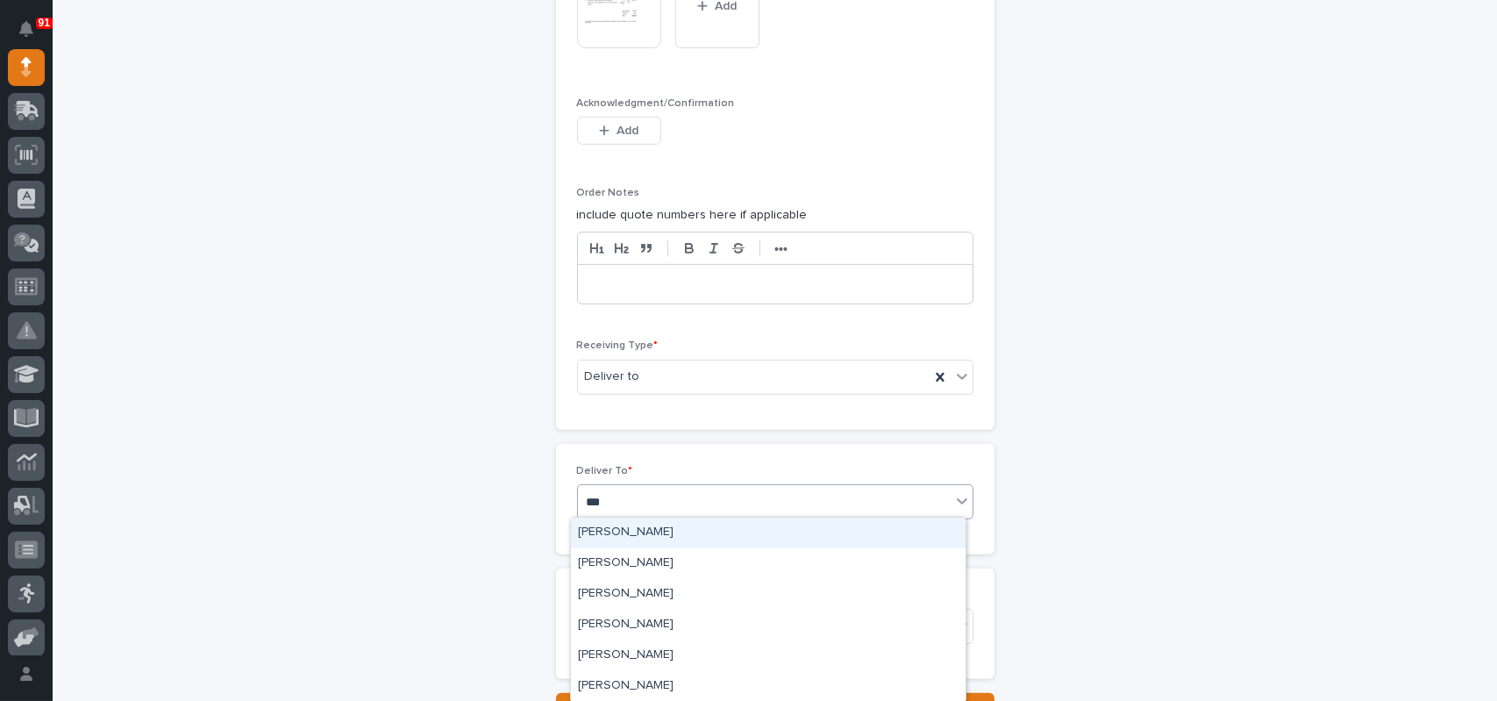
type input "****"
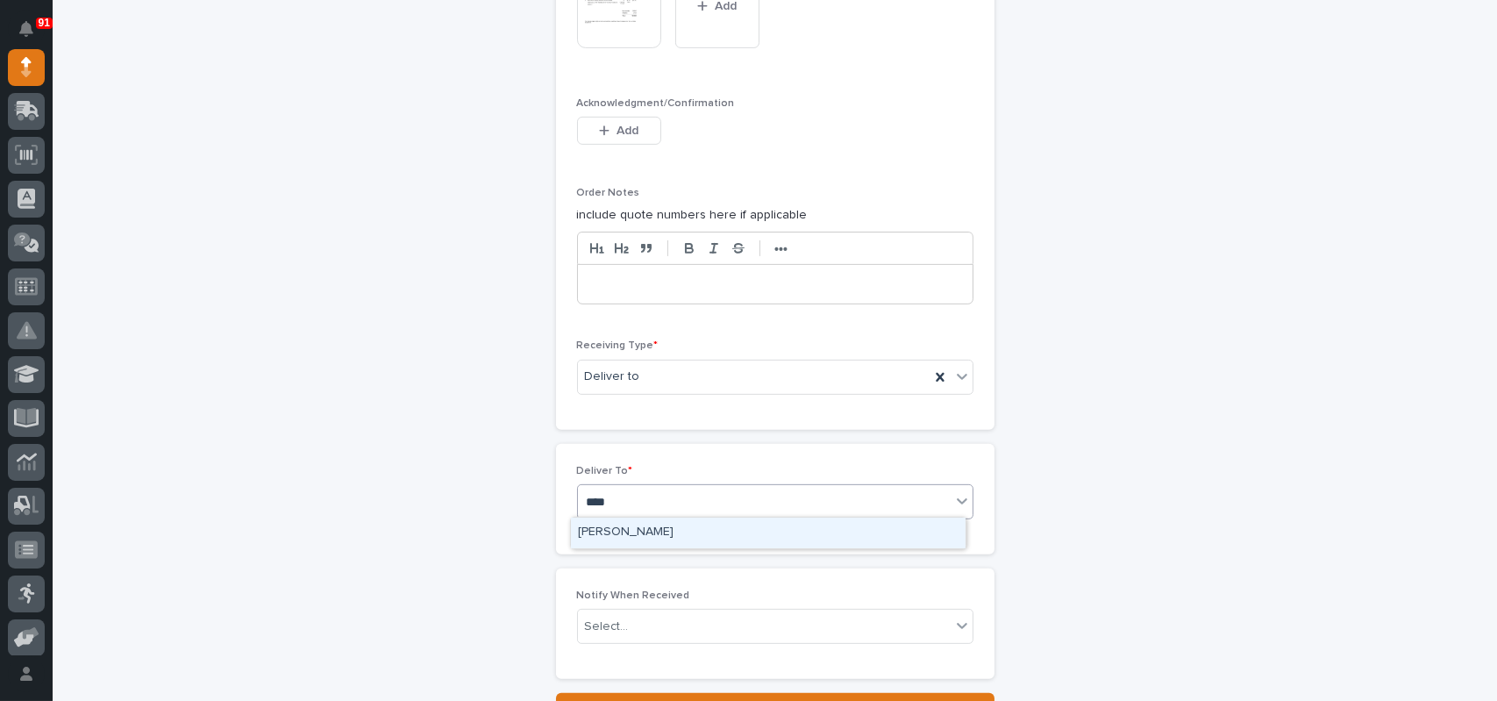
click at [610, 529] on div "[PERSON_NAME]" at bounding box center [768, 532] width 395 height 31
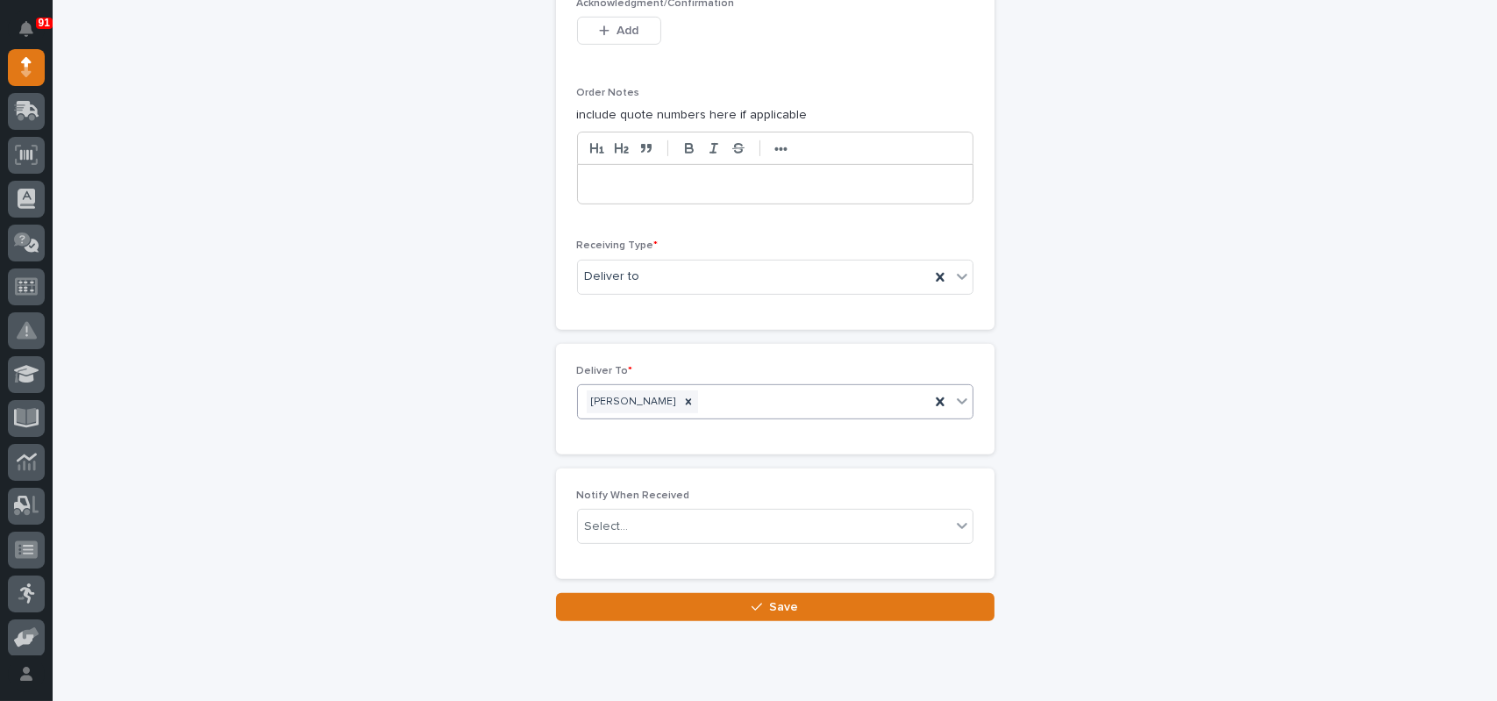
scroll to position [1589, 0]
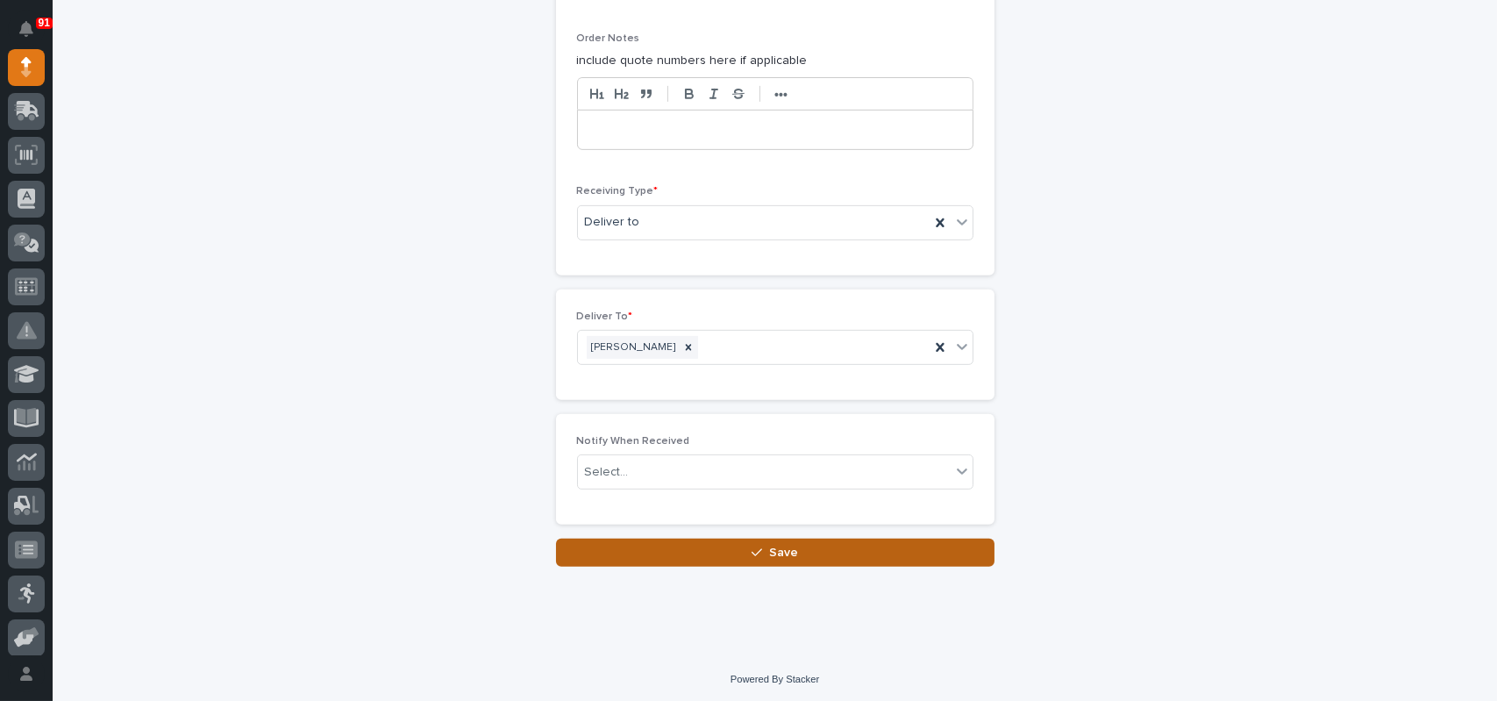
click at [736, 546] on button "Save" at bounding box center [775, 552] width 438 height 28
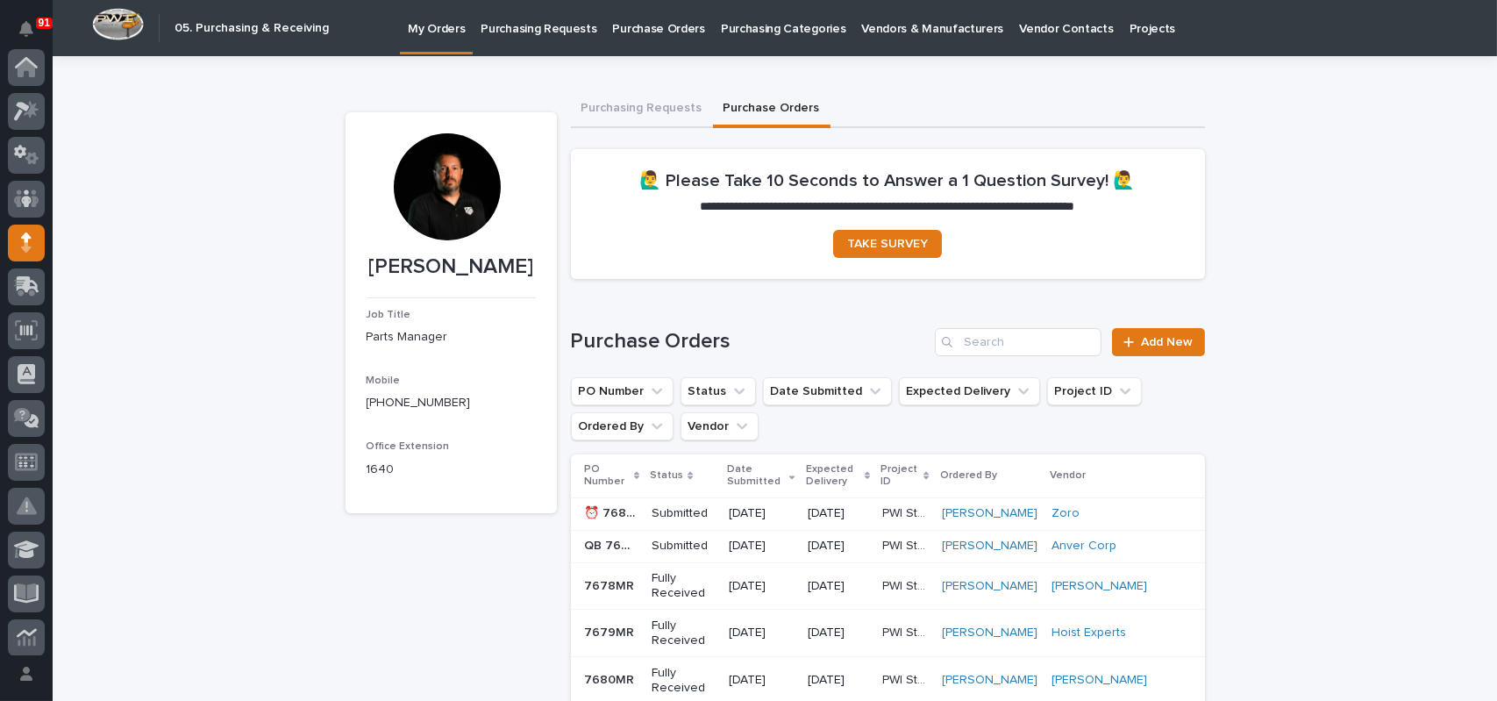
scroll to position [175, 0]
